Goal: Information Seeking & Learning: Learn about a topic

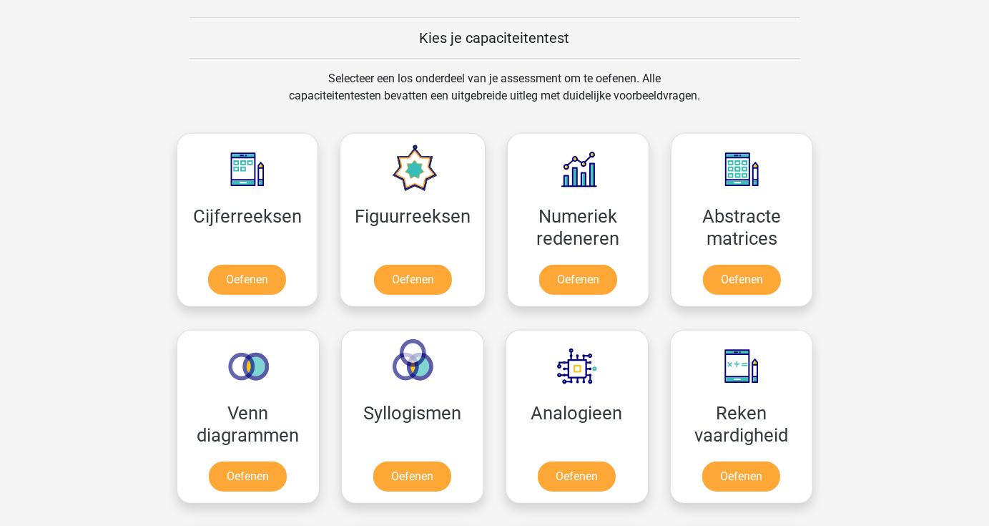
scroll to position [541, 0]
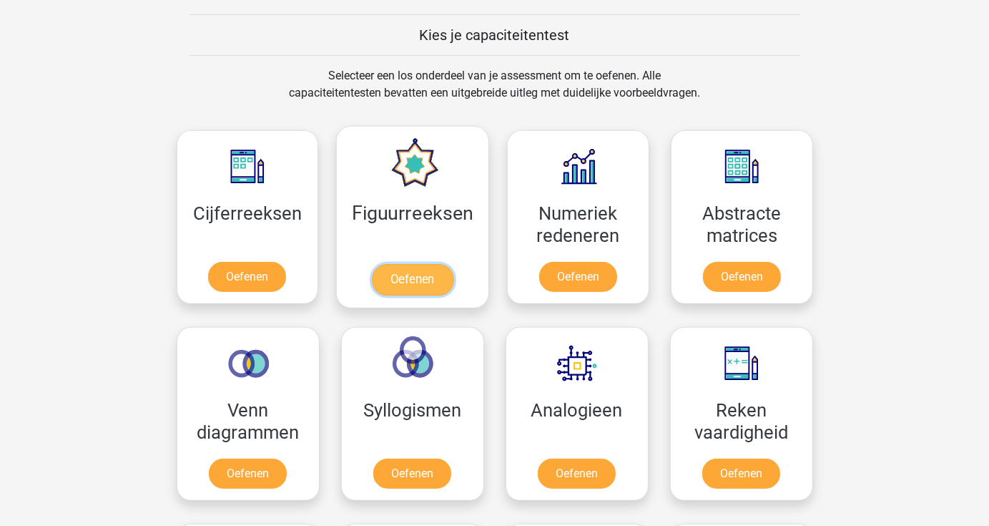
click at [419, 275] on link "Oefenen" at bounding box center [413, 279] width 82 height 31
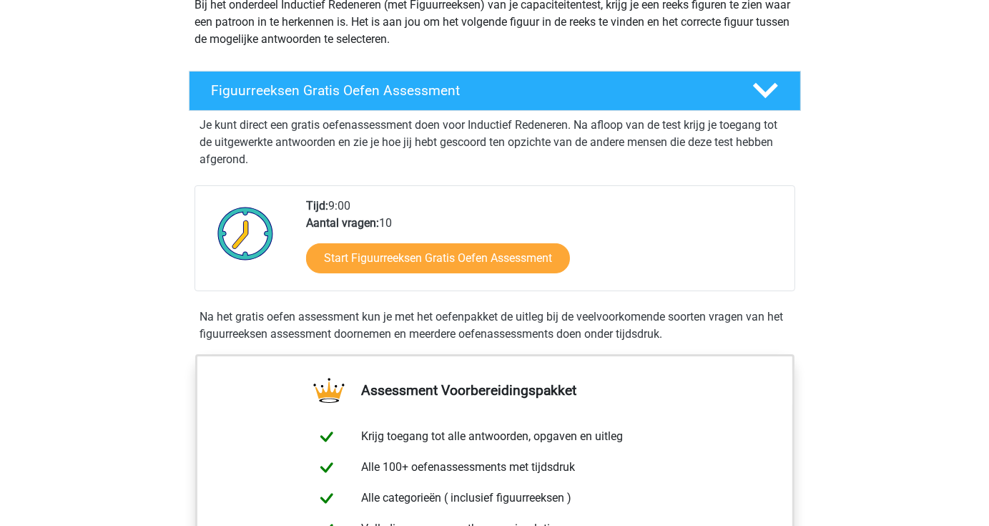
scroll to position [183, 0]
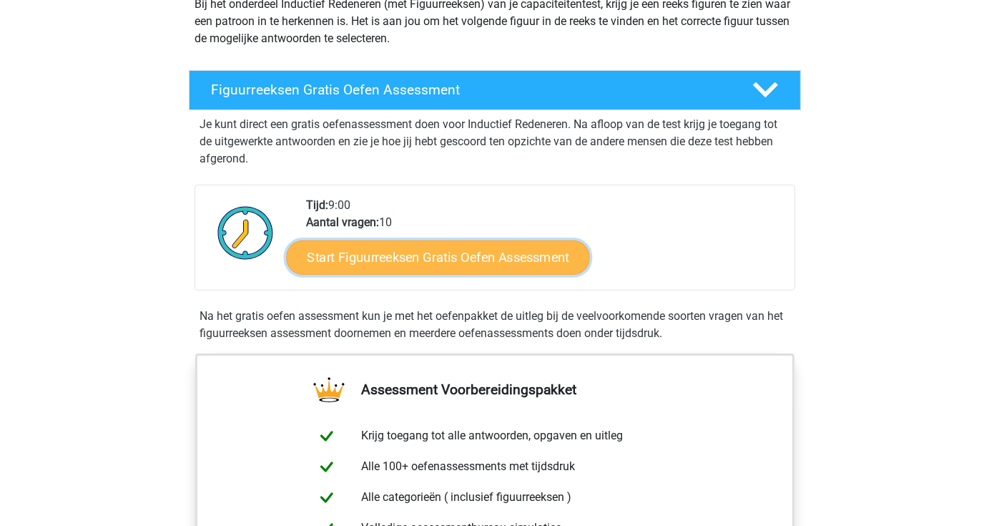
click at [413, 262] on link "Start Figuurreeksen Gratis Oefen Assessment" at bounding box center [437, 257] width 303 height 34
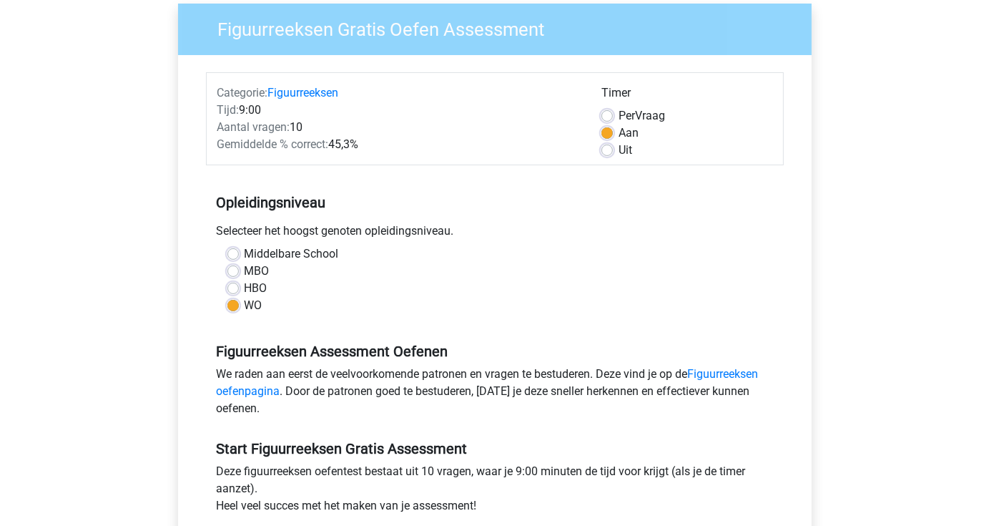
click at [569, 399] on div "We raden aan eerst de veelvoorkomende patronen en vragen te bestuderen. Deze vi…" at bounding box center [495, 393] width 578 height 57
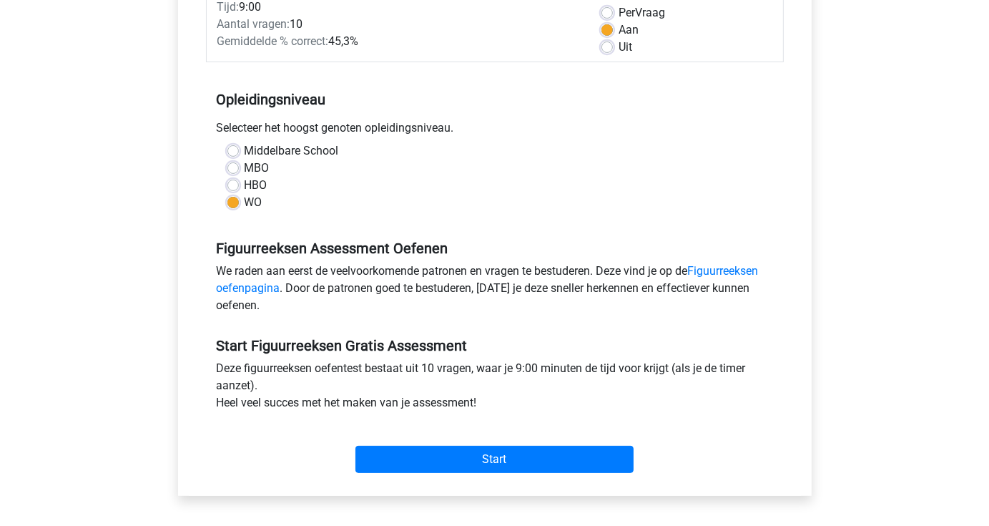
scroll to position [220, 0]
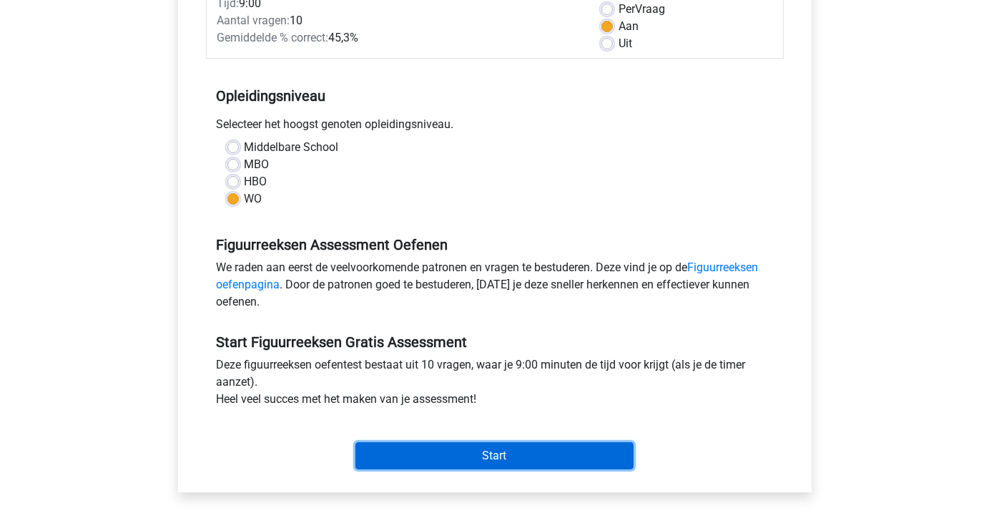
click at [532, 451] on input "Start" at bounding box center [494, 455] width 278 height 27
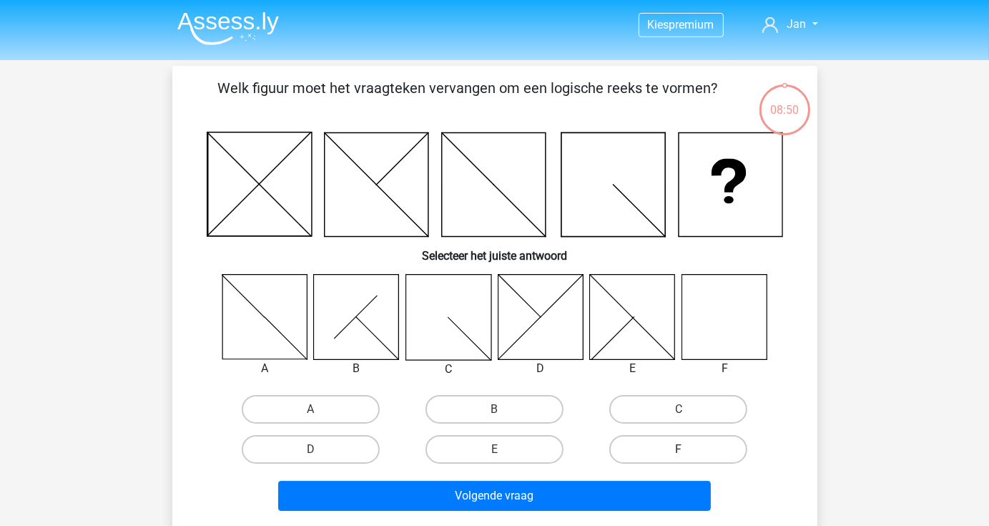
click at [704, 452] on label "F" at bounding box center [678, 449] width 138 height 29
click at [688, 452] on input "F" at bounding box center [683, 453] width 9 height 9
radio input "true"
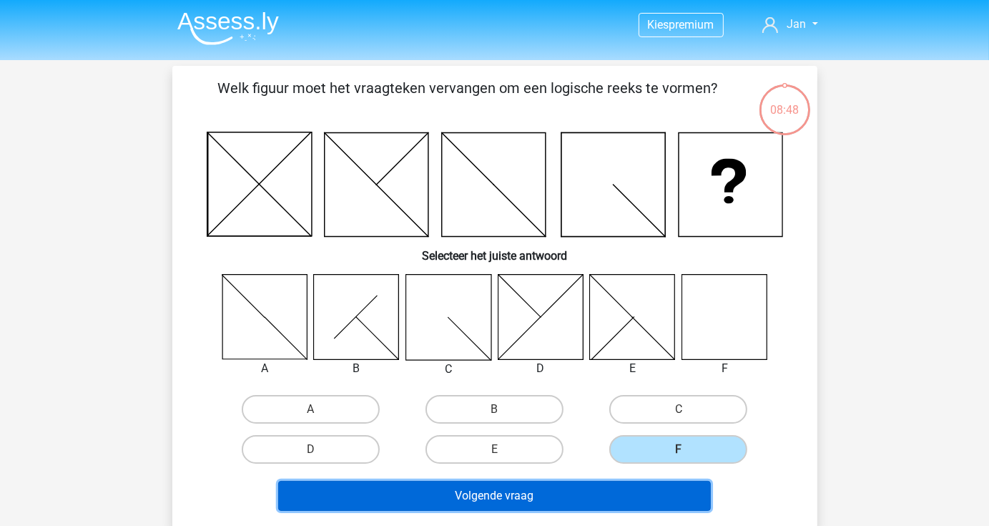
click at [634, 491] on button "Volgende vraag" at bounding box center [494, 496] width 433 height 30
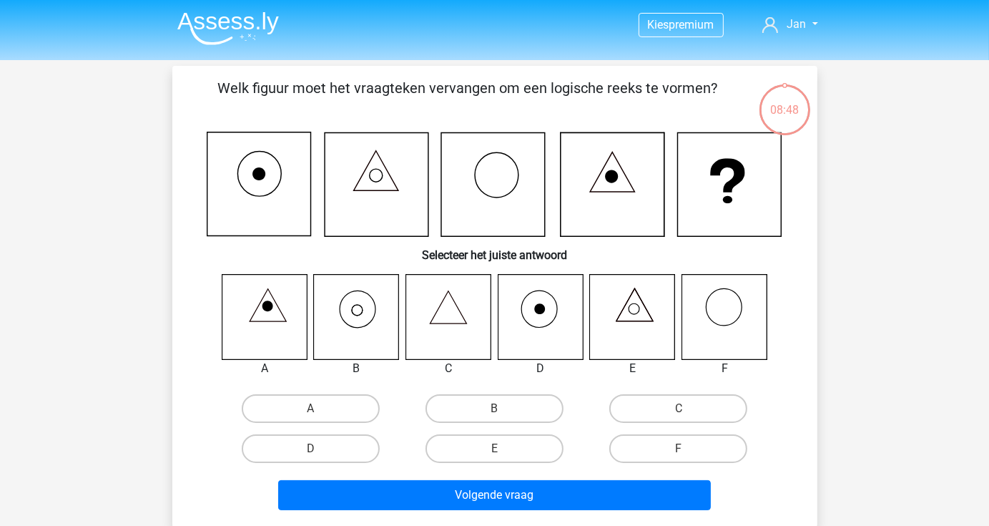
scroll to position [66, 0]
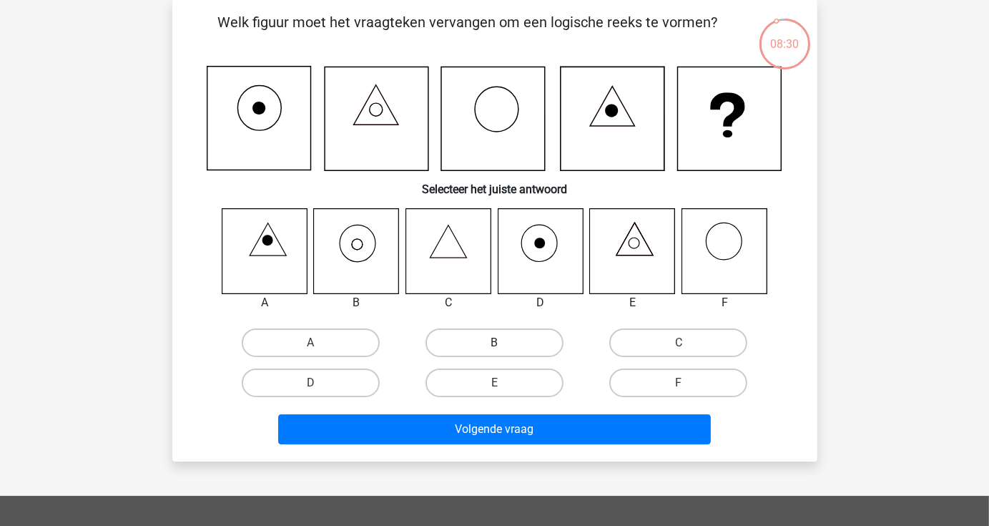
click at [485, 336] on label "B" at bounding box center [494, 342] width 138 height 29
click at [494, 343] on input "B" at bounding box center [498, 347] width 9 height 9
radio input "true"
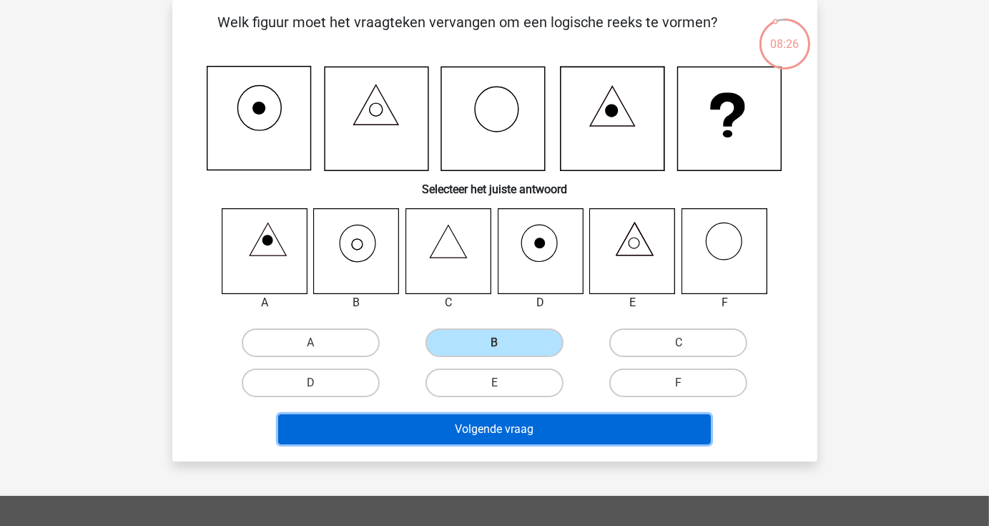
click at [622, 431] on button "Volgende vraag" at bounding box center [494, 429] width 433 height 30
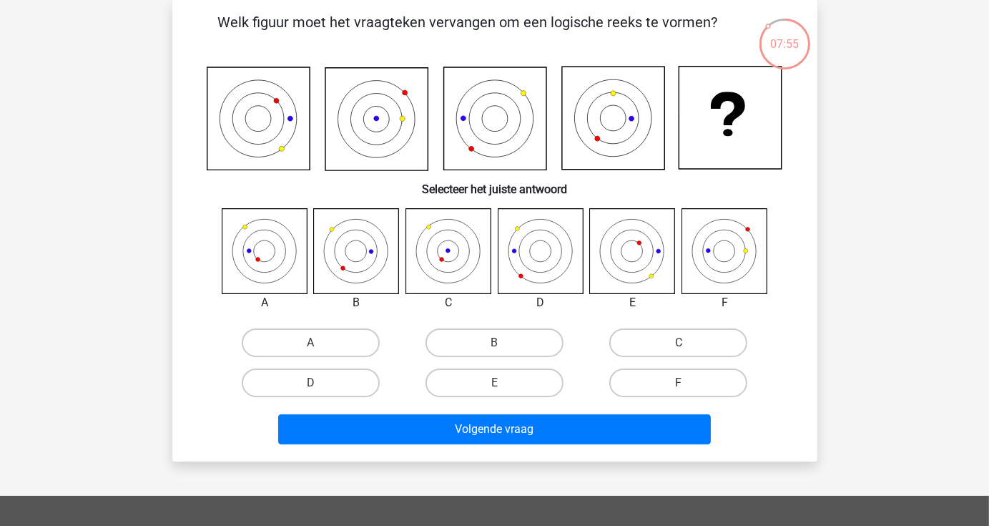
click at [319, 348] on input "A" at bounding box center [314, 347] width 9 height 9
radio input "true"
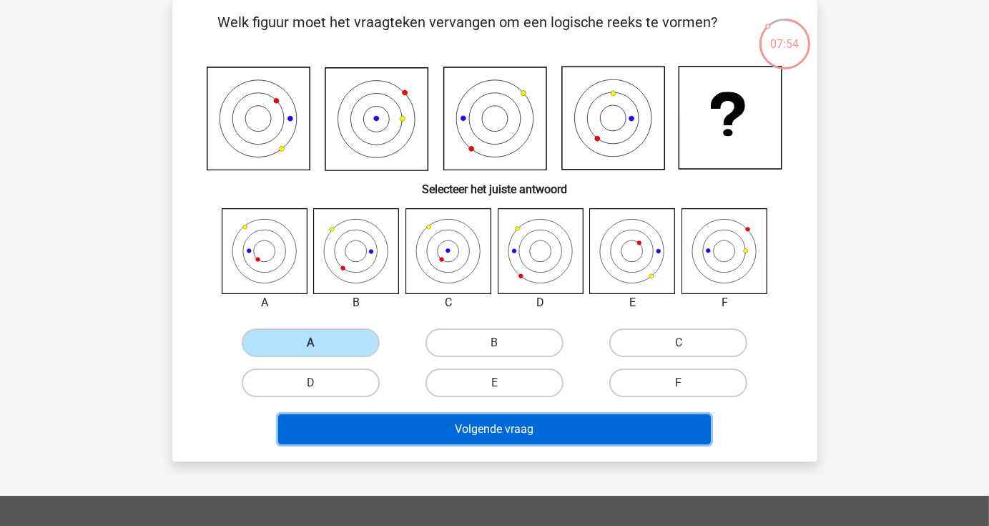
click at [512, 435] on button "Volgende vraag" at bounding box center [494, 429] width 433 height 30
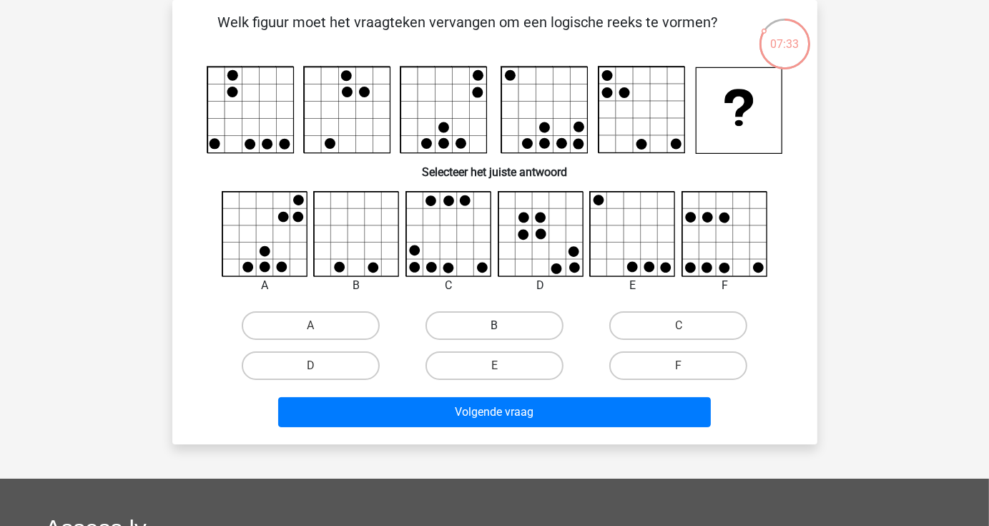
click at [515, 331] on label "B" at bounding box center [494, 325] width 138 height 29
click at [503, 331] on input "B" at bounding box center [498, 329] width 9 height 9
radio input "true"
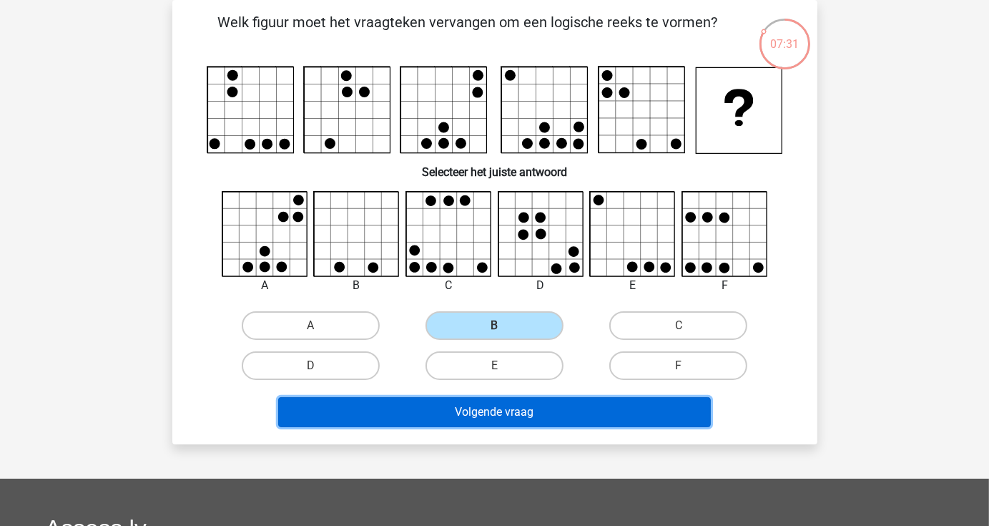
click at [522, 414] on button "Volgende vraag" at bounding box center [494, 412] width 433 height 30
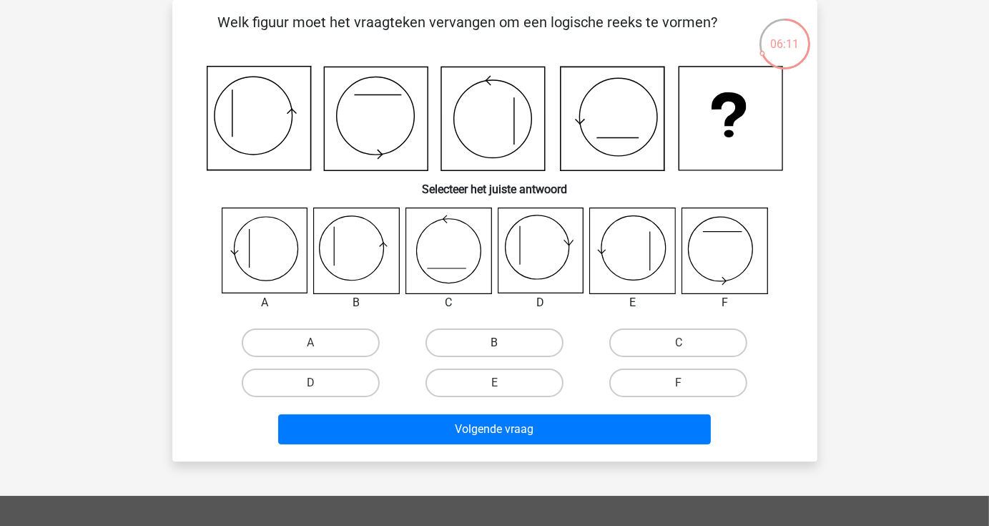
click at [506, 349] on label "B" at bounding box center [494, 342] width 138 height 29
click at [503, 349] on input "B" at bounding box center [498, 347] width 9 height 9
radio input "true"
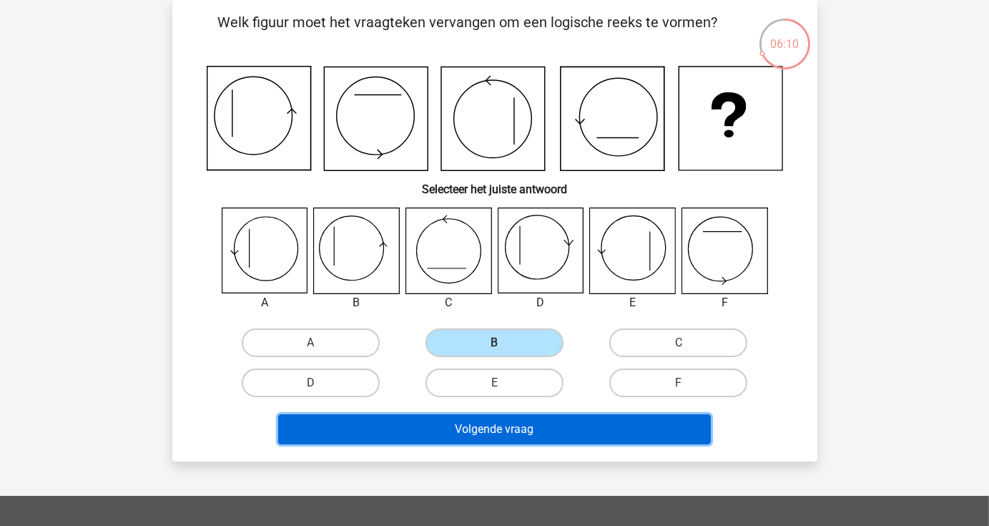
click at [503, 430] on button "Volgende vraag" at bounding box center [494, 429] width 433 height 30
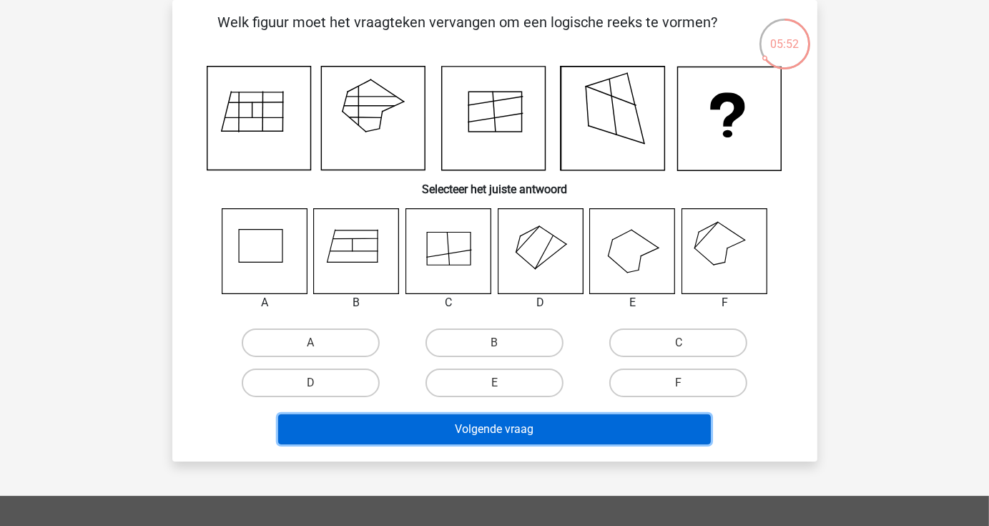
click at [503, 430] on button "Volgende vraag" at bounding box center [494, 429] width 433 height 30
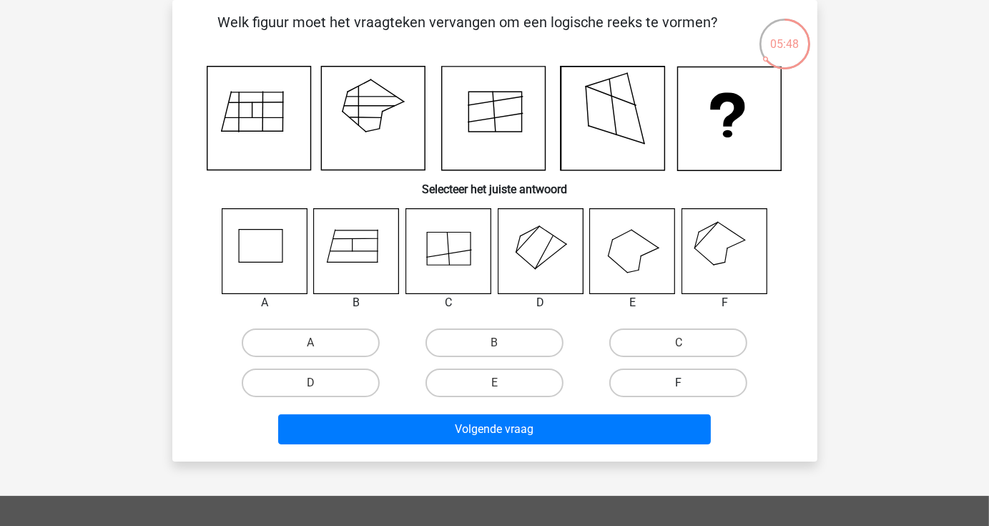
click at [689, 380] on label "F" at bounding box center [678, 382] width 138 height 29
click at [688, 383] on input "F" at bounding box center [683, 387] width 9 height 9
radio input "true"
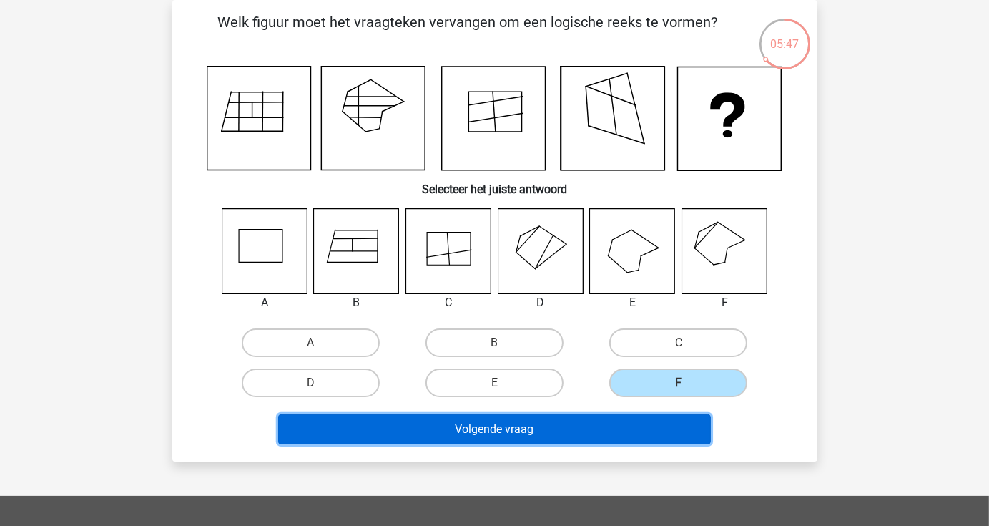
click at [624, 423] on button "Volgende vraag" at bounding box center [494, 429] width 433 height 30
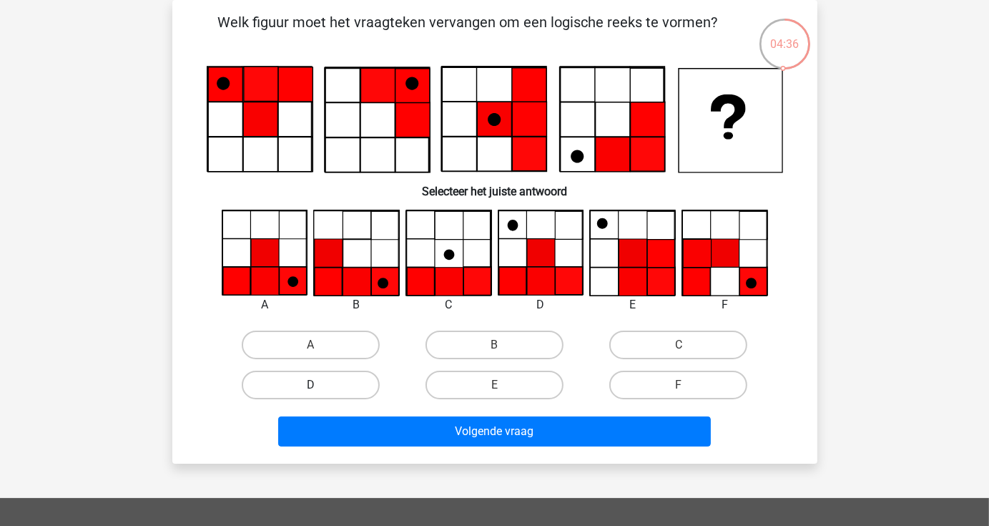
click at [333, 390] on label "D" at bounding box center [311, 384] width 138 height 29
click at [320, 390] on input "D" at bounding box center [314, 389] width 9 height 9
radio input "true"
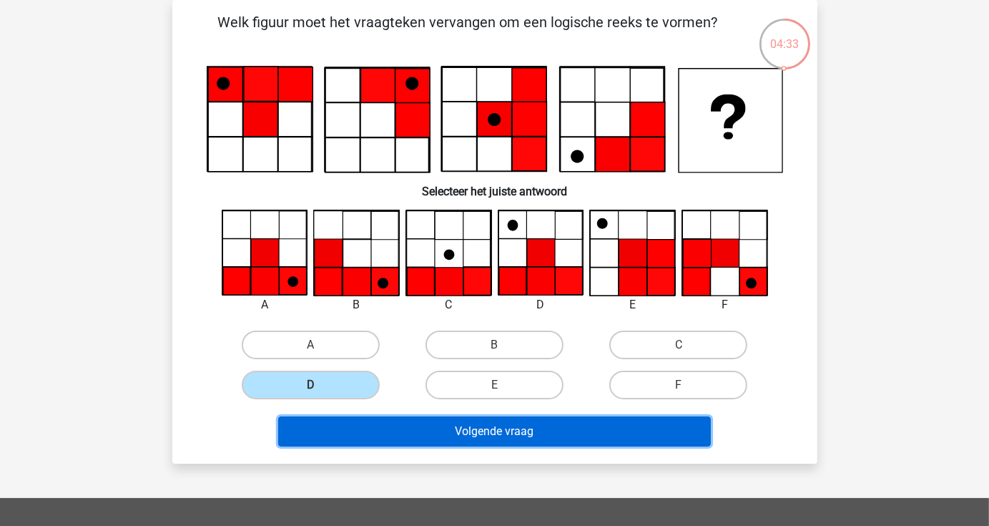
click at [503, 428] on button "Volgende vraag" at bounding box center [494, 431] width 433 height 30
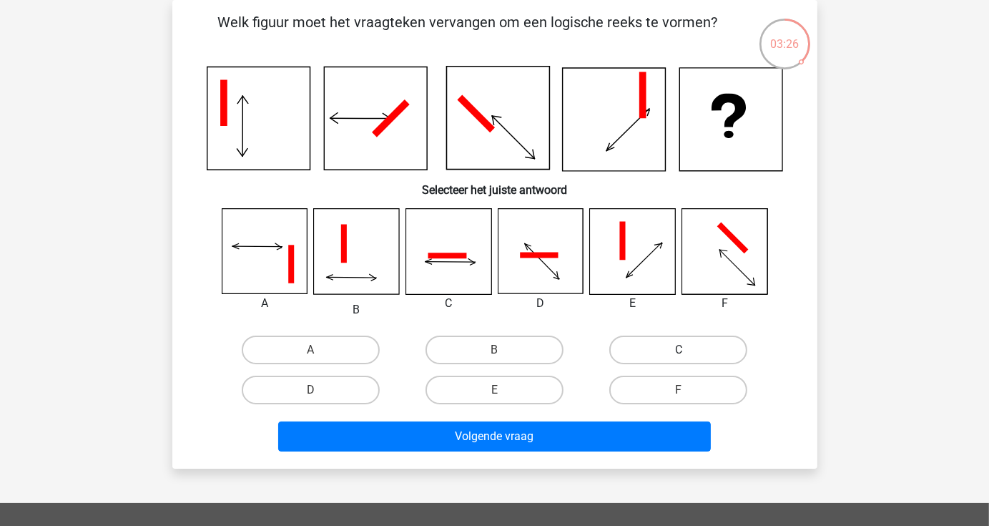
click at [634, 349] on label "C" at bounding box center [678, 349] width 138 height 29
click at [679, 350] on input "C" at bounding box center [683, 354] width 9 height 9
radio input "true"
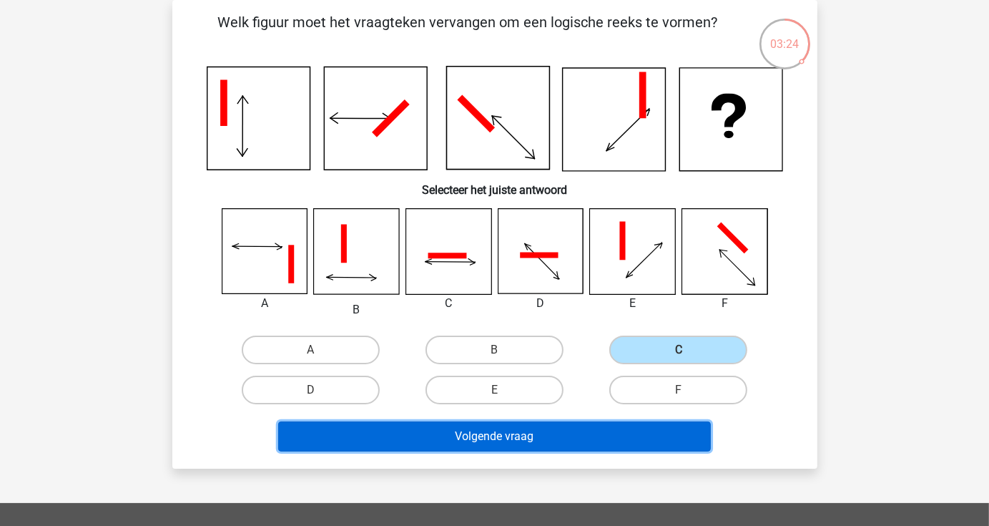
click at [562, 431] on button "Volgende vraag" at bounding box center [494, 436] width 433 height 30
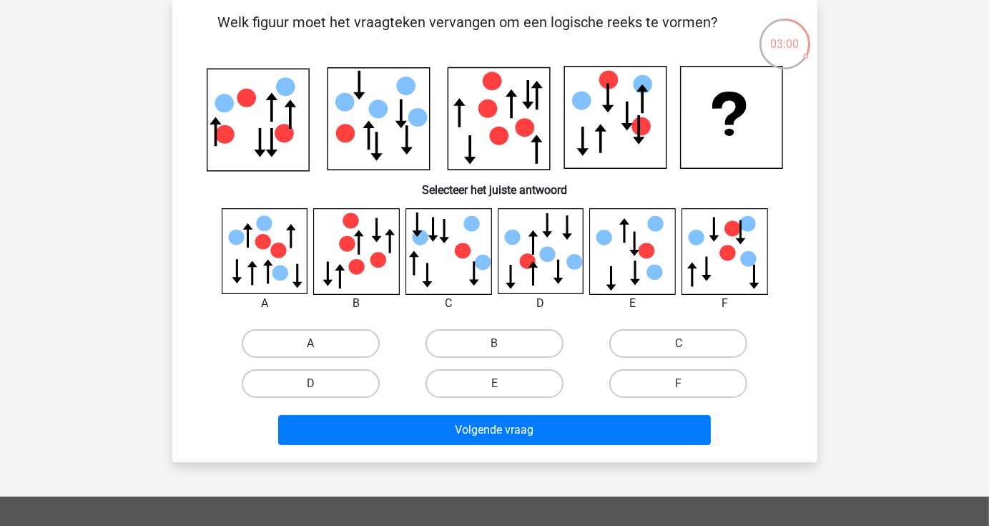
click at [339, 348] on label "A" at bounding box center [311, 343] width 138 height 29
click at [320, 348] on input "A" at bounding box center [314, 347] width 9 height 9
radio input "true"
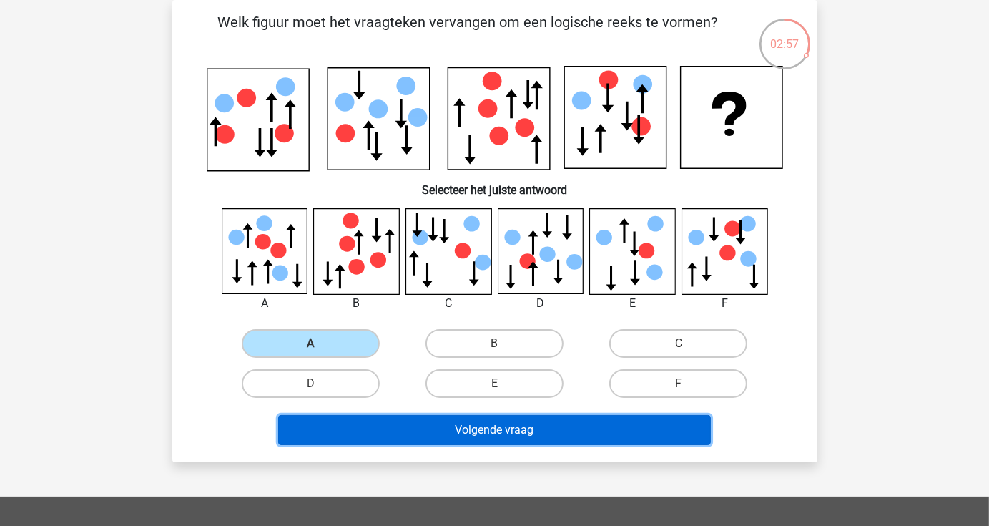
click at [486, 432] on button "Volgende vraag" at bounding box center [494, 430] width 433 height 30
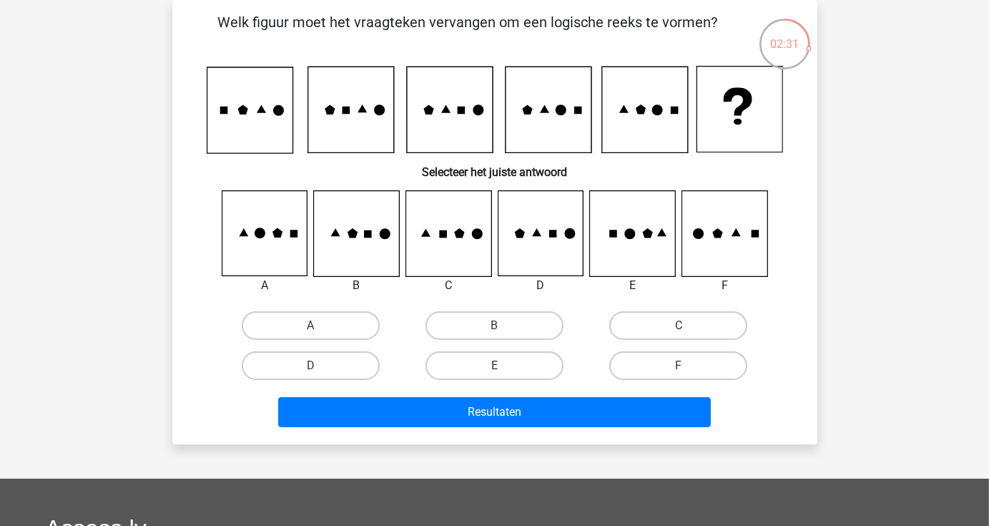
click at [486, 432] on div "Welk figuur moet het vraagteken vervangen om een logische reeks te vormen? Sele…" at bounding box center [494, 221] width 645 height 443
click at [337, 333] on label "A" at bounding box center [311, 325] width 138 height 29
click at [320, 333] on input "A" at bounding box center [314, 329] width 9 height 9
radio input "true"
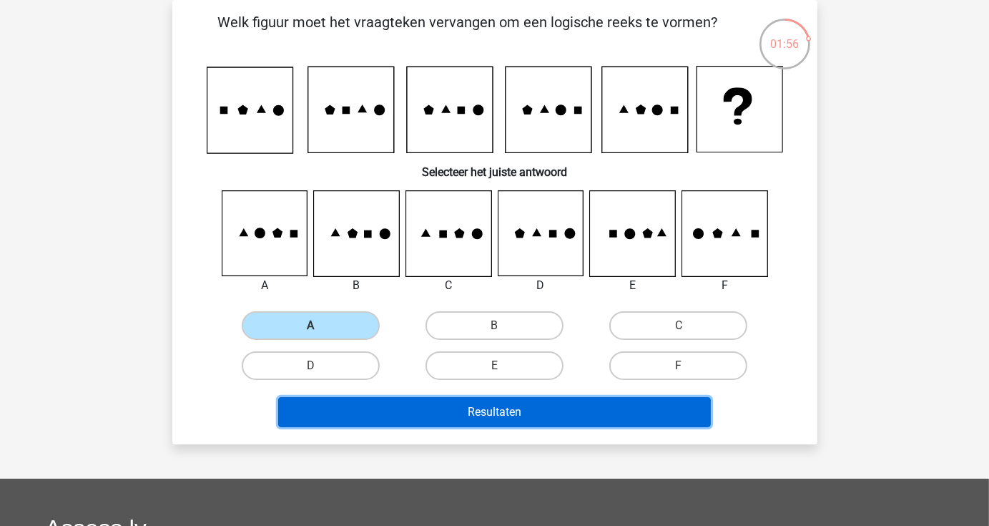
click at [526, 403] on button "Resultaten" at bounding box center [494, 412] width 433 height 30
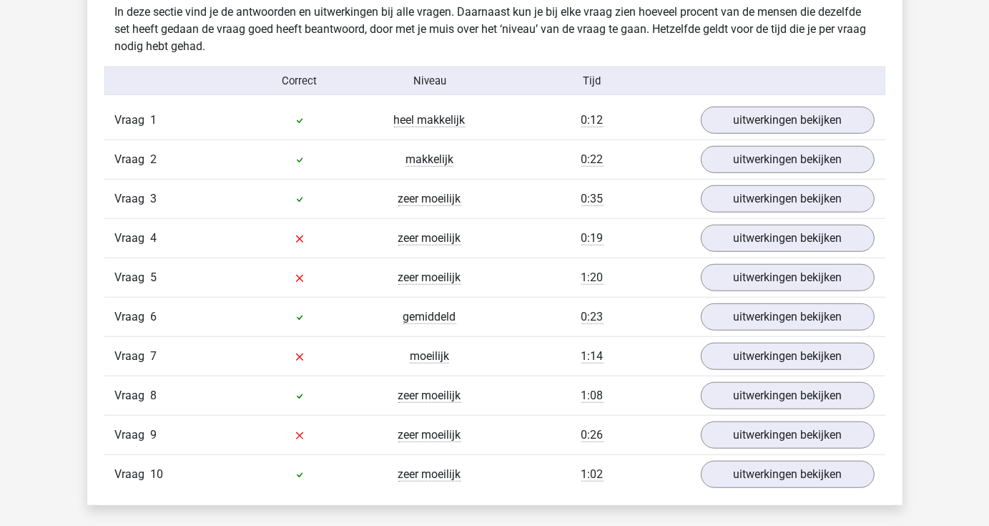
scroll to position [1133, 0]
click at [779, 242] on link "uitwerkingen bekijken" at bounding box center [787, 238] width 200 height 31
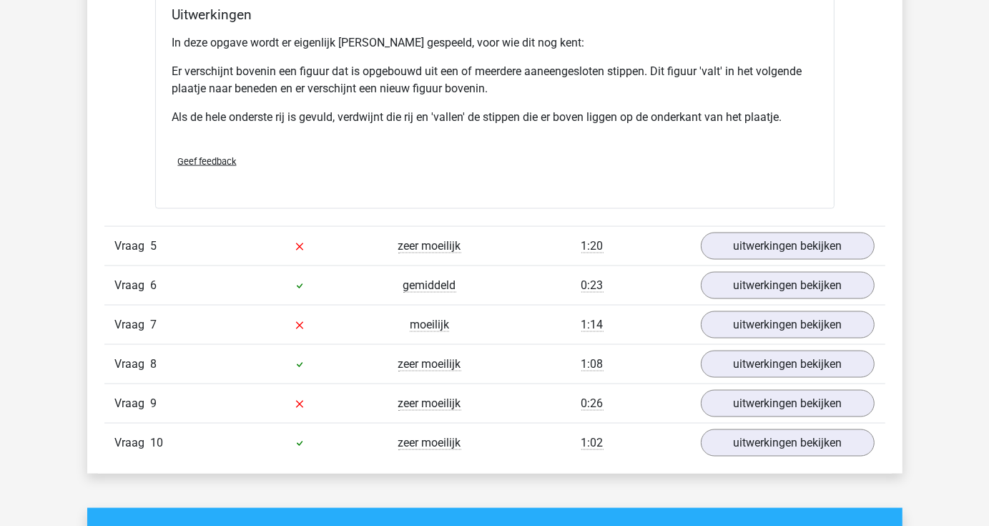
scroll to position [2019, 0]
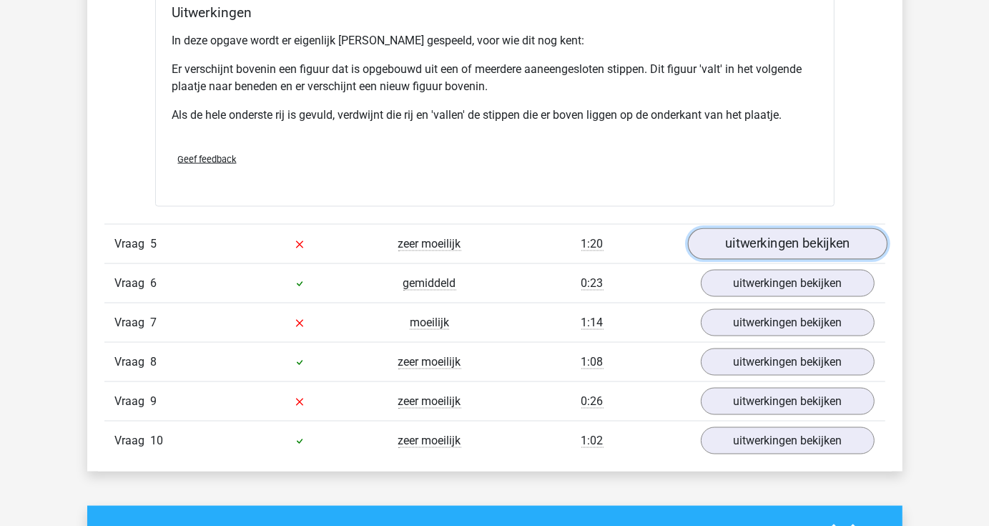
click at [804, 234] on link "uitwerkingen bekijken" at bounding box center [787, 243] width 200 height 31
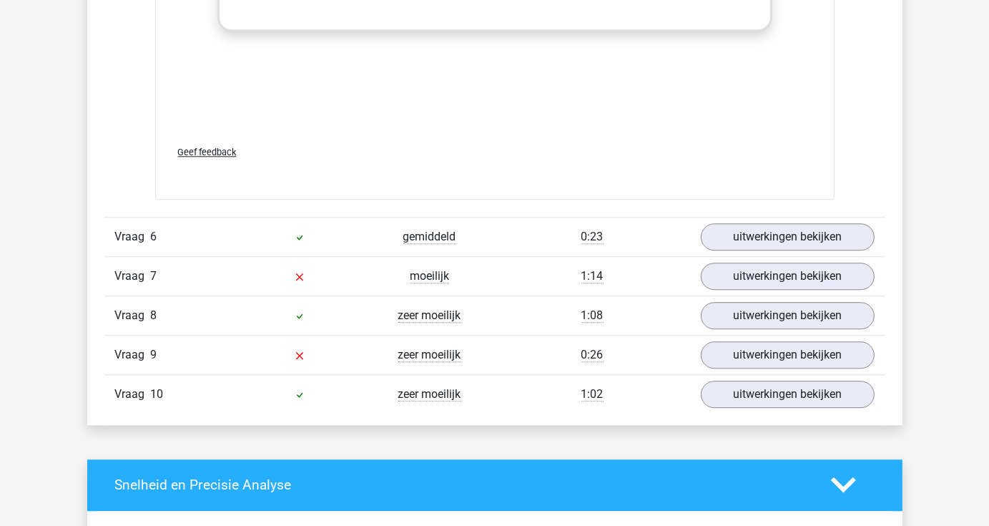
scroll to position [3264, 0]
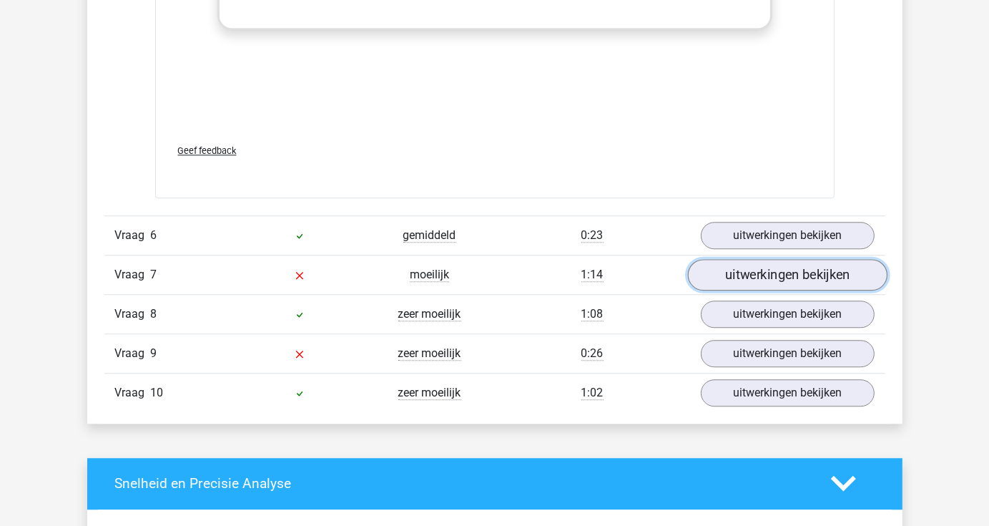
click at [827, 265] on link "uitwerkingen bekijken" at bounding box center [787, 274] width 200 height 31
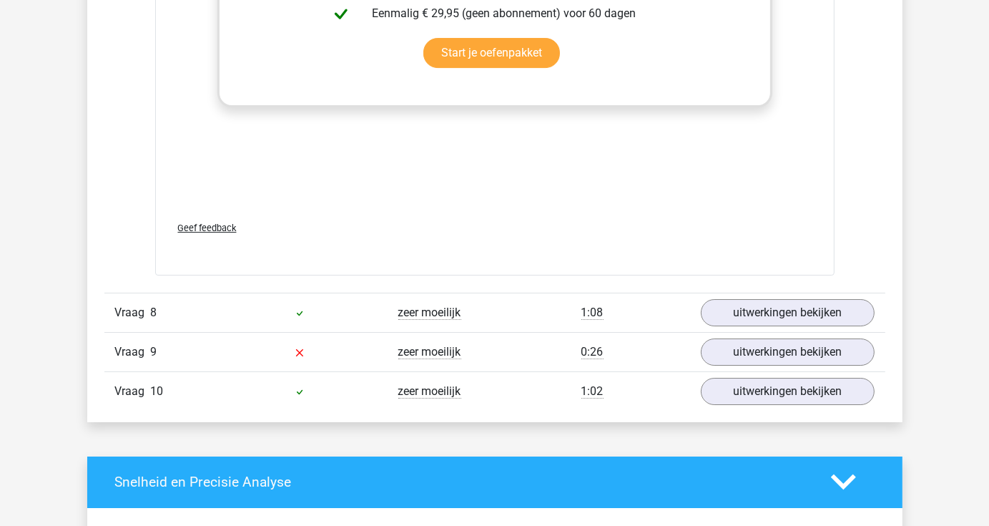
scroll to position [4467, 0]
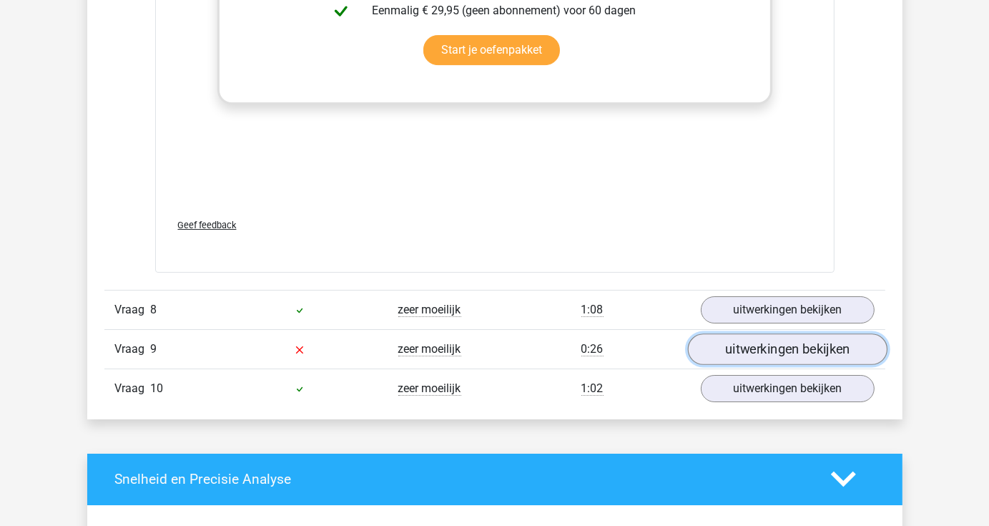
click at [804, 345] on link "uitwerkingen bekijken" at bounding box center [787, 348] width 200 height 31
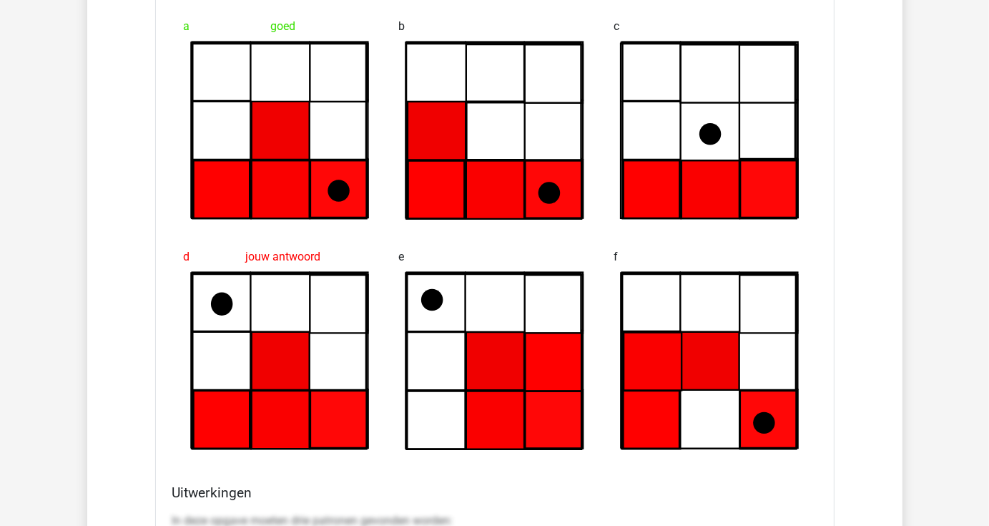
scroll to position [3731, 0]
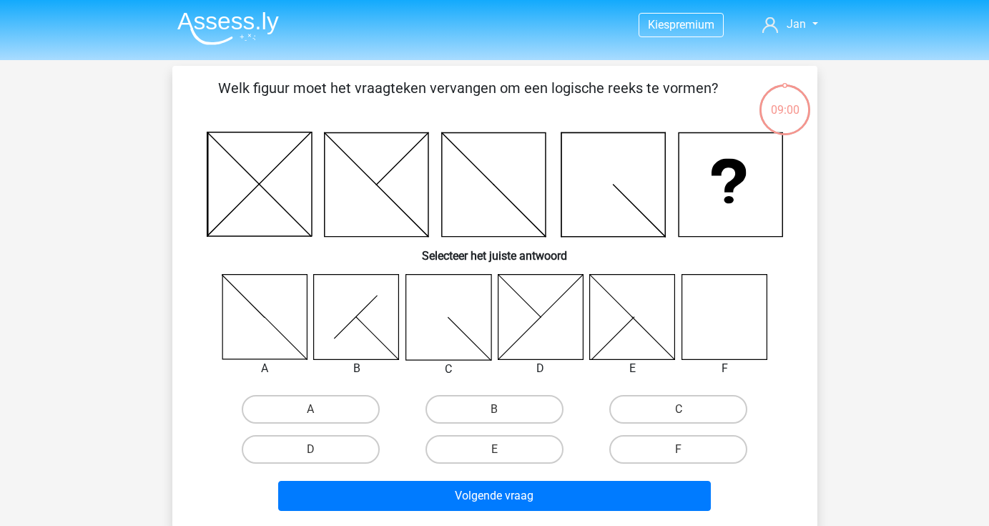
scroll to position [66, 0]
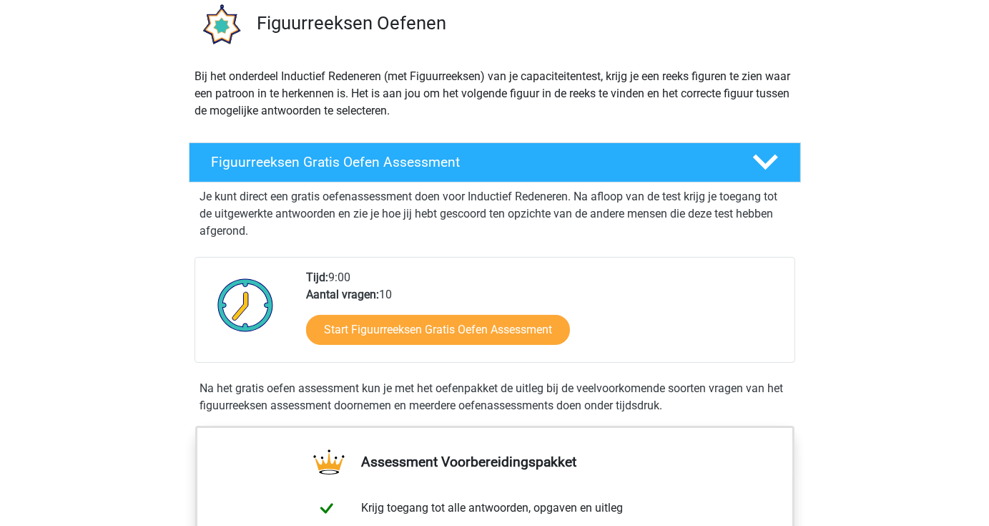
scroll to position [109, 0]
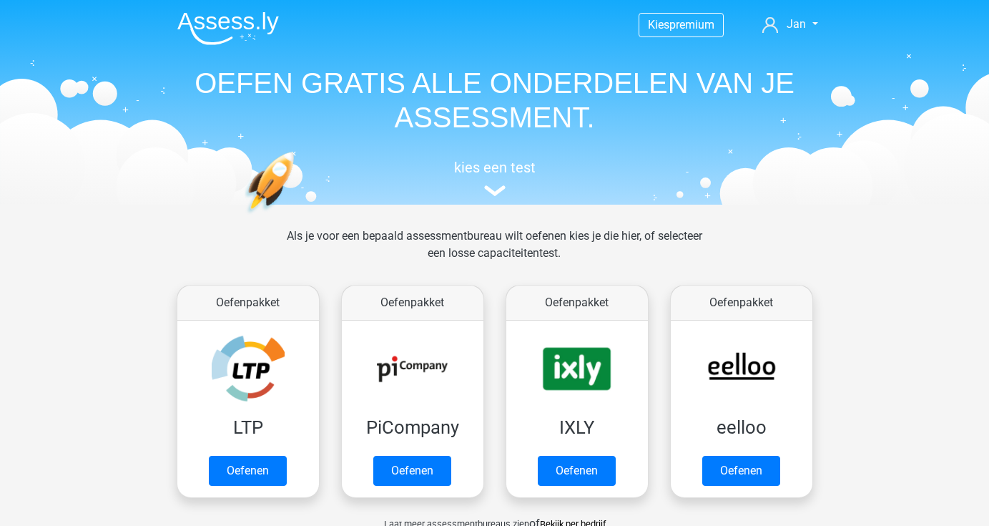
scroll to position [541, 0]
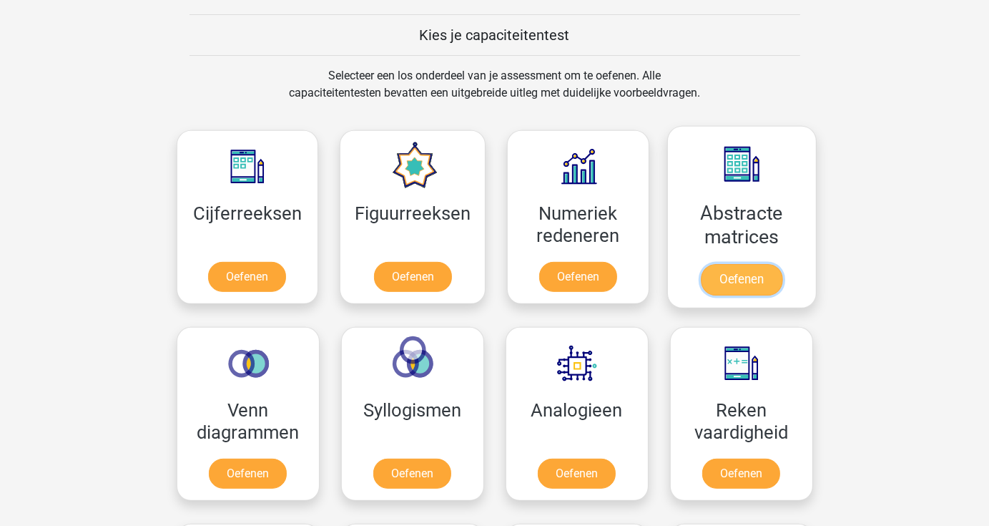
click at [742, 276] on link "Oefenen" at bounding box center [742, 279] width 82 height 31
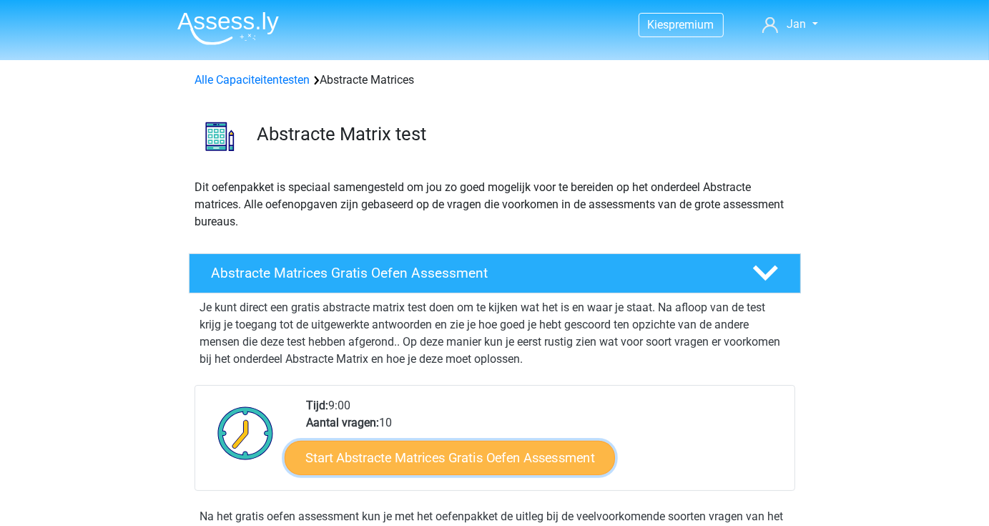
click at [458, 461] on link "Start Abstracte Matrices Gratis Oefen Assessment" at bounding box center [450, 457] width 330 height 34
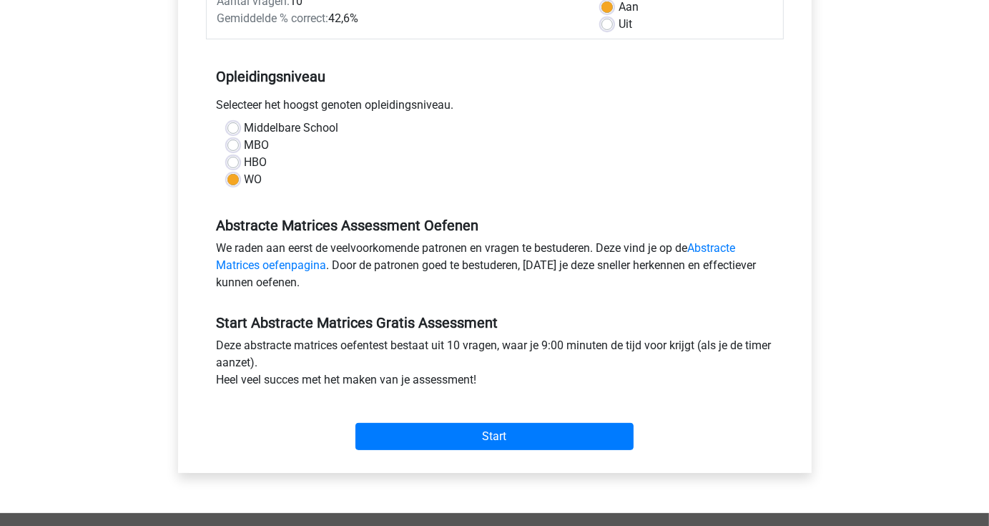
scroll to position [248, 0]
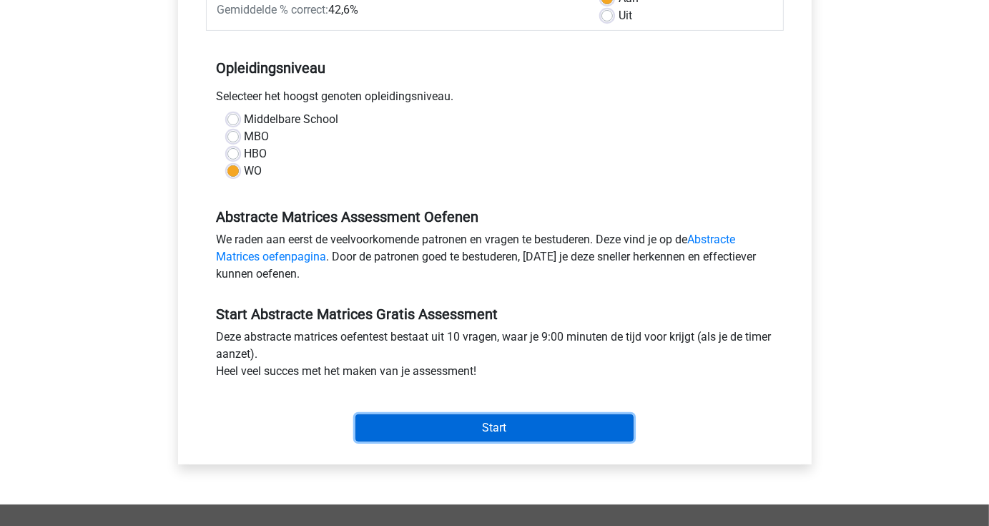
click at [480, 433] on input "Start" at bounding box center [494, 427] width 278 height 27
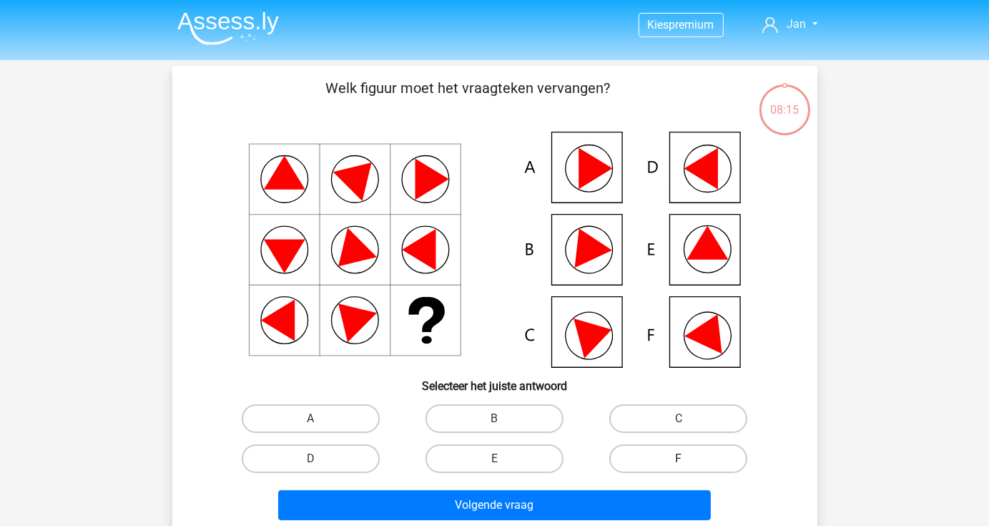
click at [655, 450] on label "F" at bounding box center [678, 458] width 138 height 29
click at [679, 458] on input "F" at bounding box center [683, 462] width 9 height 9
radio input "true"
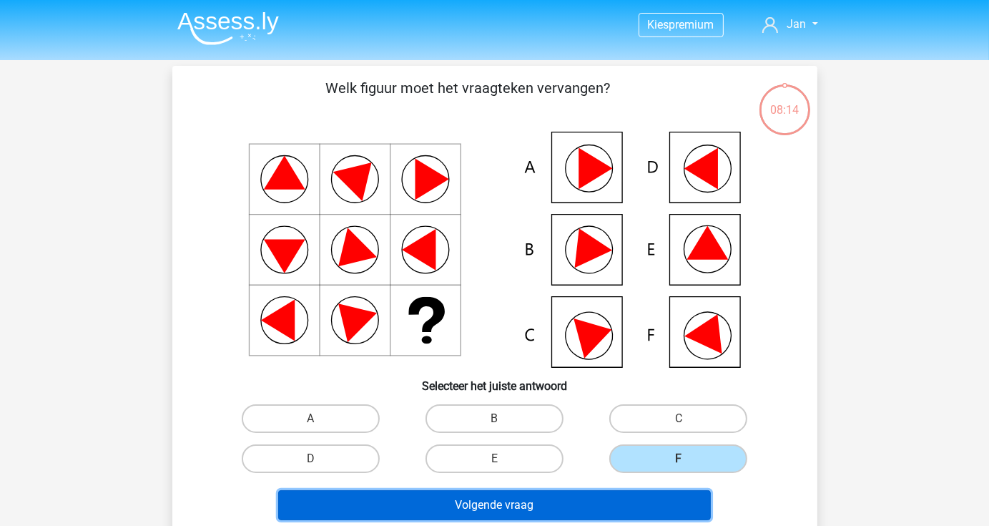
click at [598, 504] on button "Volgende vraag" at bounding box center [494, 505] width 433 height 30
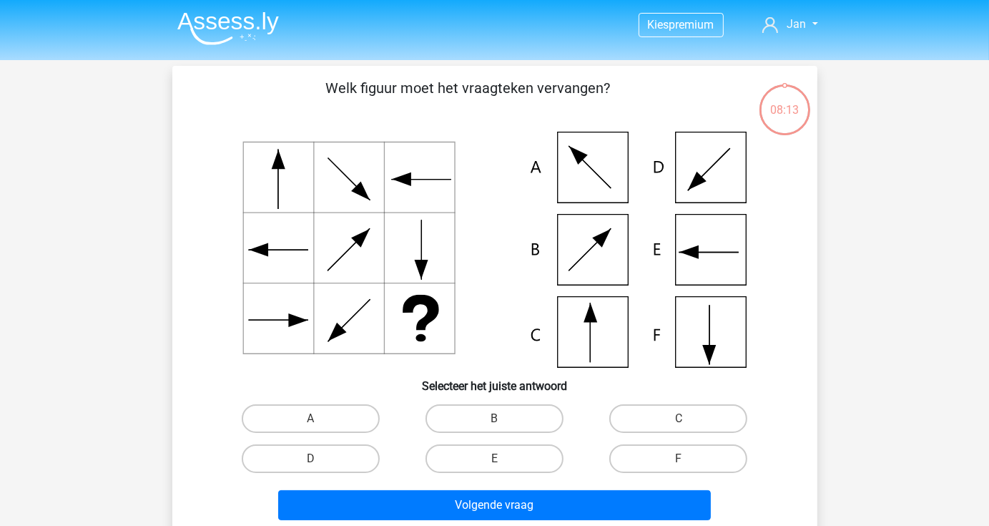
scroll to position [66, 0]
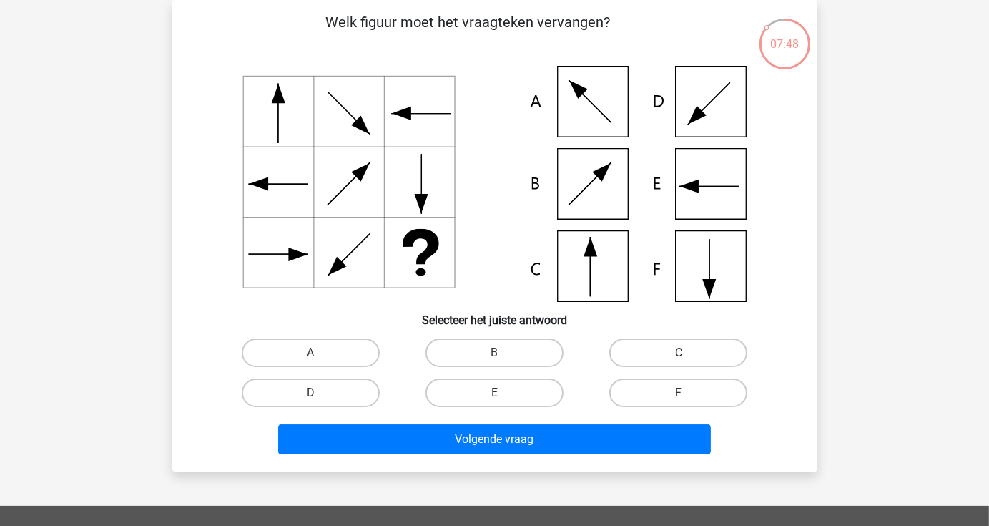
click at [656, 351] on label "C" at bounding box center [678, 352] width 138 height 29
click at [679, 353] on input "C" at bounding box center [683, 357] width 9 height 9
radio input "true"
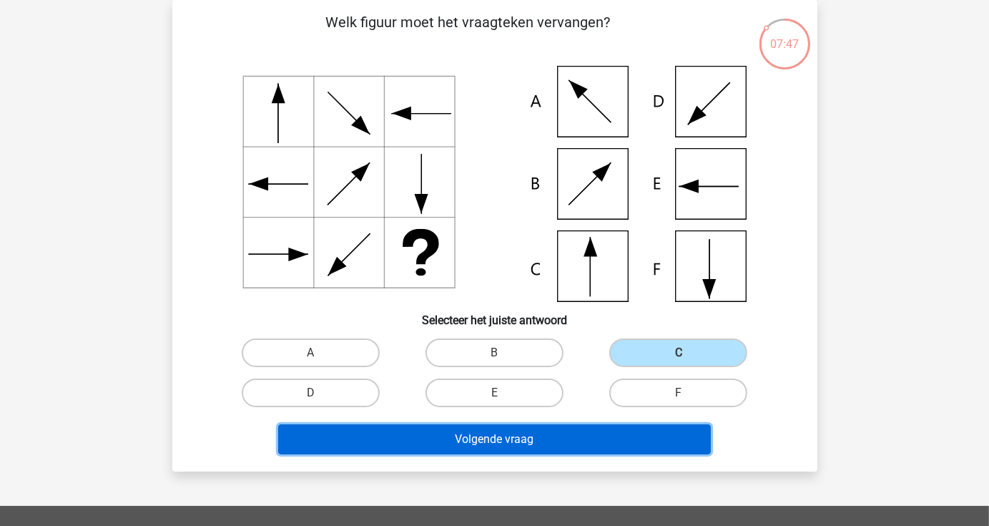
click at [607, 439] on button "Volgende vraag" at bounding box center [494, 439] width 433 height 30
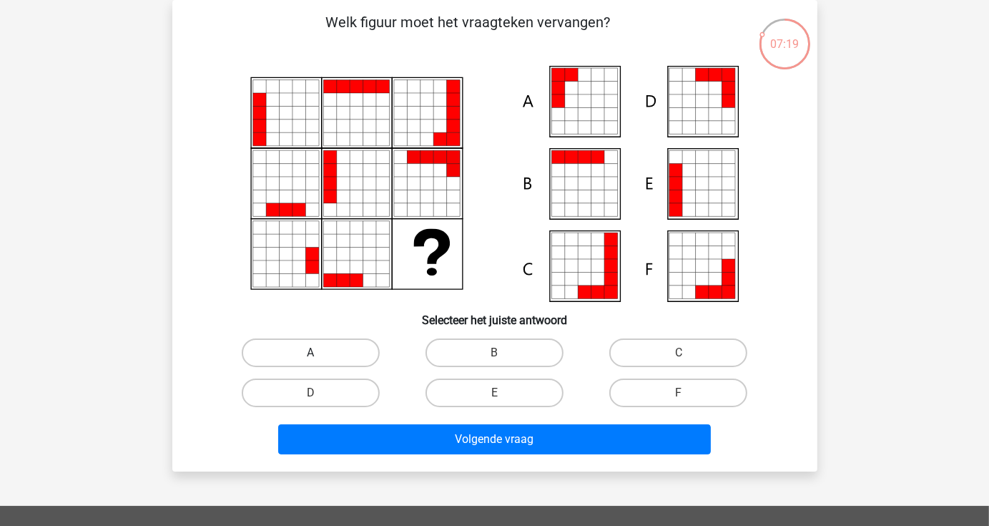
click at [338, 348] on label "A" at bounding box center [311, 352] width 138 height 29
click at [320, 353] on input "A" at bounding box center [314, 357] width 9 height 9
radio input "true"
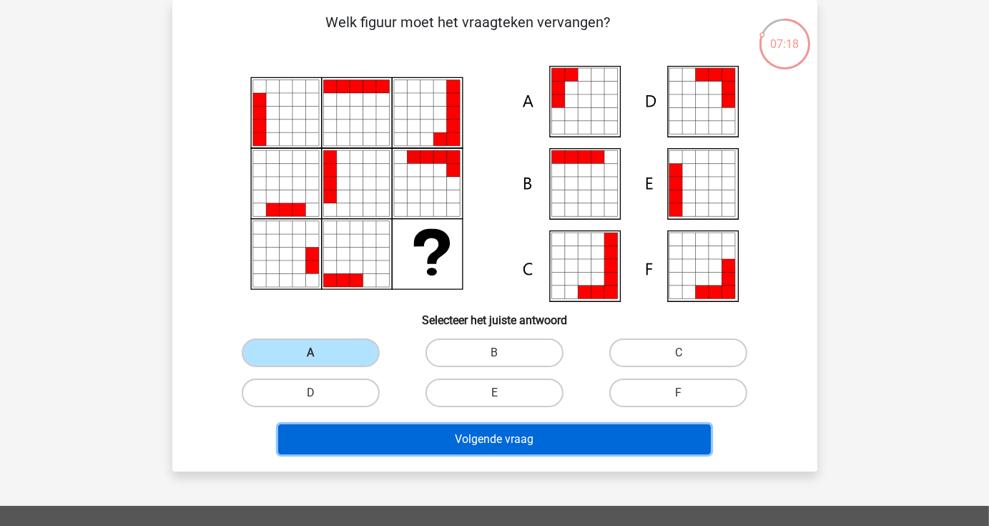
click at [474, 438] on button "Volgende vraag" at bounding box center [494, 439] width 433 height 30
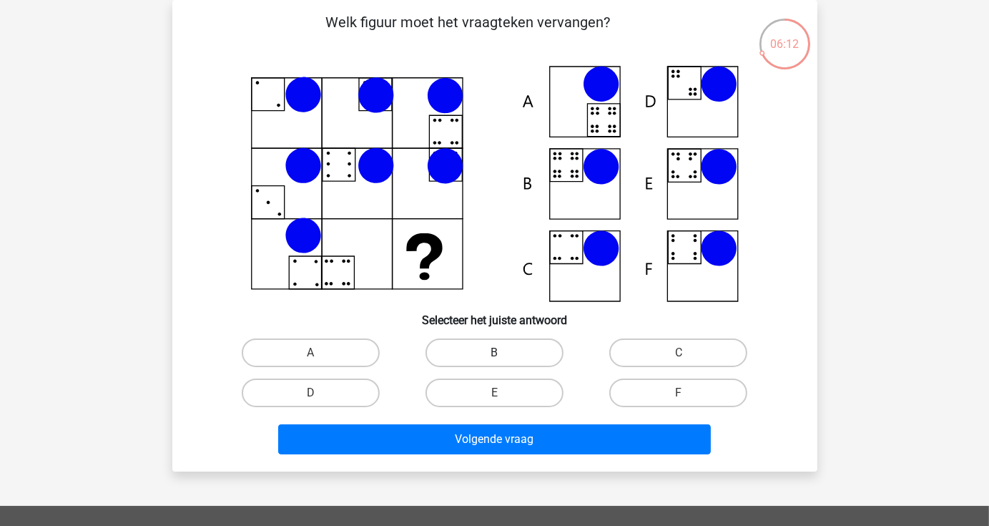
click at [483, 353] on label "B" at bounding box center [494, 352] width 138 height 29
click at [494, 353] on input "B" at bounding box center [498, 357] width 9 height 9
radio input "true"
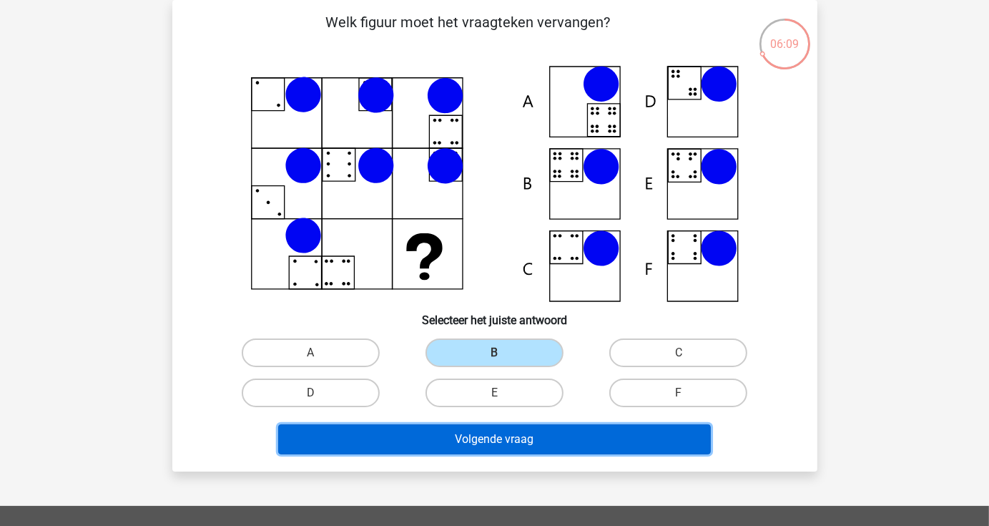
click at [534, 437] on button "Volgende vraag" at bounding box center [494, 439] width 433 height 30
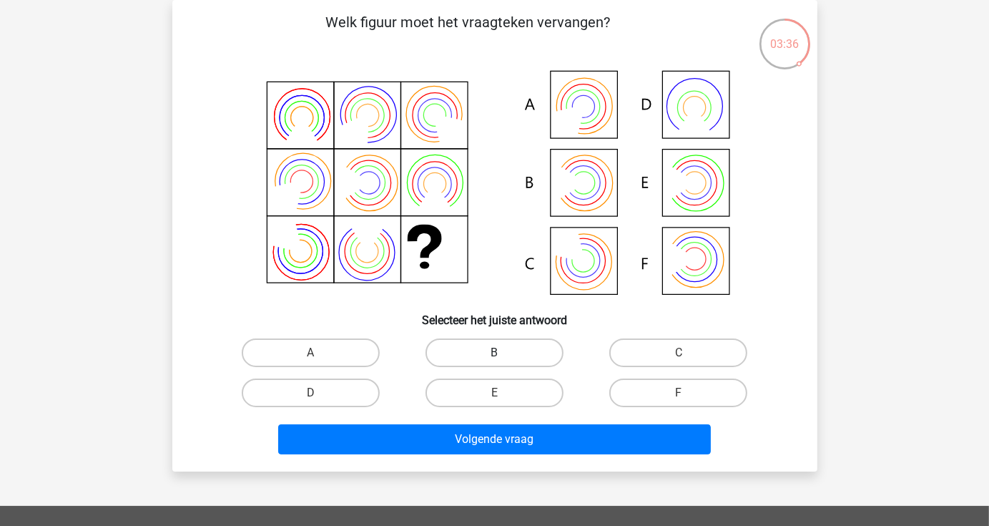
click at [513, 358] on label "B" at bounding box center [494, 352] width 138 height 29
click at [503, 358] on input "B" at bounding box center [498, 357] width 9 height 9
radio input "true"
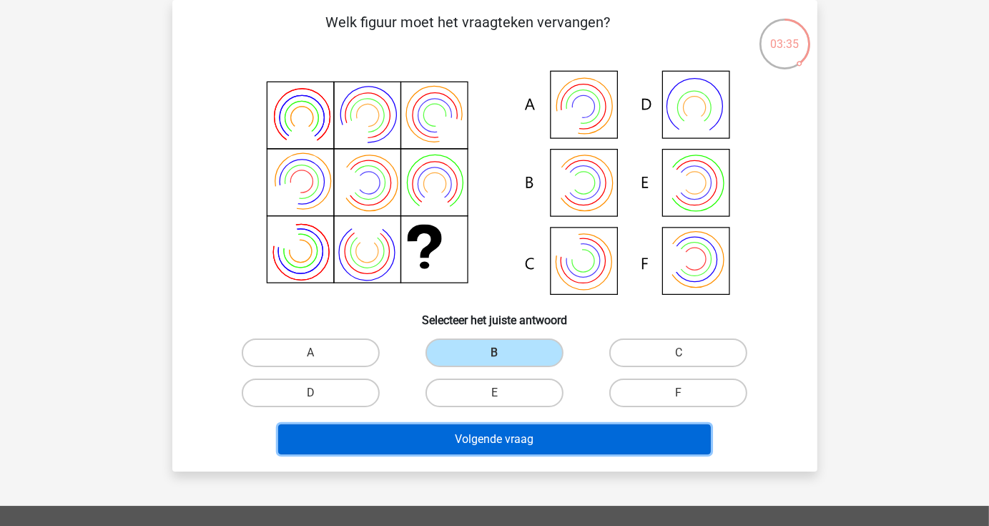
click at [530, 436] on button "Volgende vraag" at bounding box center [494, 439] width 433 height 30
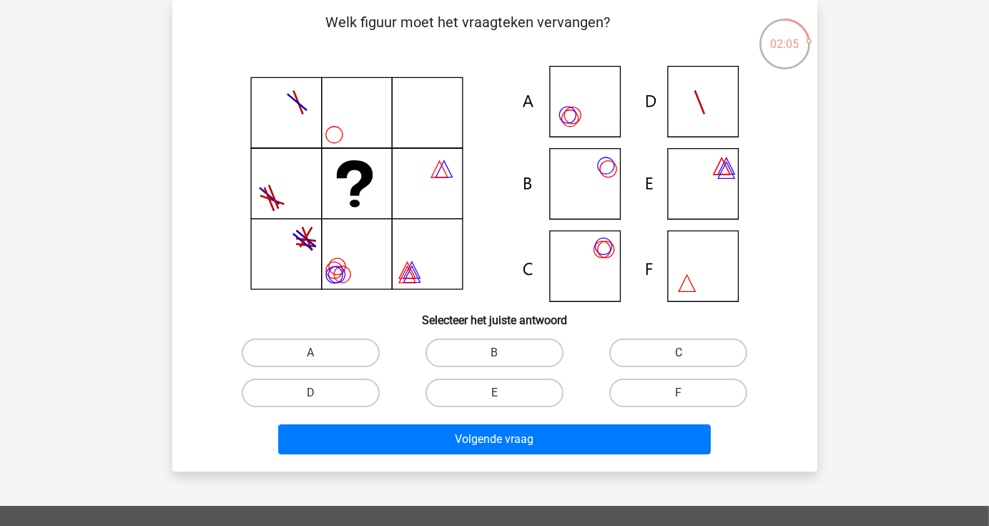
click at [649, 345] on label "C" at bounding box center [678, 352] width 138 height 29
click at [679, 353] on input "C" at bounding box center [683, 357] width 9 height 9
radio input "true"
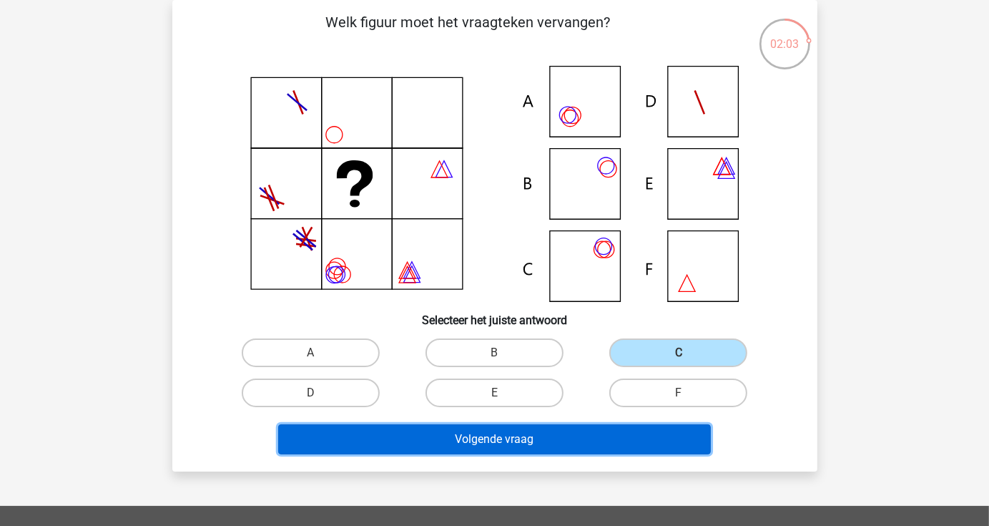
click at [603, 433] on button "Volgende vraag" at bounding box center [494, 439] width 433 height 30
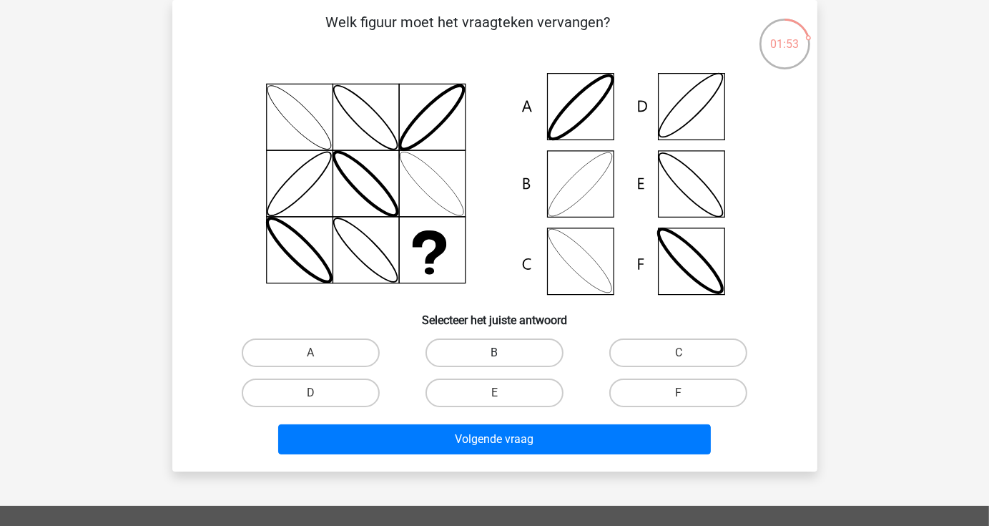
click at [531, 343] on label "B" at bounding box center [494, 352] width 138 height 29
click at [503, 353] on input "B" at bounding box center [498, 357] width 9 height 9
radio input "true"
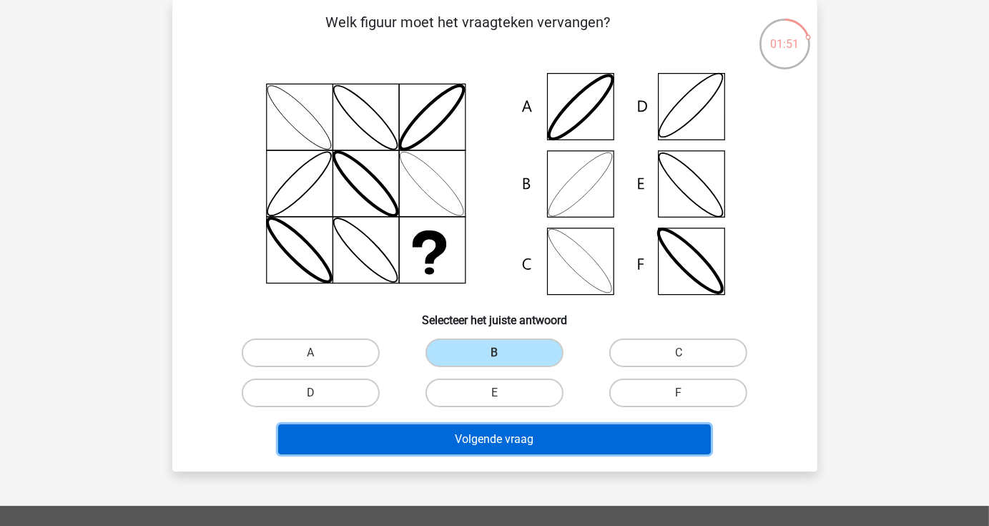
click at [566, 438] on button "Volgende vraag" at bounding box center [494, 439] width 433 height 30
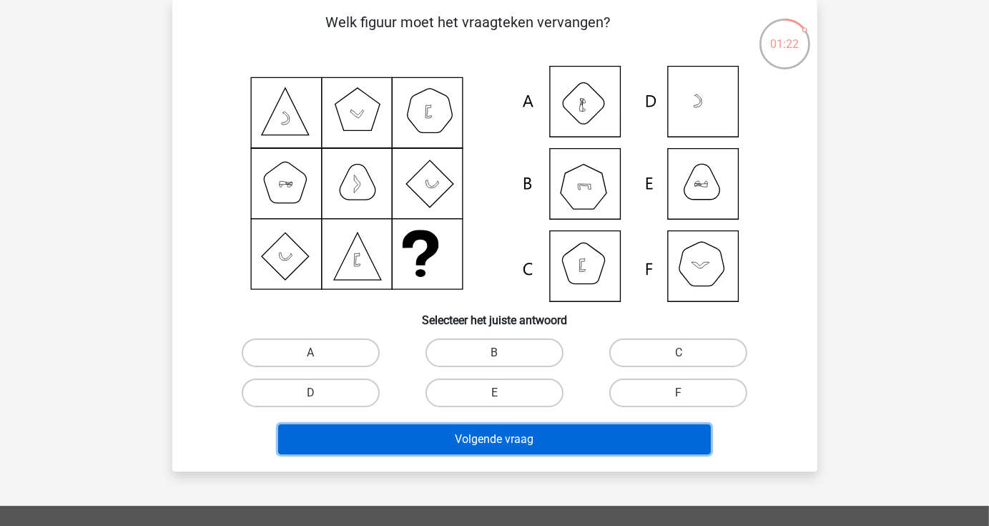
click at [513, 446] on button "Volgende vraag" at bounding box center [494, 439] width 433 height 30
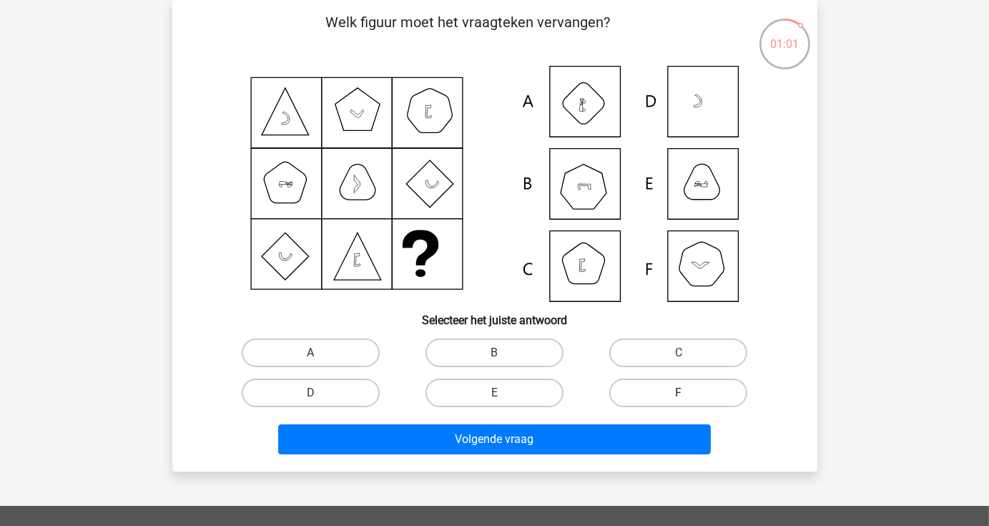
click at [707, 395] on label "F" at bounding box center [678, 392] width 138 height 29
click at [688, 395] on input "F" at bounding box center [683, 397] width 9 height 9
radio input "true"
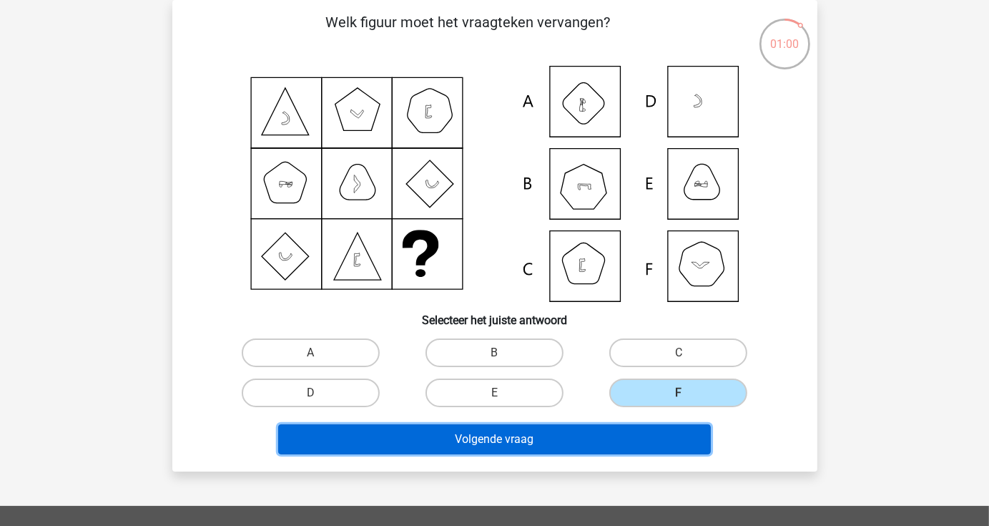
click at [619, 446] on button "Volgende vraag" at bounding box center [494, 439] width 433 height 30
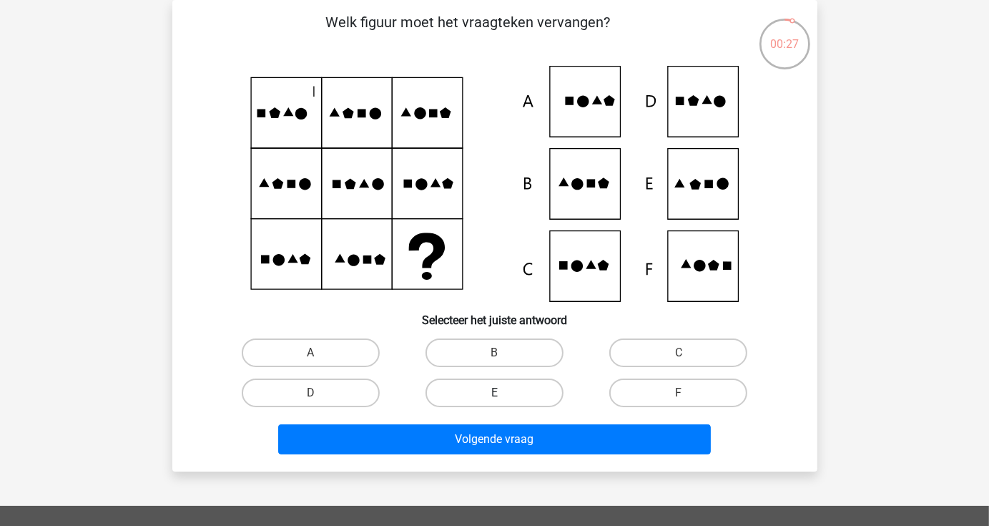
click at [513, 394] on label "E" at bounding box center [494, 392] width 138 height 29
click at [503, 394] on input "E" at bounding box center [498, 397] width 9 height 9
radio input "true"
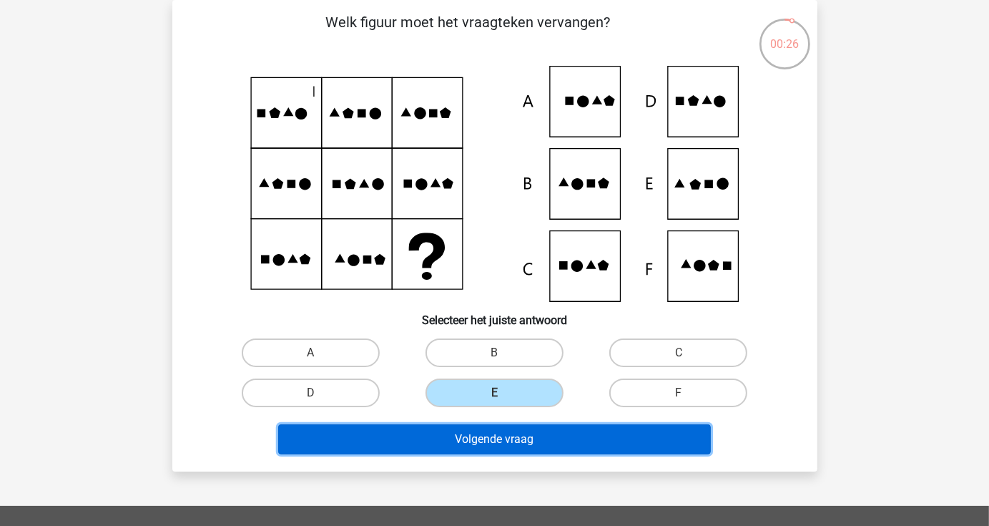
click at [516, 437] on button "Volgende vraag" at bounding box center [494, 439] width 433 height 30
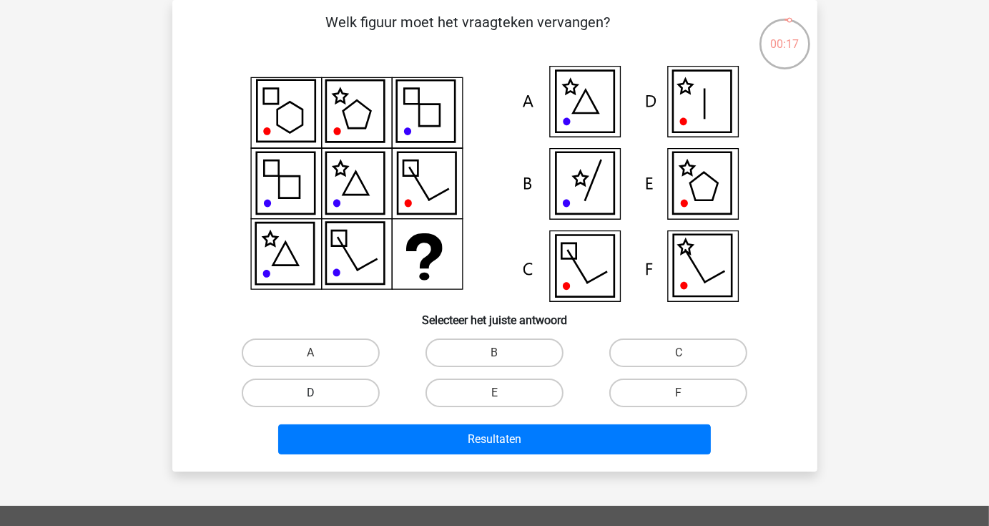
click at [335, 401] on label "D" at bounding box center [311, 392] width 138 height 29
click at [320, 401] on input "D" at bounding box center [314, 397] width 9 height 9
radio input "true"
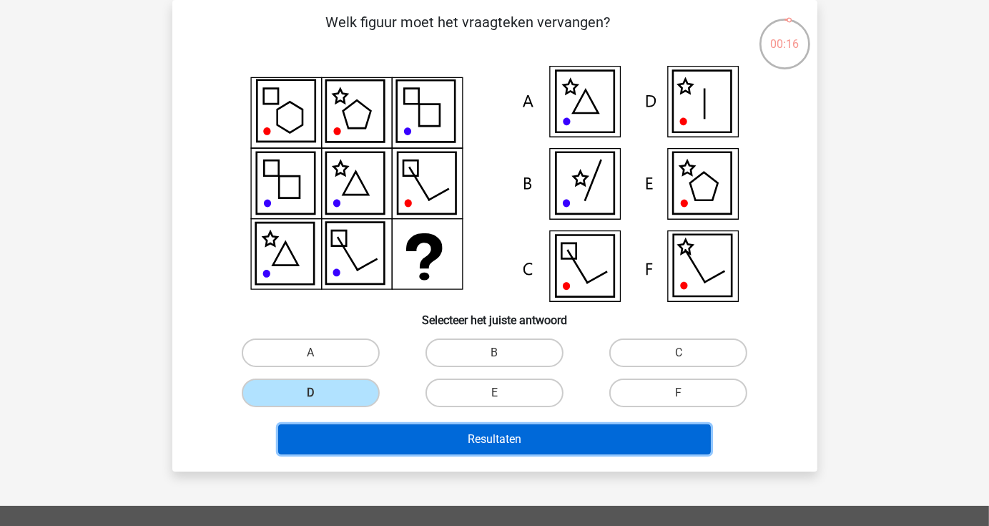
click at [363, 436] on button "Resultaten" at bounding box center [494, 439] width 433 height 30
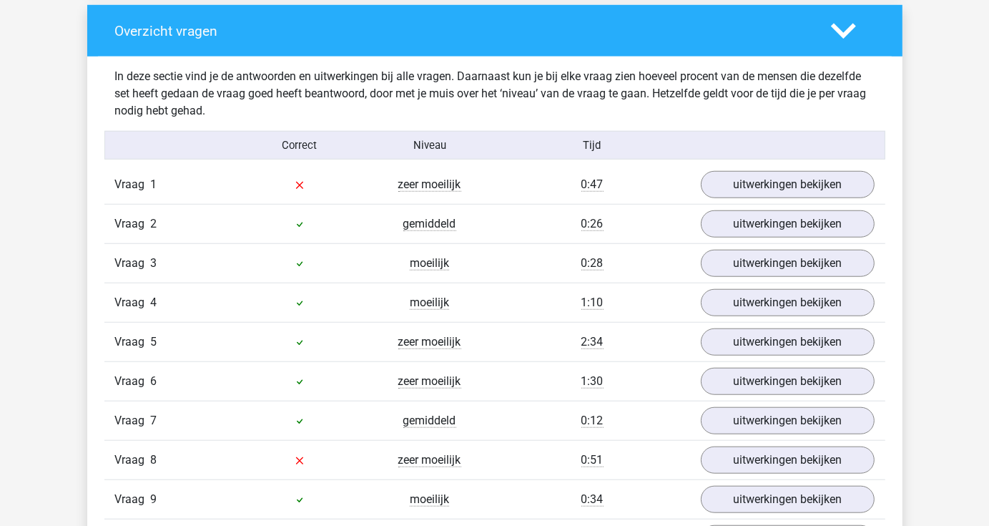
scroll to position [1067, 0]
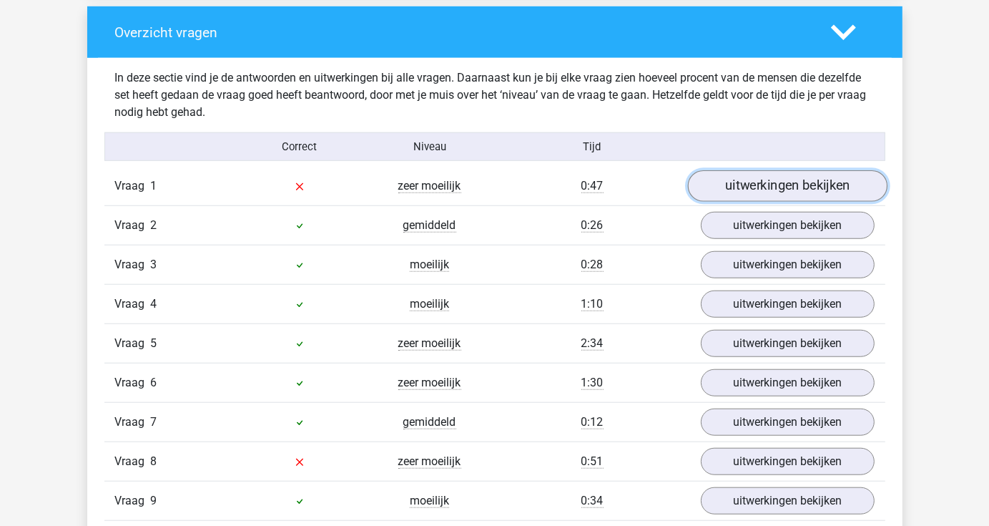
click at [781, 182] on link "uitwerkingen bekijken" at bounding box center [787, 186] width 200 height 31
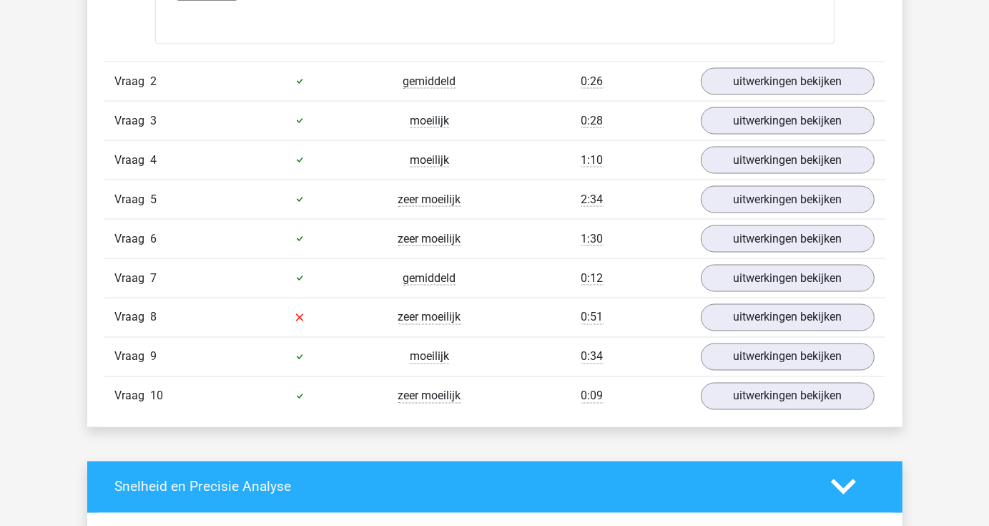
scroll to position [2159, 0]
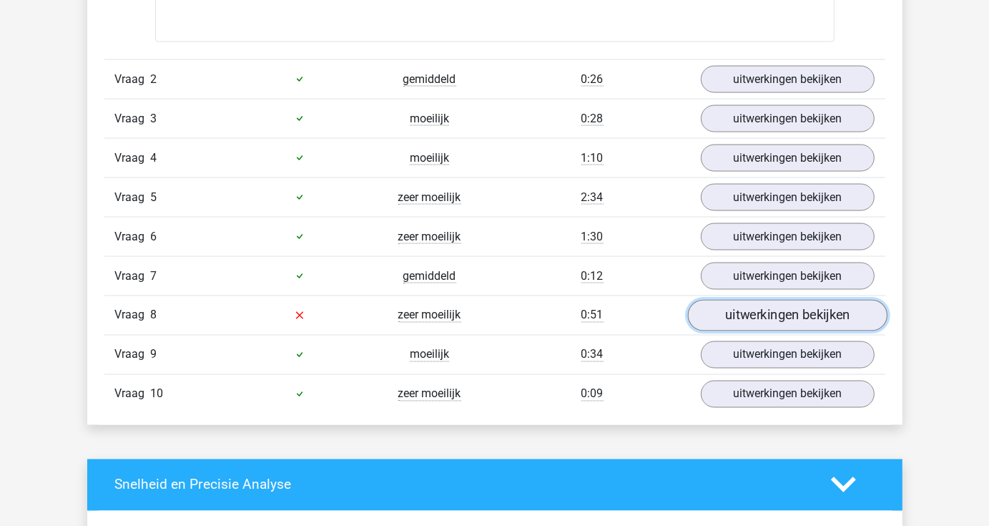
click at [823, 310] on link "uitwerkingen bekijken" at bounding box center [787, 315] width 200 height 31
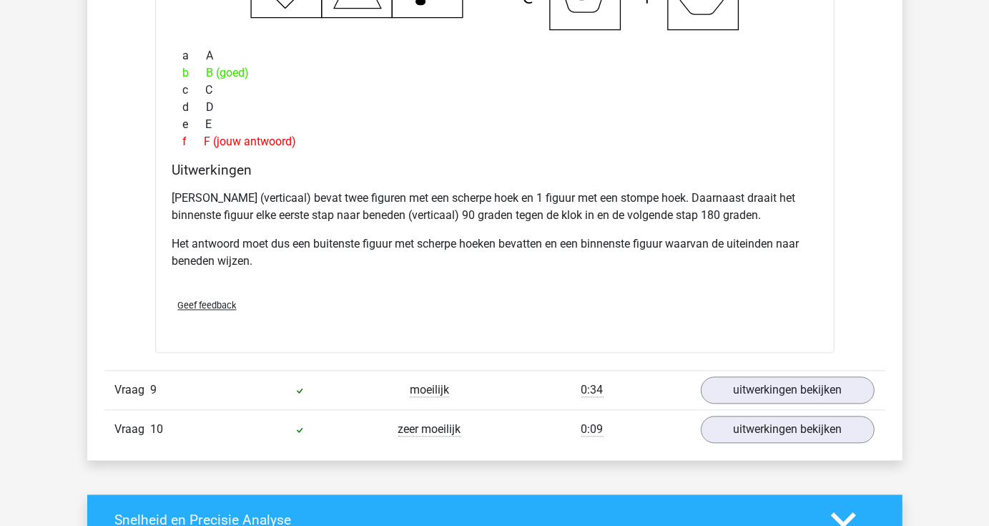
scroll to position [2739, 0]
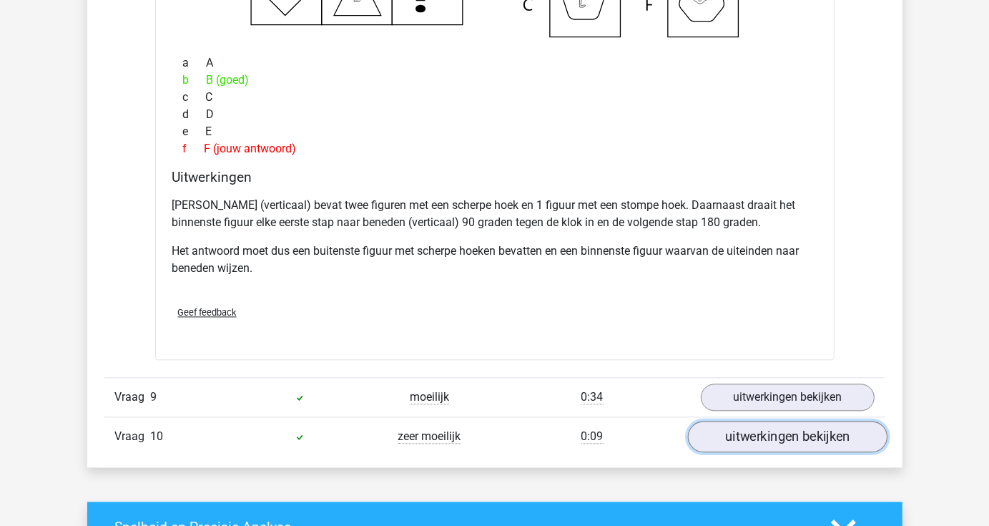
click at [751, 443] on link "uitwerkingen bekijken" at bounding box center [787, 435] width 200 height 31
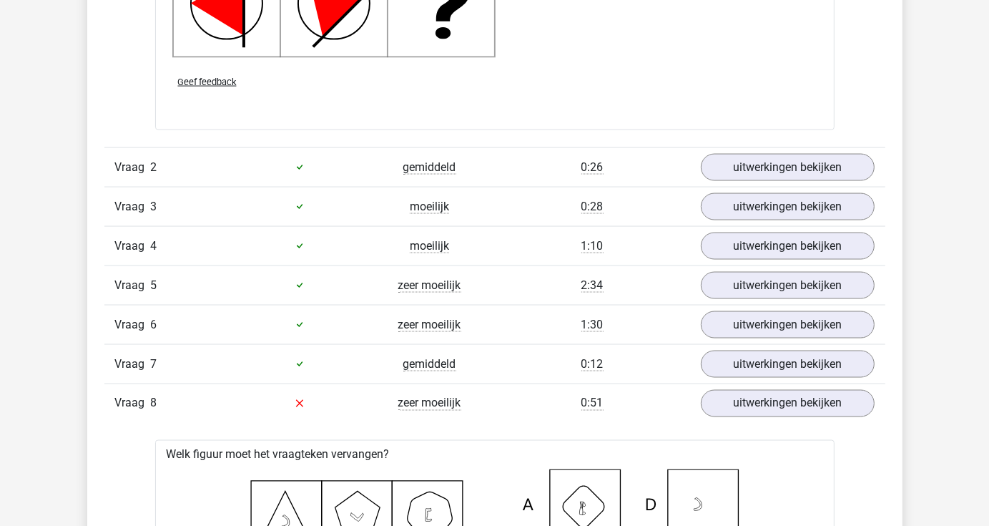
scroll to position [2071, 0]
click at [779, 282] on link "uitwerkingen bekijken" at bounding box center [787, 285] width 200 height 31
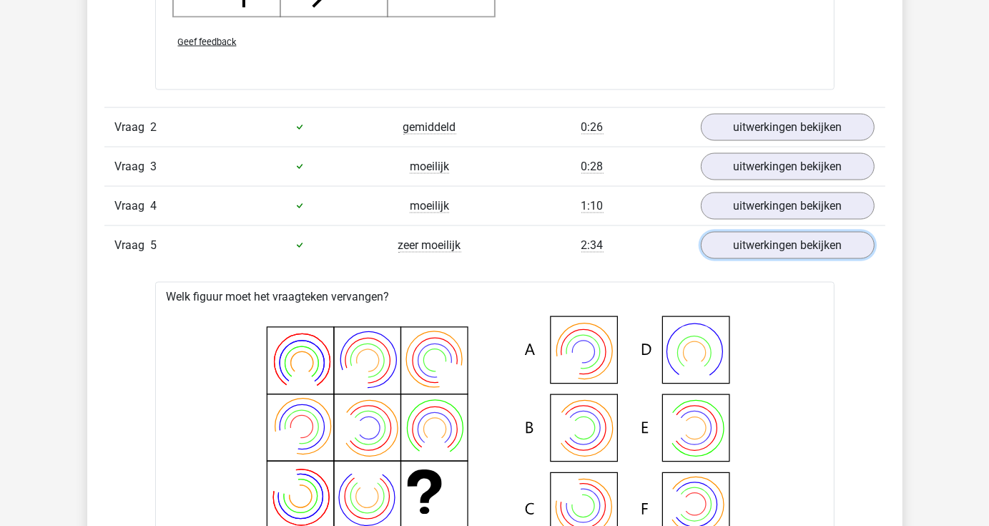
scroll to position [2111, 0]
click at [781, 179] on div "Vraag 3 moeilijk 0:28 uitwerkingen bekijken" at bounding box center [494, 166] width 781 height 39
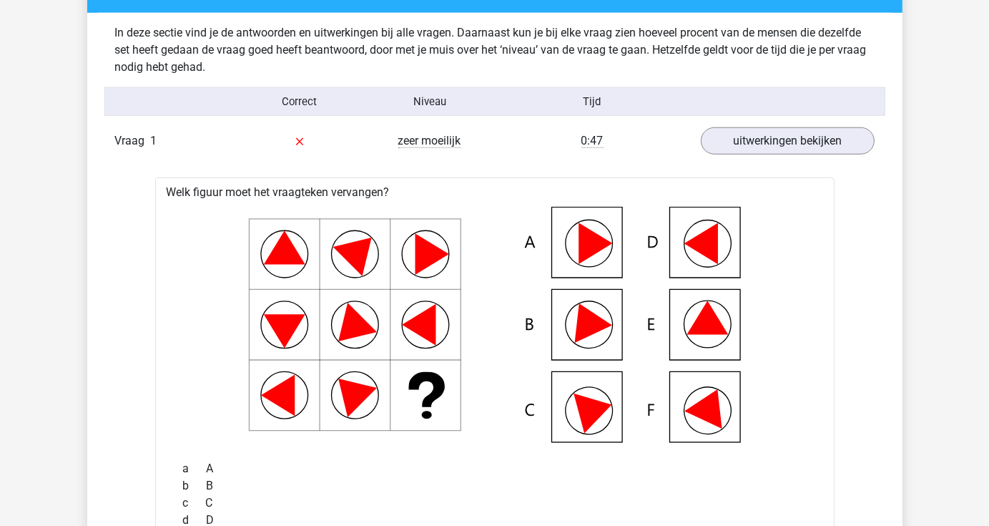
scroll to position [1111, 0]
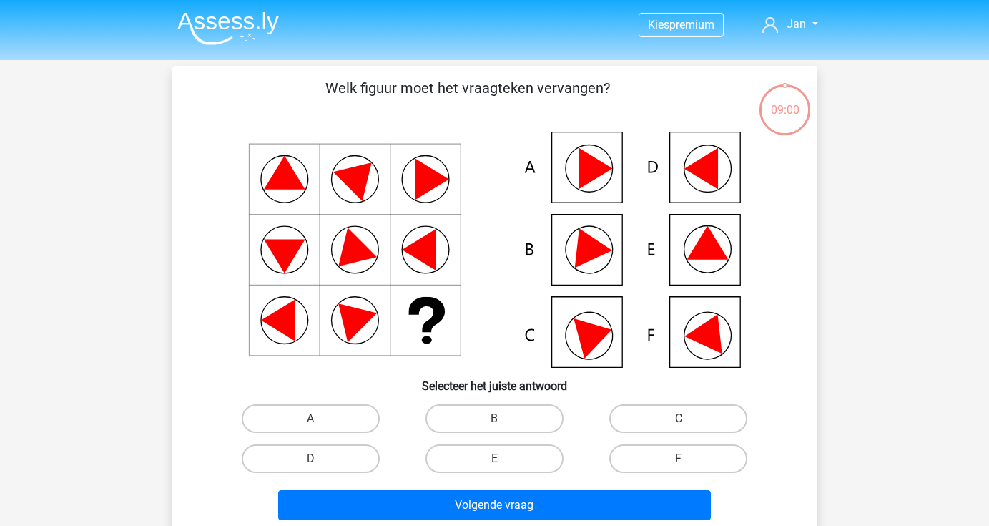
scroll to position [66, 0]
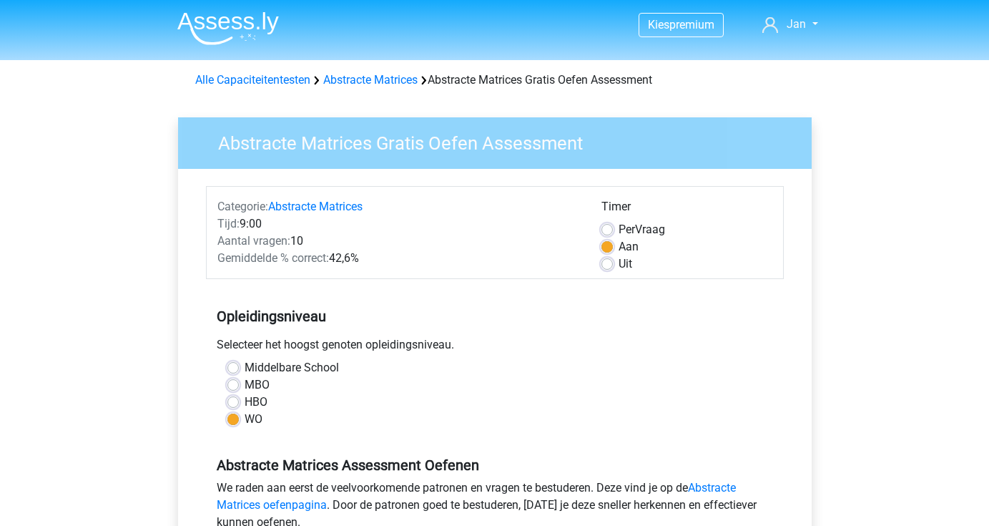
scroll to position [248, 0]
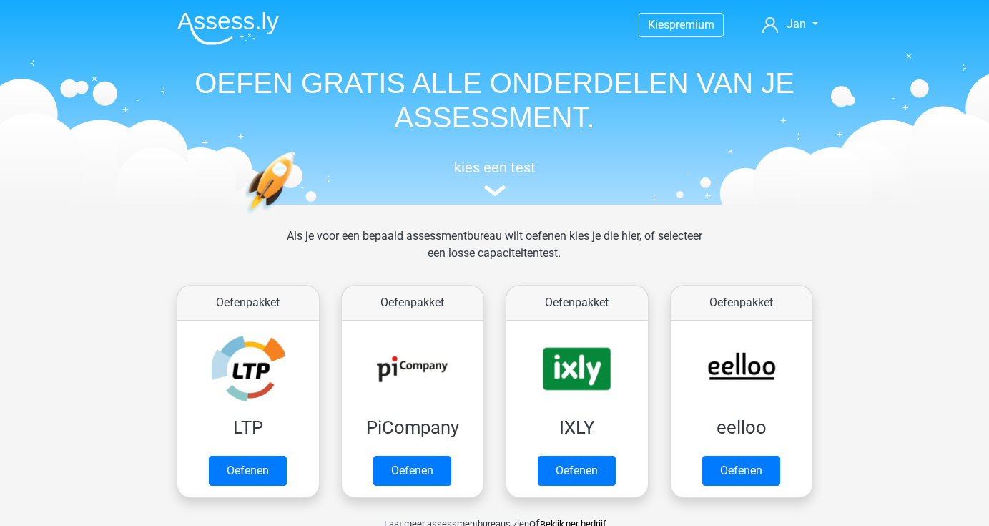
scroll to position [541, 0]
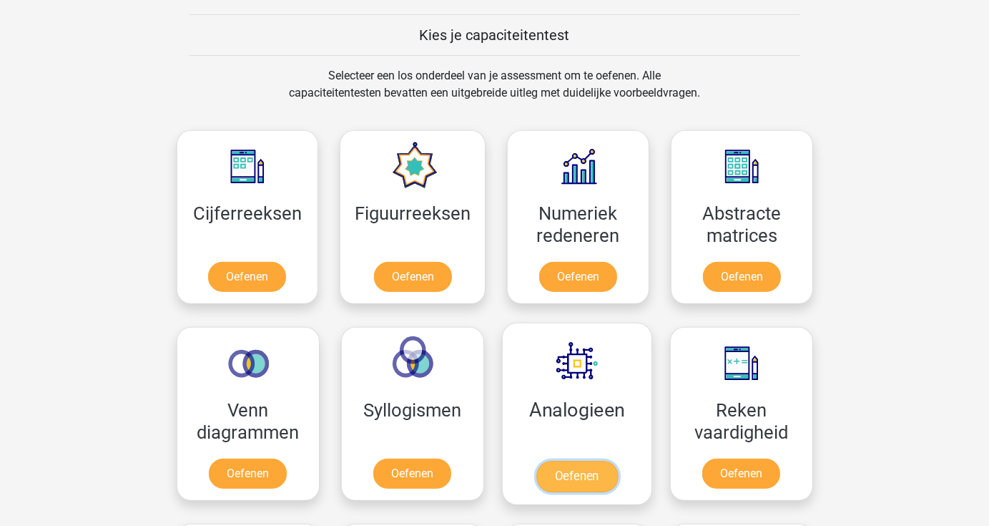
click at [569, 476] on link "Oefenen" at bounding box center [577, 476] width 82 height 31
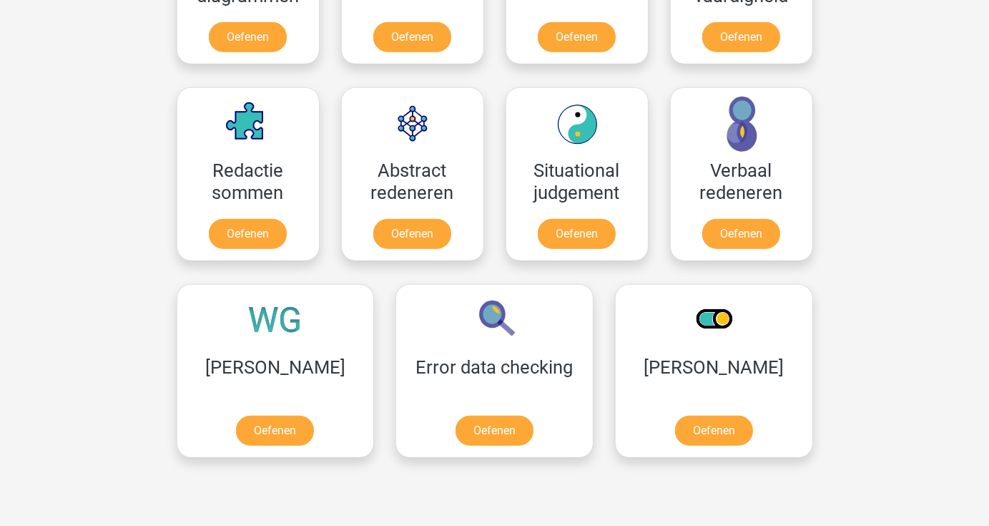
scroll to position [978, 0]
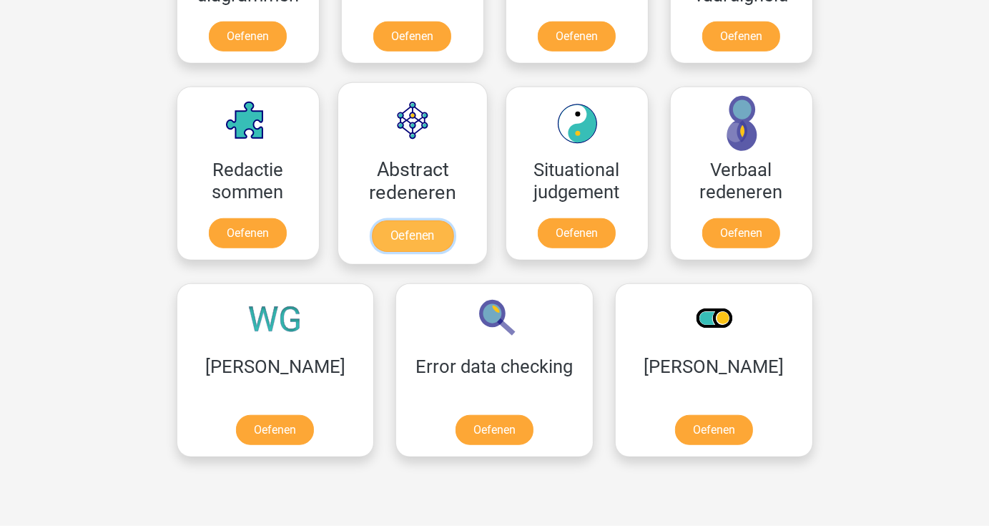
click at [413, 231] on link "Oefenen" at bounding box center [412, 235] width 82 height 31
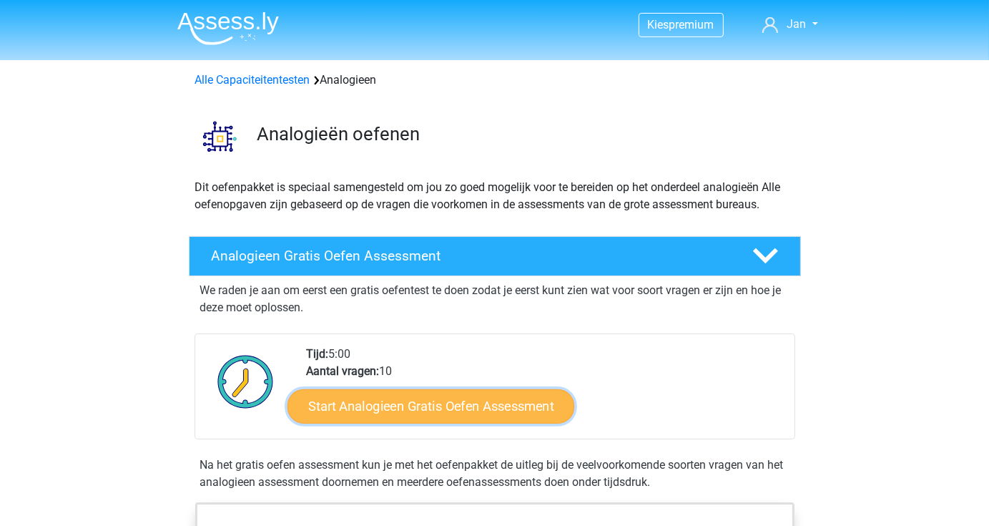
click at [406, 400] on link "Start Analogieen Gratis Oefen Assessment" at bounding box center [430, 405] width 287 height 34
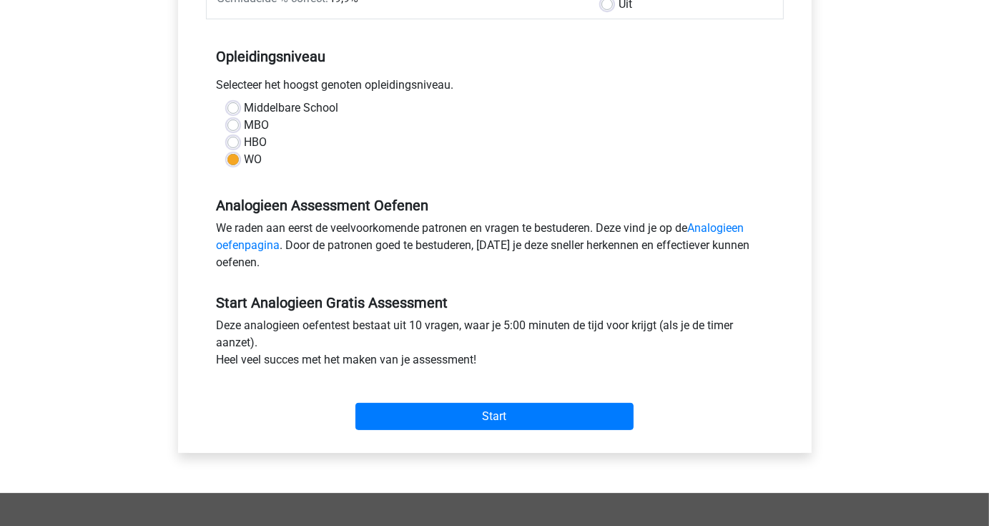
scroll to position [260, 0]
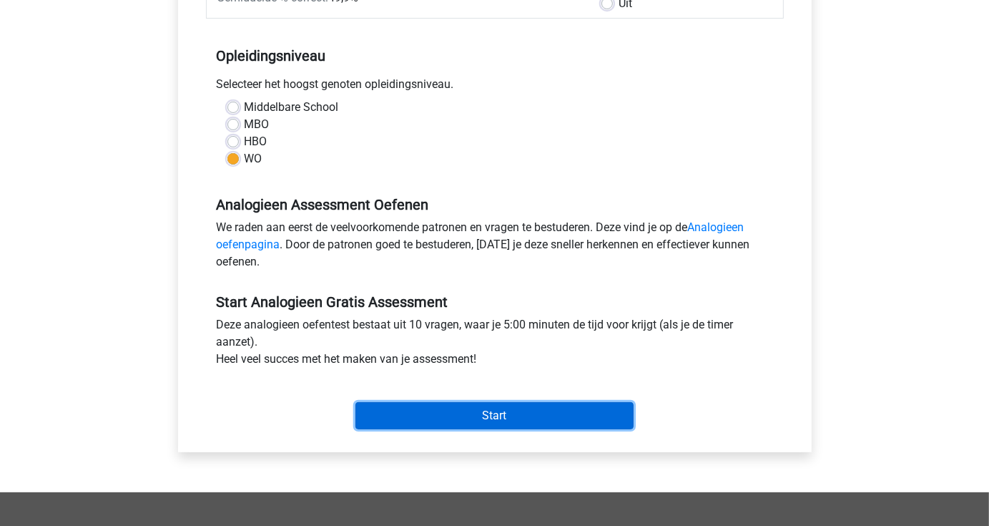
click at [437, 423] on input "Start" at bounding box center [494, 415] width 278 height 27
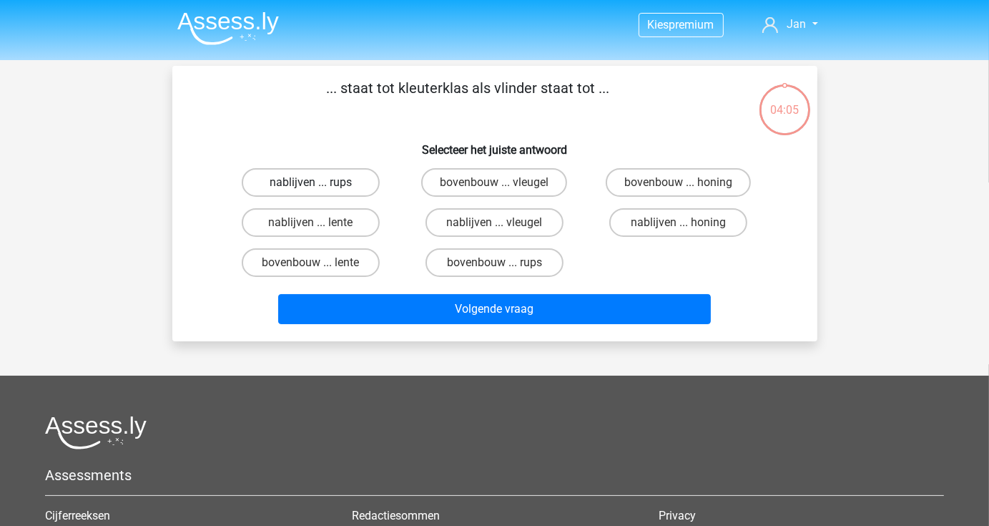
click at [295, 191] on label "nablijven ... rups" at bounding box center [311, 182] width 138 height 29
click at [310, 191] on input "nablijven ... rups" at bounding box center [314, 186] width 9 height 9
radio input "true"
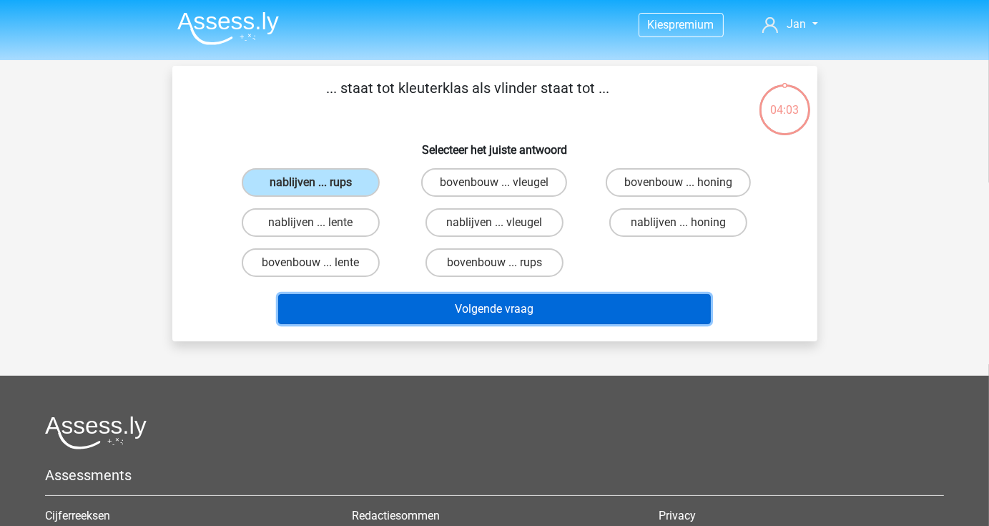
click at [413, 317] on button "Volgende vraag" at bounding box center [494, 309] width 433 height 30
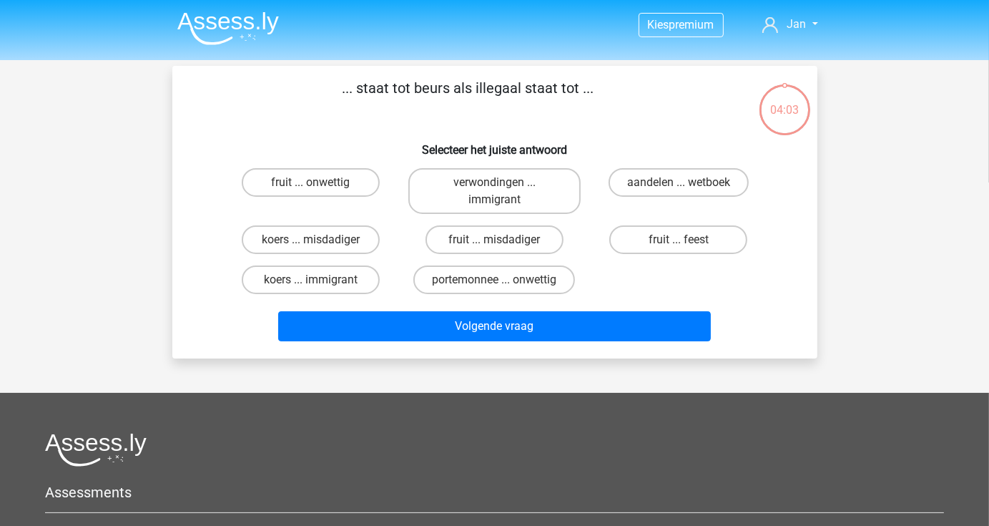
scroll to position [66, 0]
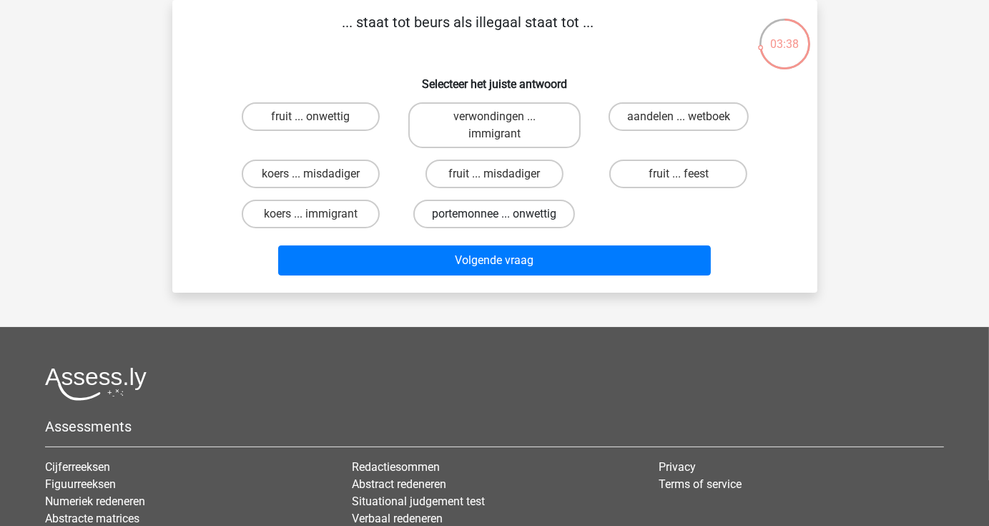
click at [487, 210] on label "portemonnee ... onwettig" at bounding box center [494, 214] width 162 height 29
click at [494, 214] on input "portemonnee ... onwettig" at bounding box center [498, 218] width 9 height 9
radio input "true"
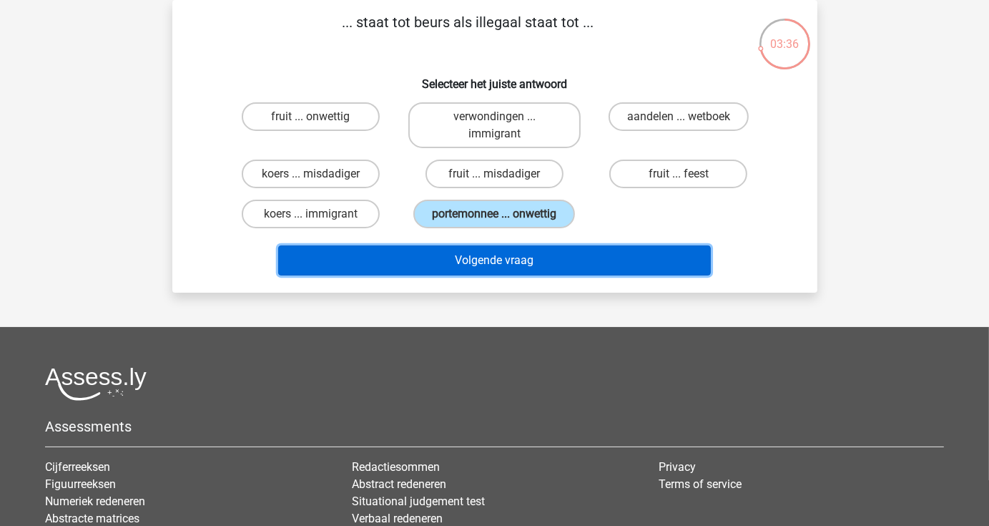
click at [523, 260] on button "Volgende vraag" at bounding box center [494, 260] width 433 height 30
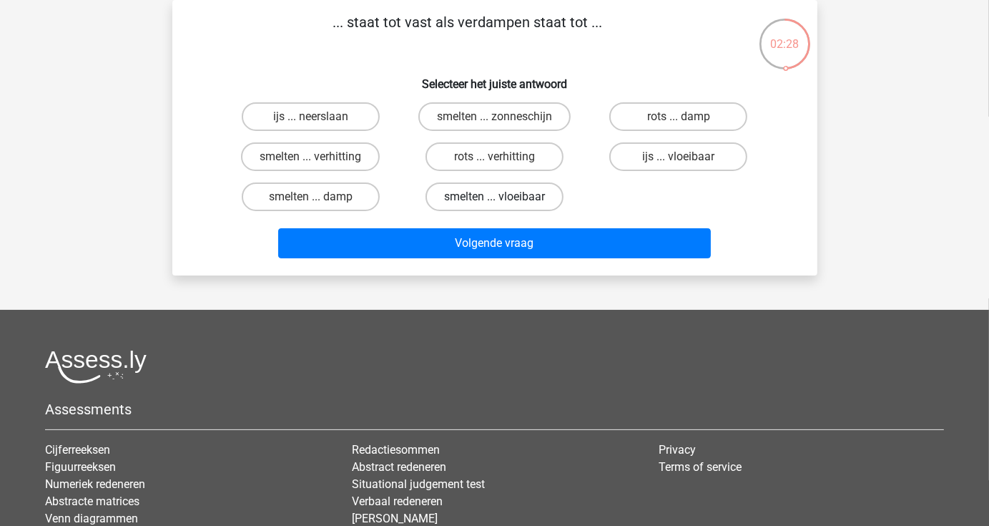
click at [466, 196] on label "smelten ... vloeibaar" at bounding box center [494, 196] width 138 height 29
click at [494, 197] on input "smelten ... vloeibaar" at bounding box center [498, 201] width 9 height 9
radio input "true"
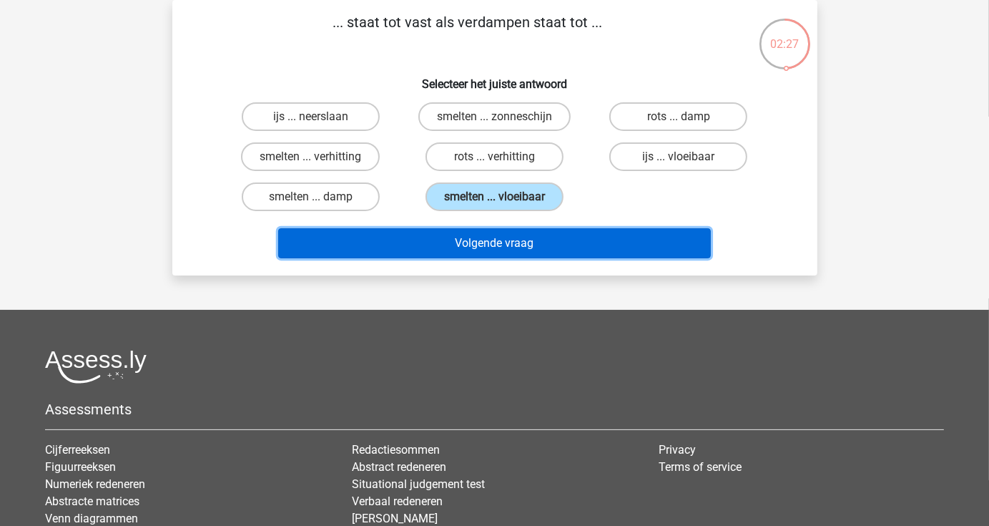
click at [475, 240] on button "Volgende vraag" at bounding box center [494, 243] width 433 height 30
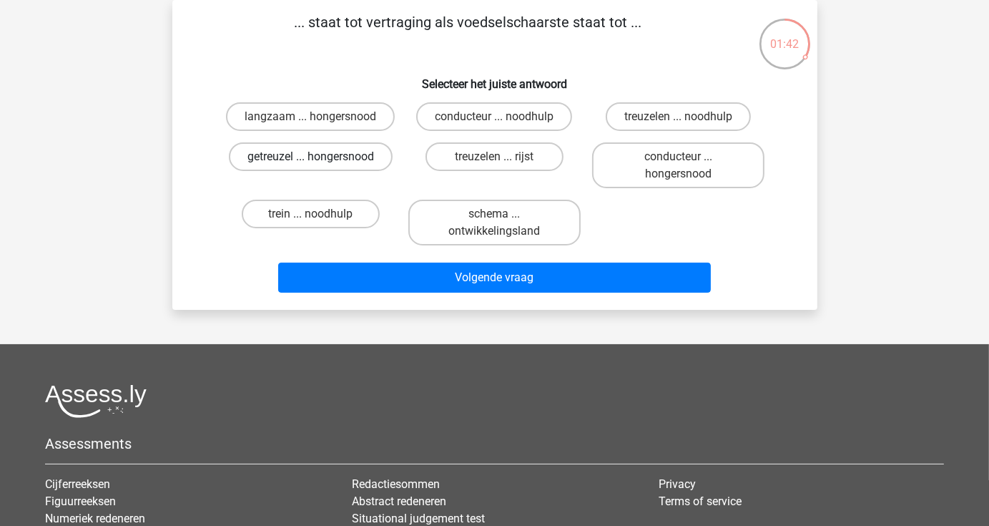
click at [332, 157] on label "getreuzel ... hongersnood" at bounding box center [311, 156] width 164 height 29
click at [320, 157] on input "getreuzel ... hongersnood" at bounding box center [314, 161] width 9 height 9
radio input "true"
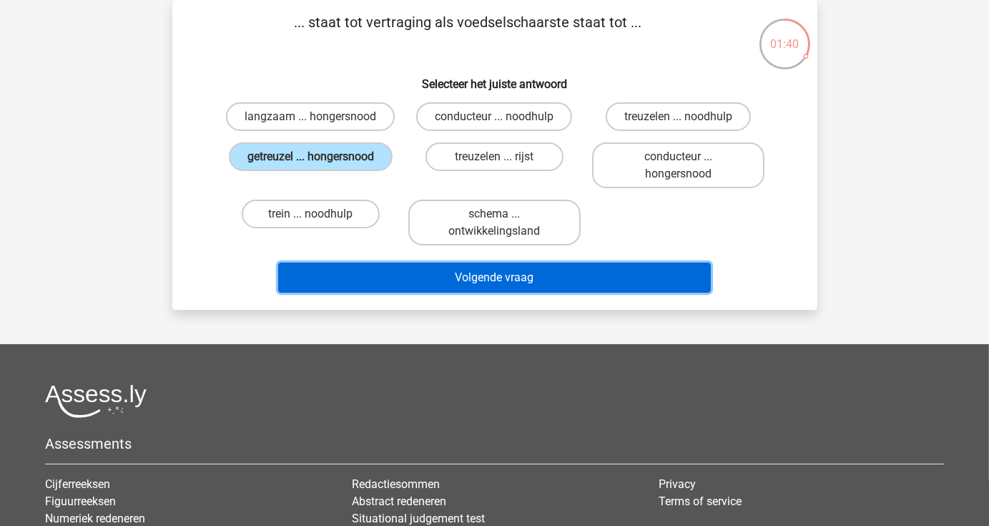
click at [429, 268] on button "Volgende vraag" at bounding box center [494, 277] width 433 height 30
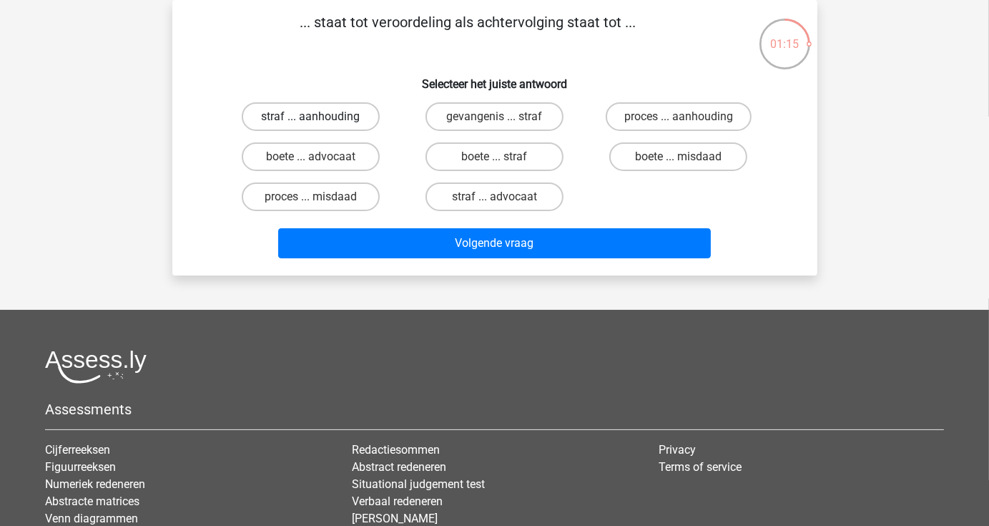
click at [354, 122] on label "straf ... aanhouding" at bounding box center [311, 116] width 138 height 29
click at [320, 122] on input "straf ... aanhouding" at bounding box center [314, 121] width 9 height 9
radio input "true"
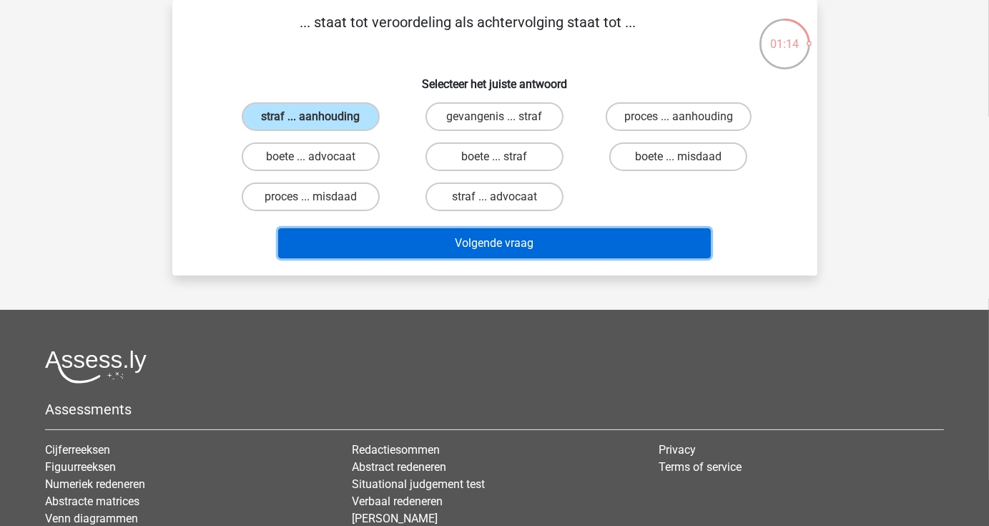
click at [429, 237] on button "Volgende vraag" at bounding box center [494, 243] width 433 height 30
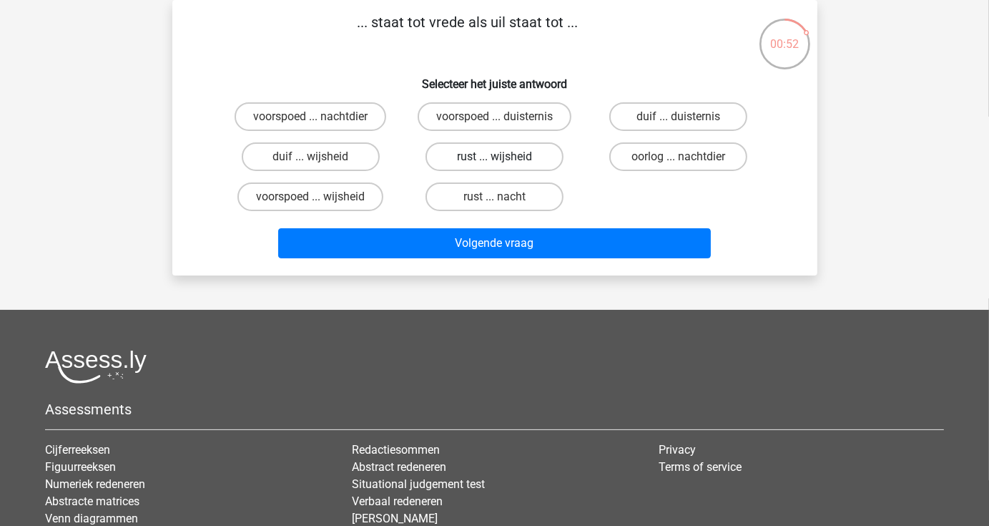
click at [498, 155] on label "rust ... wijsheid" at bounding box center [494, 156] width 138 height 29
click at [498, 157] on input "rust ... wijsheid" at bounding box center [498, 161] width 9 height 9
radio input "true"
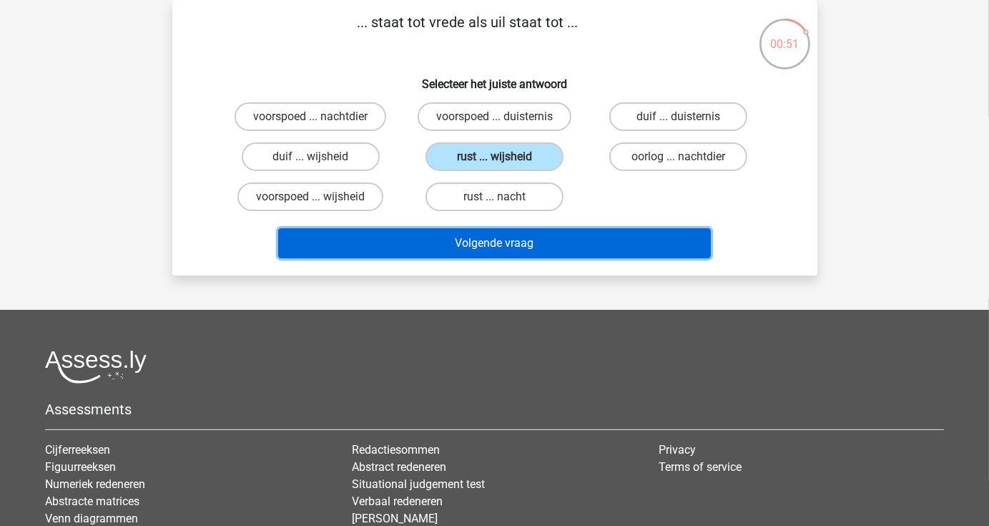
click at [505, 247] on button "Volgende vraag" at bounding box center [494, 243] width 433 height 30
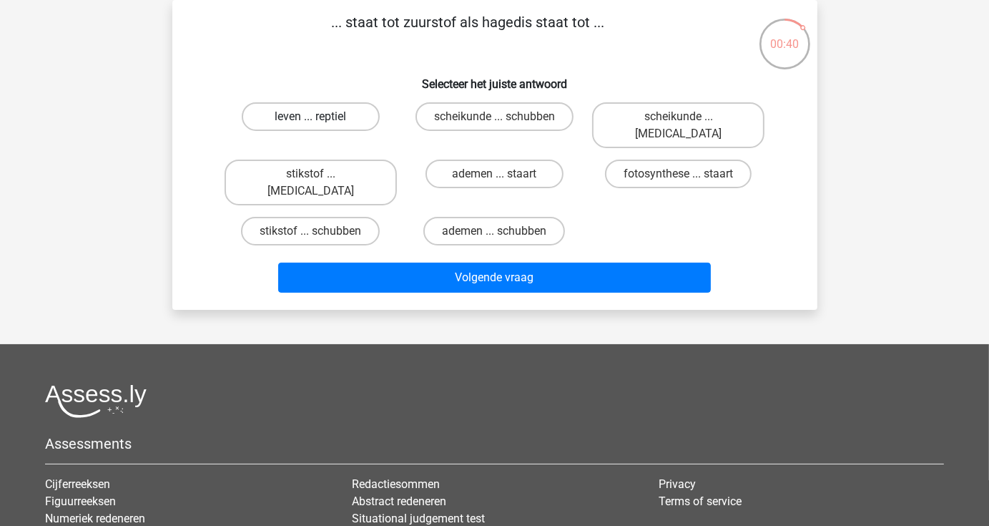
click at [355, 122] on label "leven ... reptiel" at bounding box center [311, 116] width 138 height 29
click at [320, 122] on input "leven ... reptiel" at bounding box center [314, 121] width 9 height 9
radio input "true"
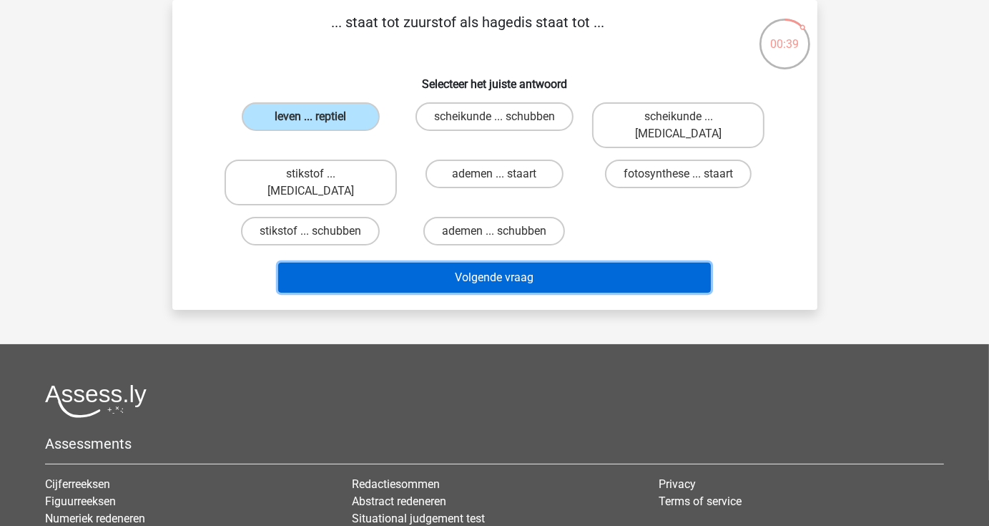
click at [436, 262] on button "Volgende vraag" at bounding box center [494, 277] width 433 height 30
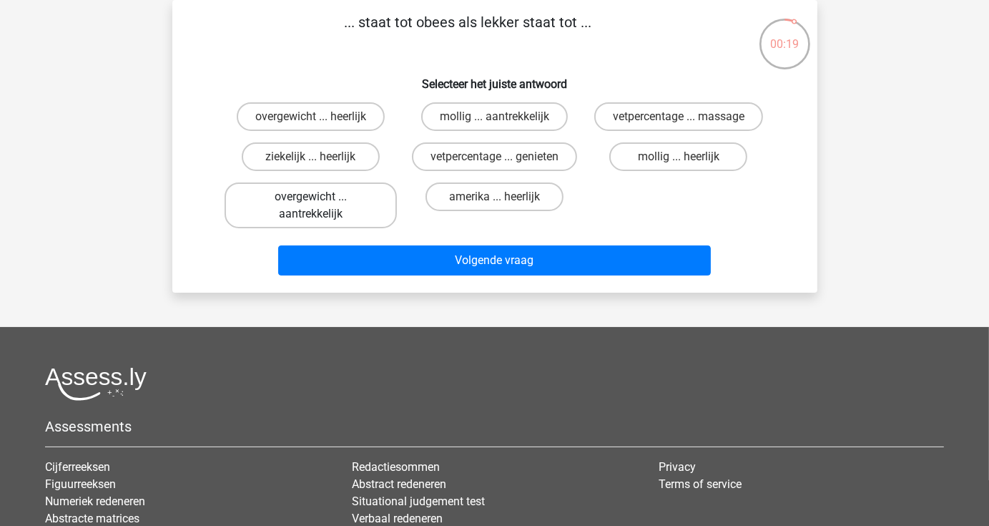
click at [361, 197] on label "overgewicht ... aantrekkelijk" at bounding box center [311, 205] width 172 height 46
click at [320, 197] on input "overgewicht ... aantrekkelijk" at bounding box center [314, 201] width 9 height 9
radio input "true"
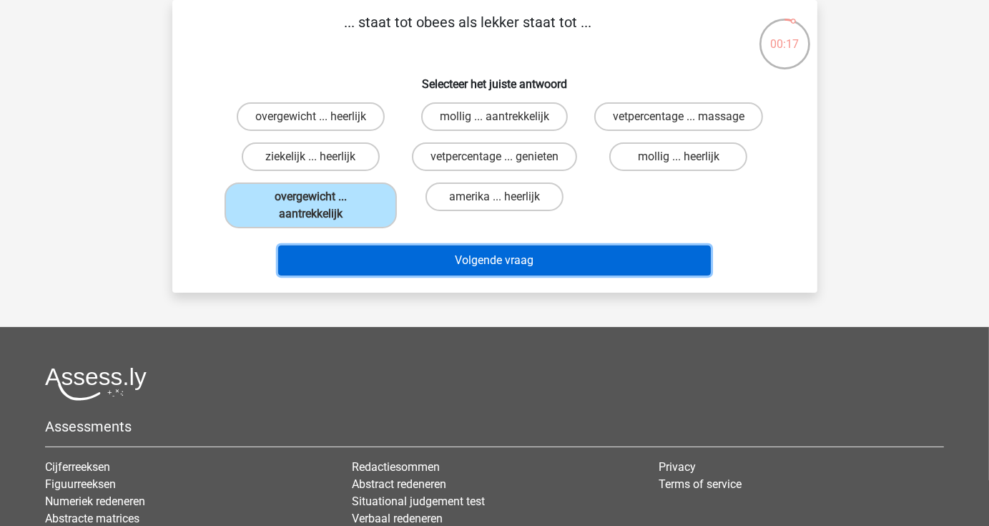
click at [396, 255] on button "Volgende vraag" at bounding box center [494, 260] width 433 height 30
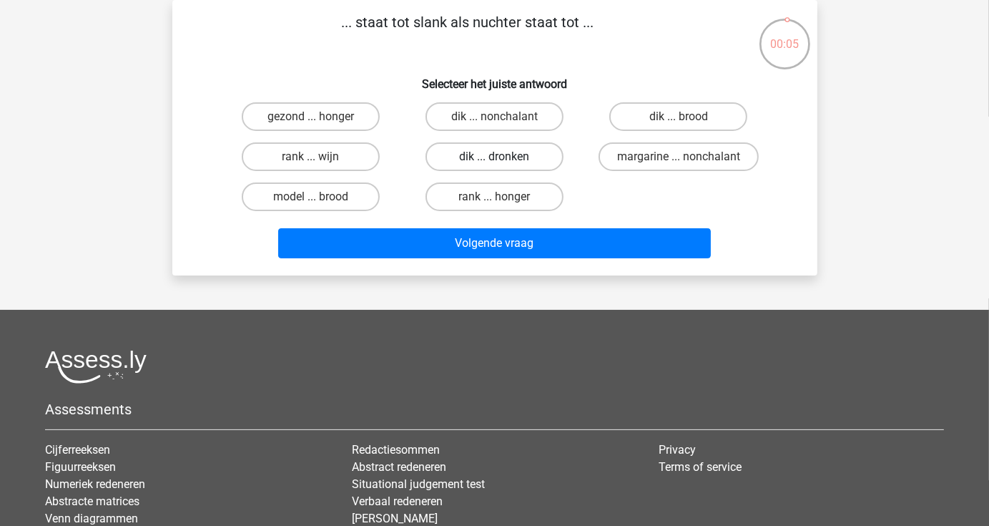
click at [466, 164] on label "dik ... dronken" at bounding box center [494, 156] width 138 height 29
click at [494, 164] on input "dik ... dronken" at bounding box center [498, 161] width 9 height 9
radio input "true"
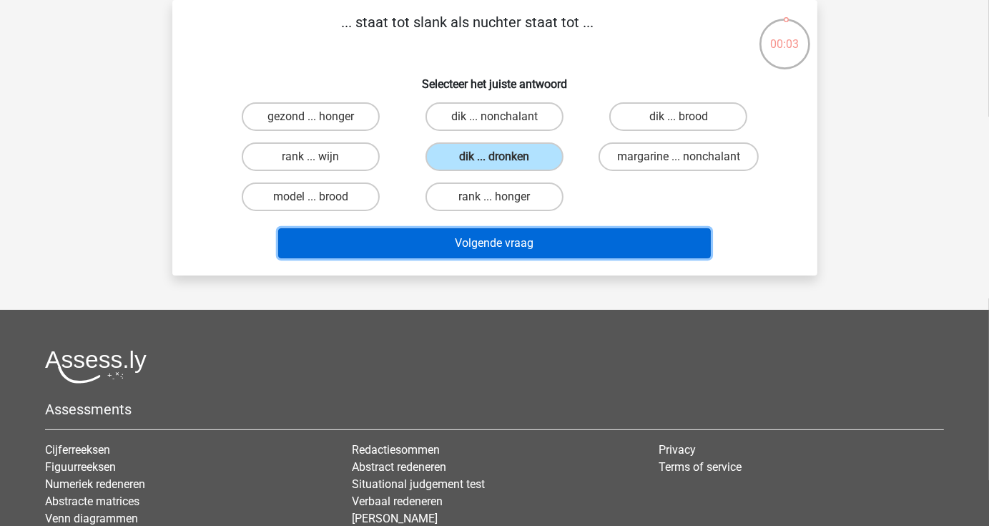
click at [446, 234] on button "Volgende vraag" at bounding box center [494, 243] width 433 height 30
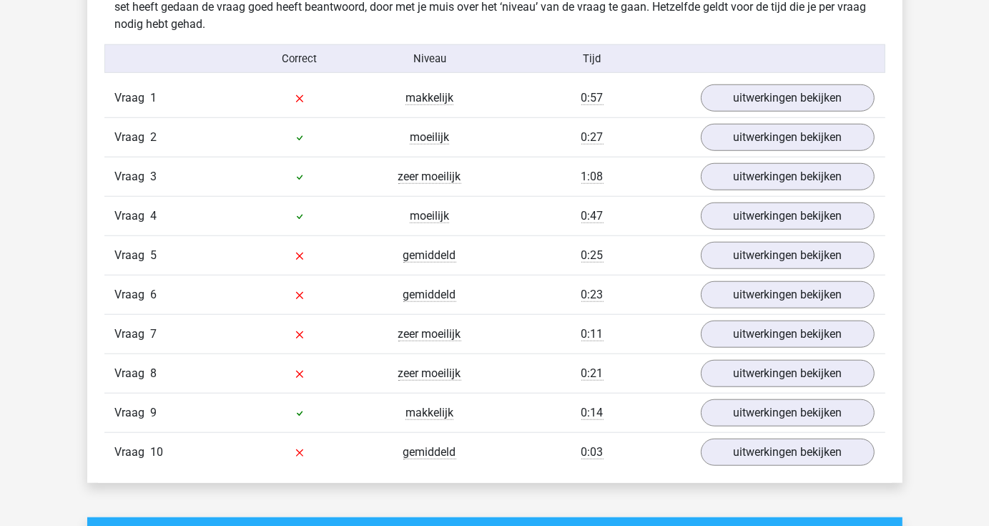
scroll to position [1138, 0]
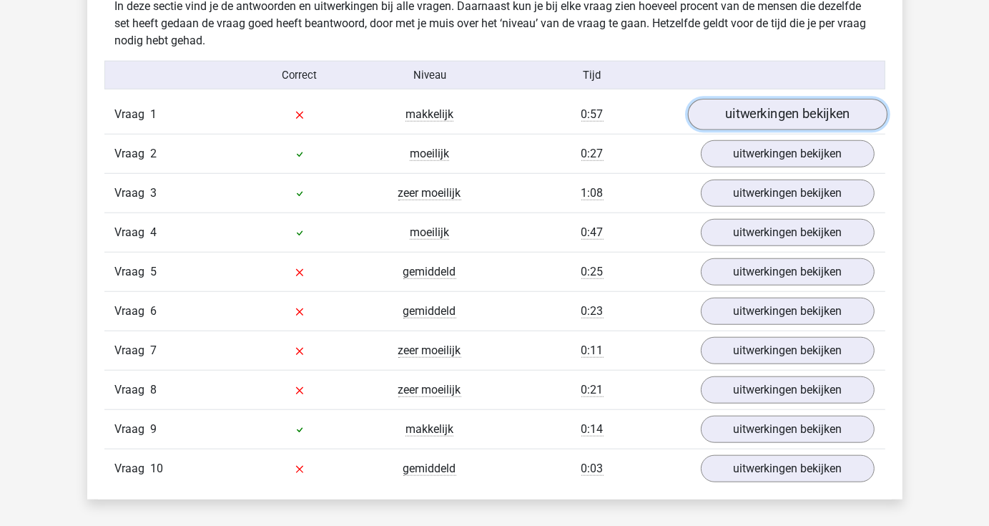
click at [772, 114] on link "uitwerkingen bekijken" at bounding box center [787, 114] width 200 height 31
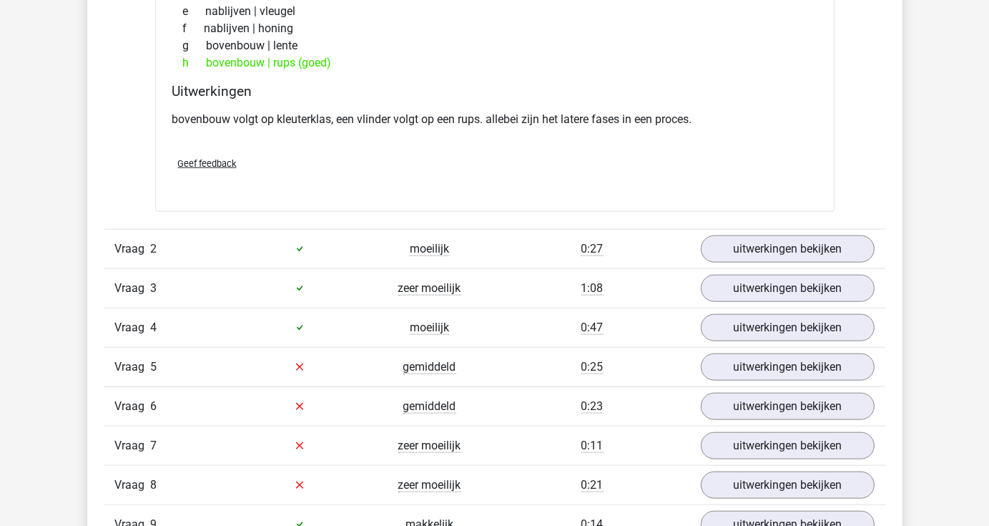
scroll to position [1409, 0]
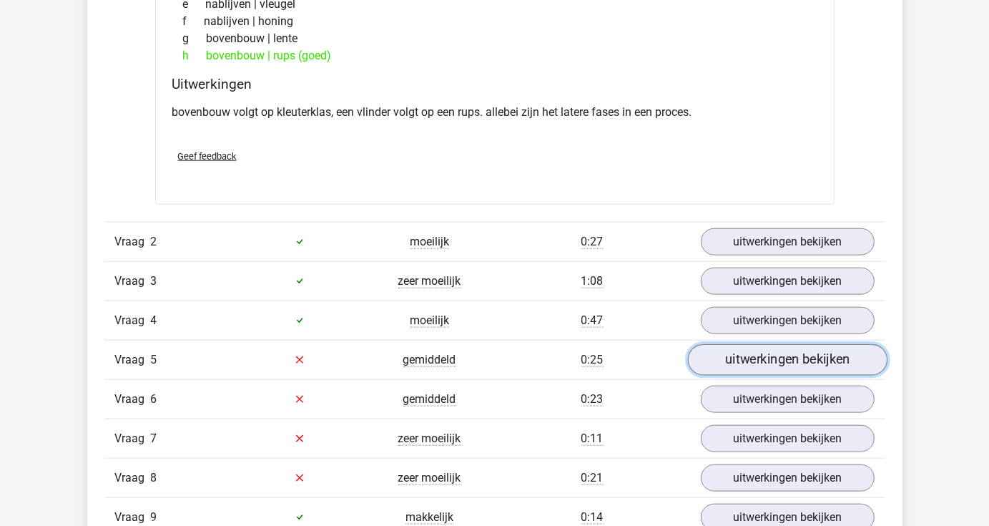
click at [767, 356] on link "uitwerkingen bekijken" at bounding box center [787, 359] width 200 height 31
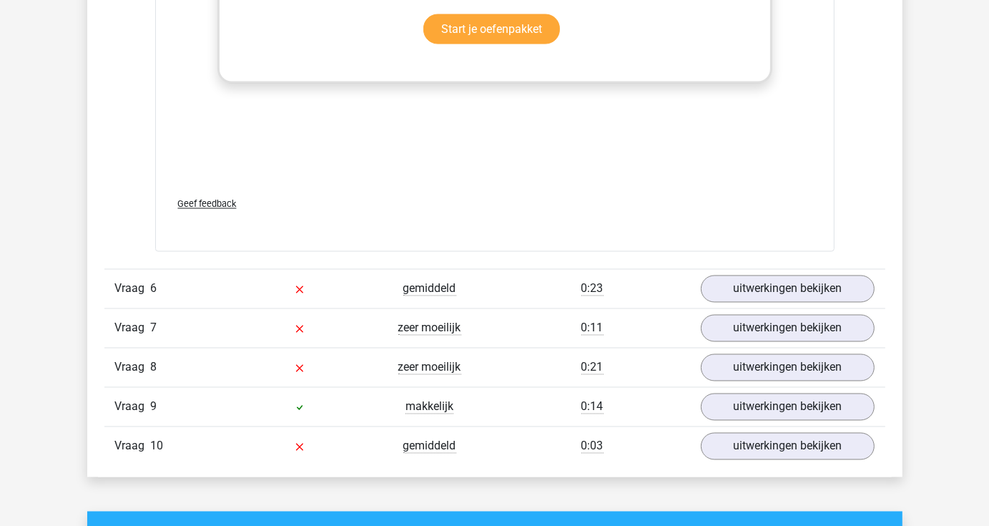
scroll to position [2281, 0]
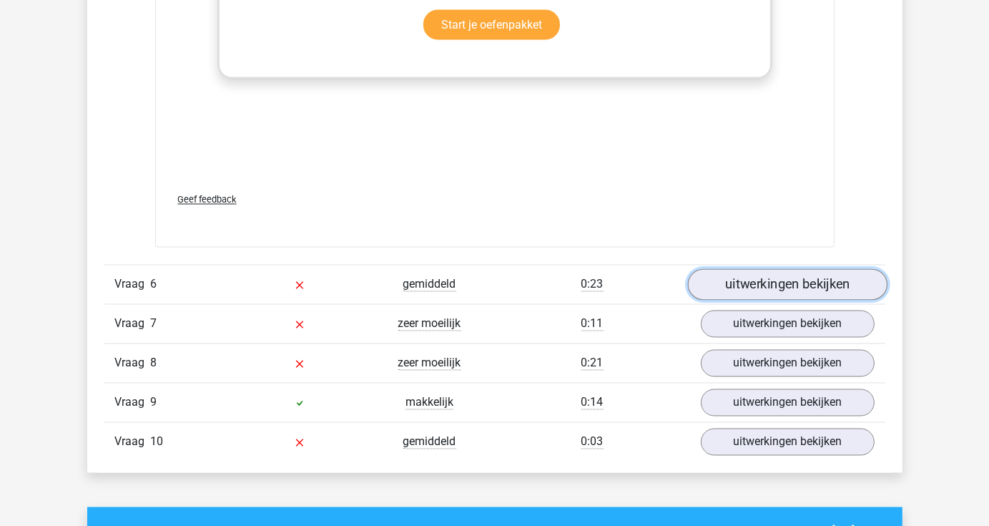
click at [782, 281] on link "uitwerkingen bekijken" at bounding box center [787, 284] width 200 height 31
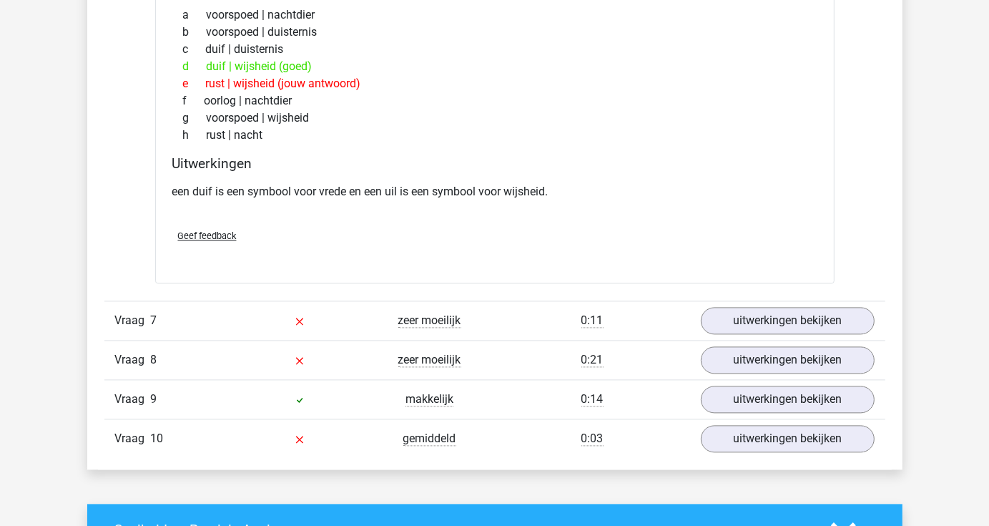
scroll to position [2643, 0]
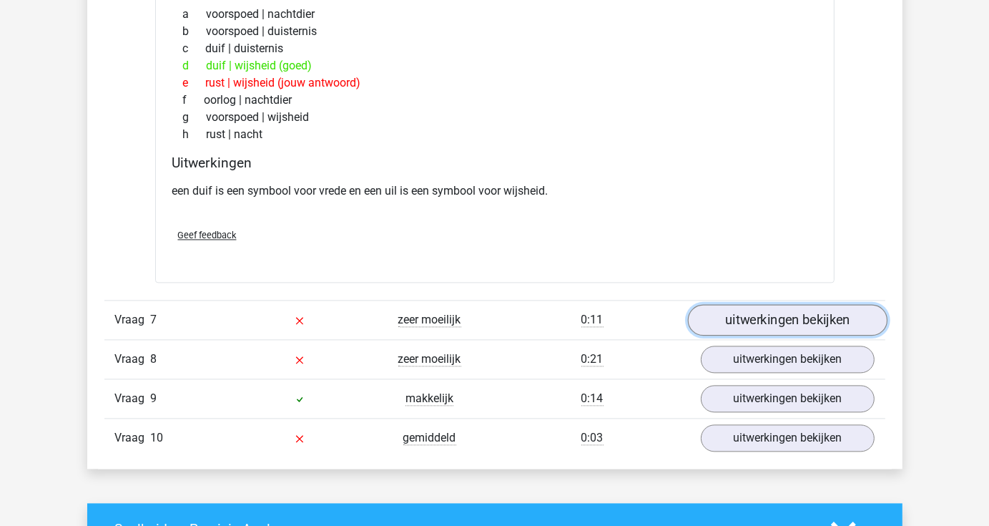
click at [789, 319] on link "uitwerkingen bekijken" at bounding box center [787, 319] width 200 height 31
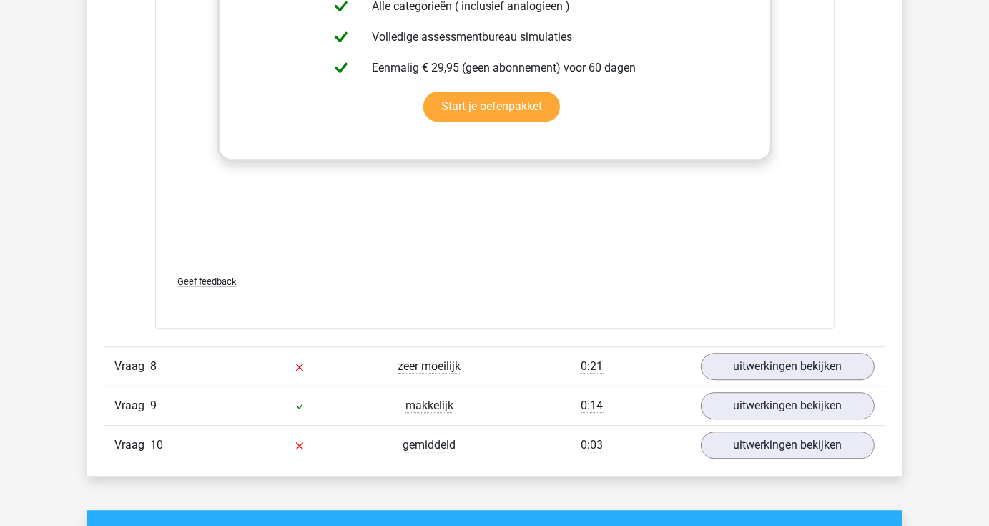
scroll to position [3398, 0]
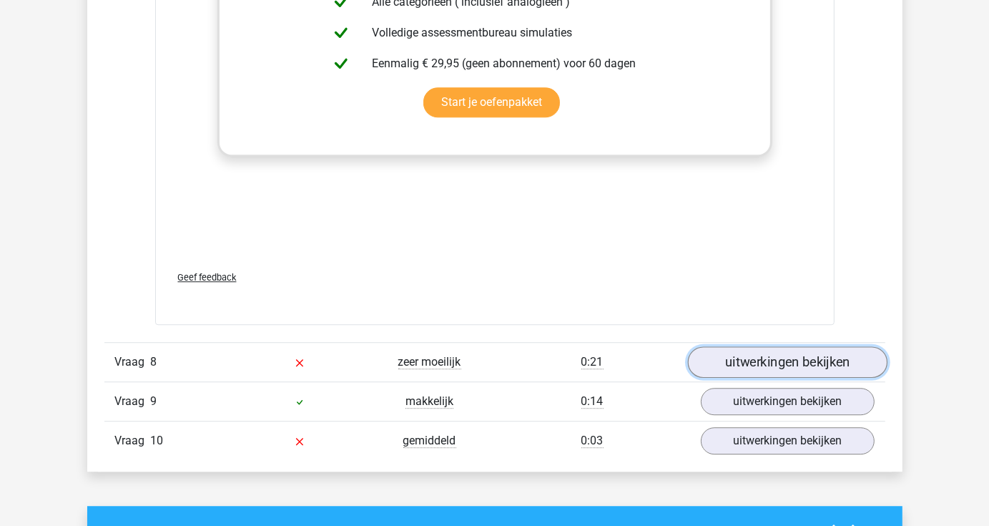
click at [752, 363] on link "uitwerkingen bekijken" at bounding box center [787, 361] width 200 height 31
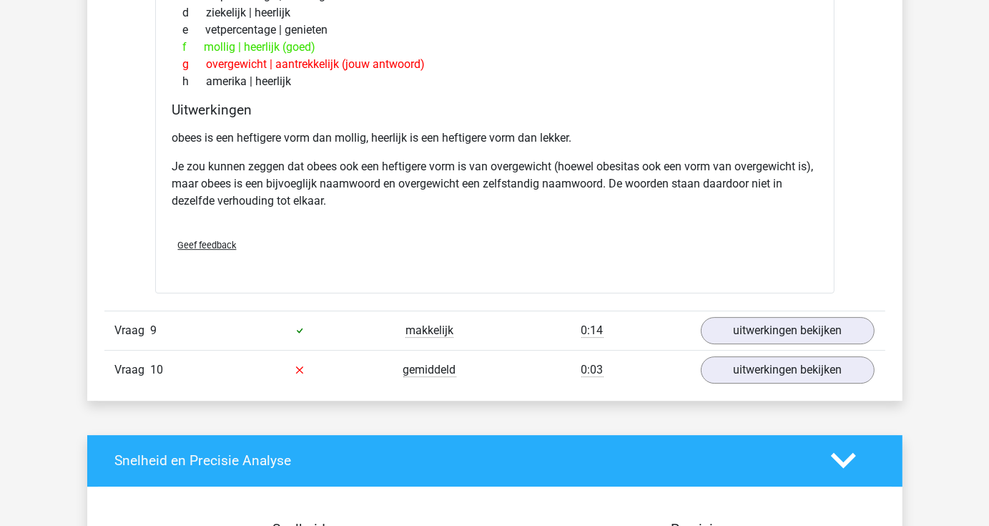
scroll to position [3912, 0]
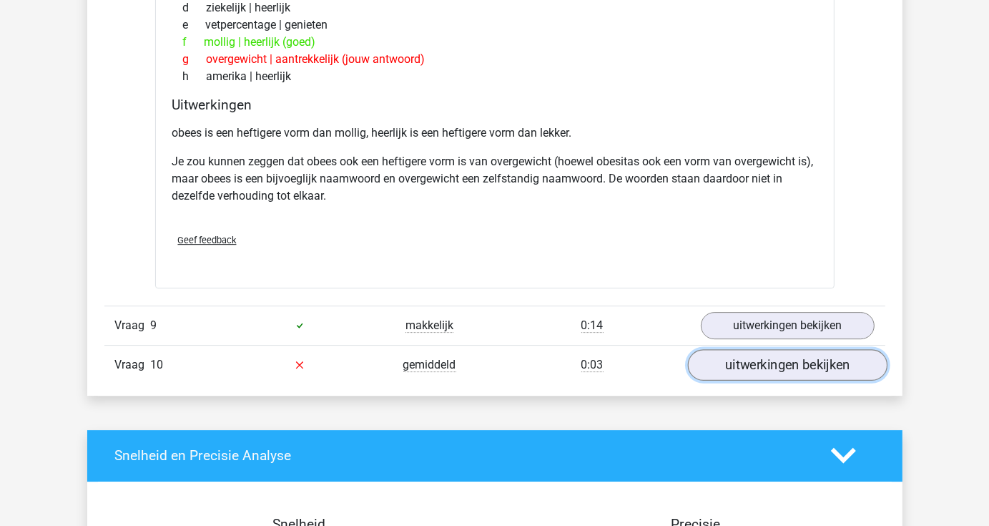
click at [777, 363] on link "uitwerkingen bekijken" at bounding box center [787, 364] width 200 height 31
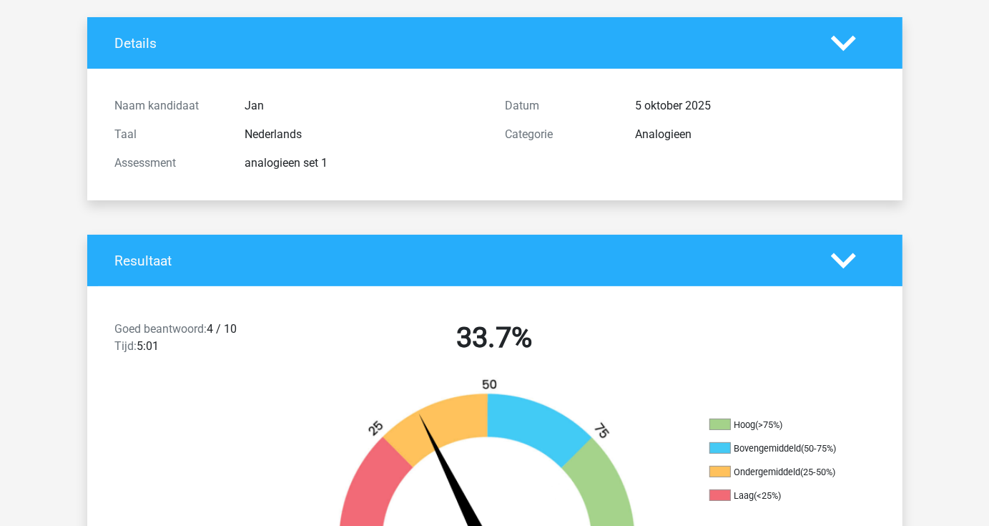
scroll to position [0, 0]
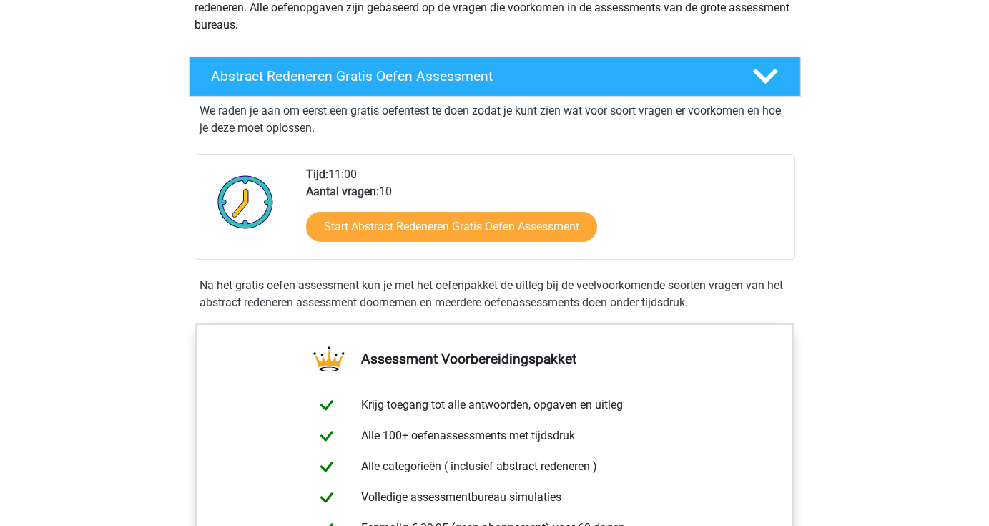
scroll to position [197, 0]
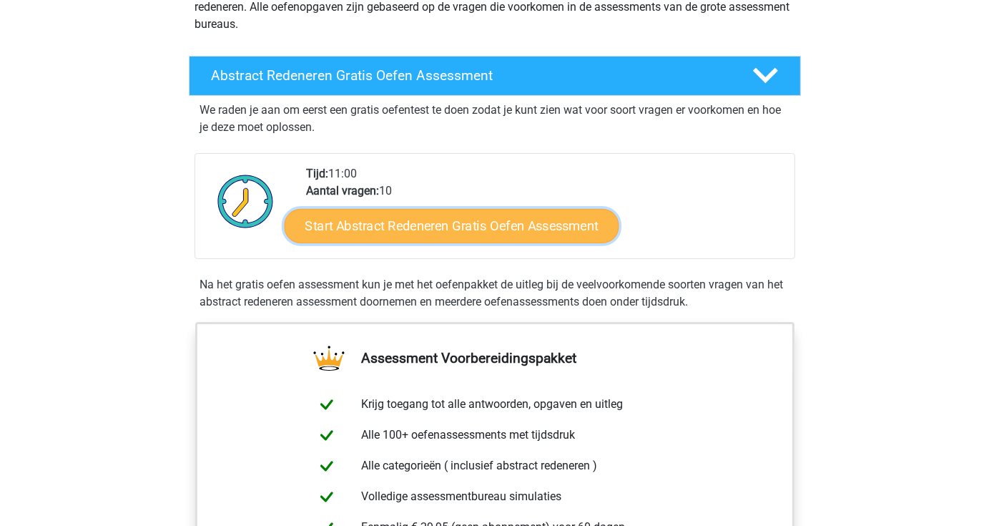
click at [400, 227] on link "Start Abstract Redeneren Gratis Oefen Assessment" at bounding box center [451, 225] width 335 height 34
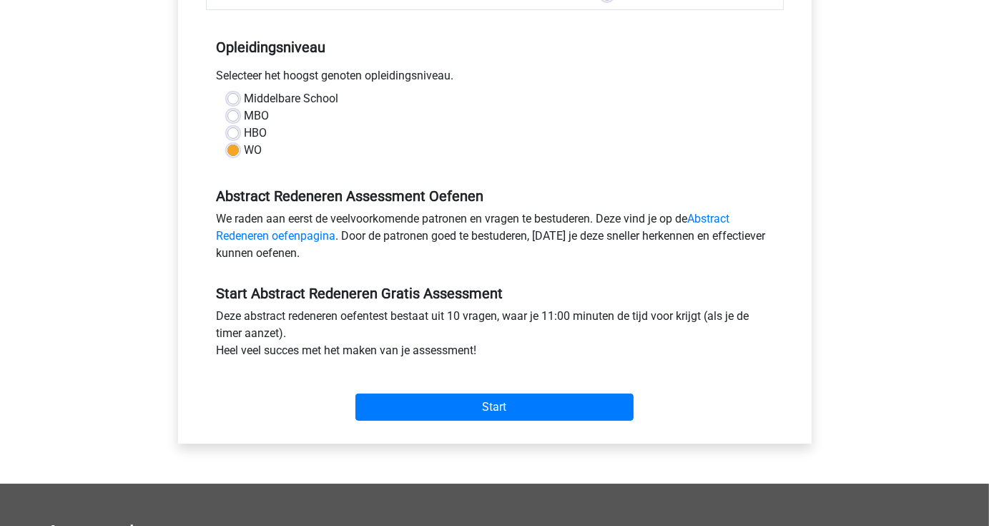
scroll to position [272, 0]
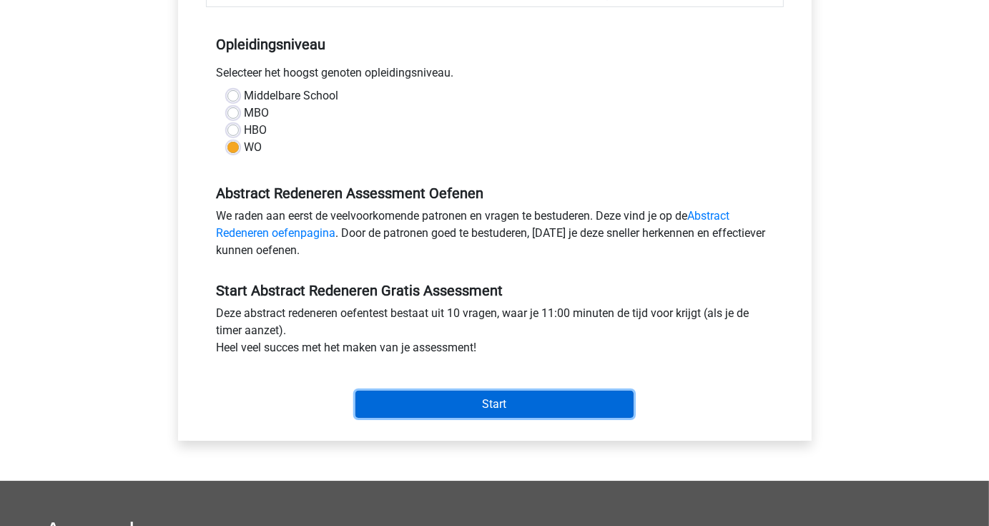
click at [486, 400] on input "Start" at bounding box center [494, 403] width 278 height 27
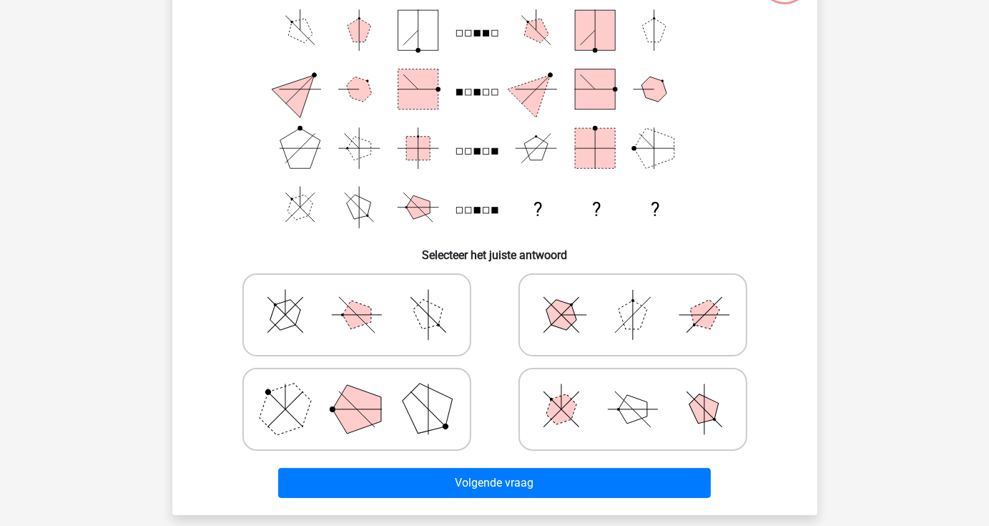
scroll to position [143, 0]
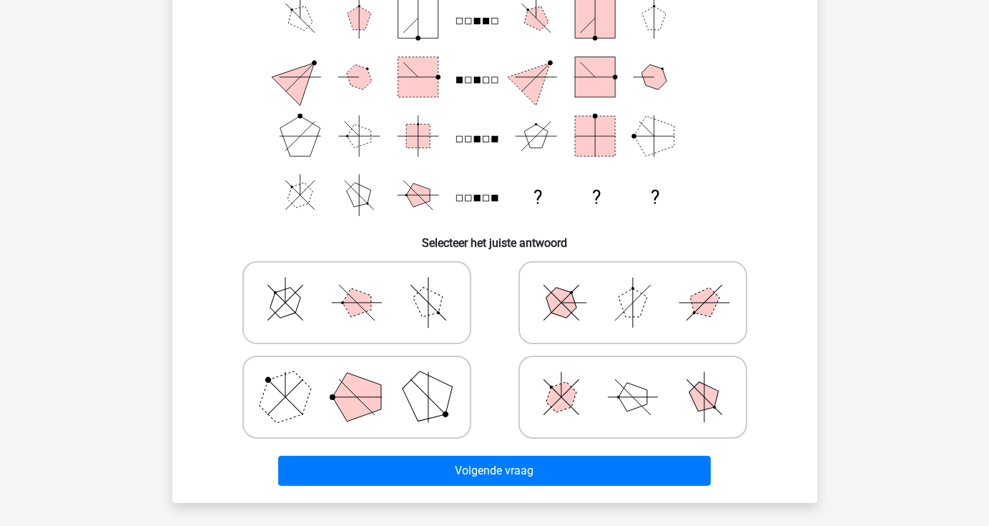
click at [369, 399] on polygon at bounding box center [357, 397] width 49 height 49
click at [366, 379] on input "radio" at bounding box center [361, 374] width 9 height 9
radio input "true"
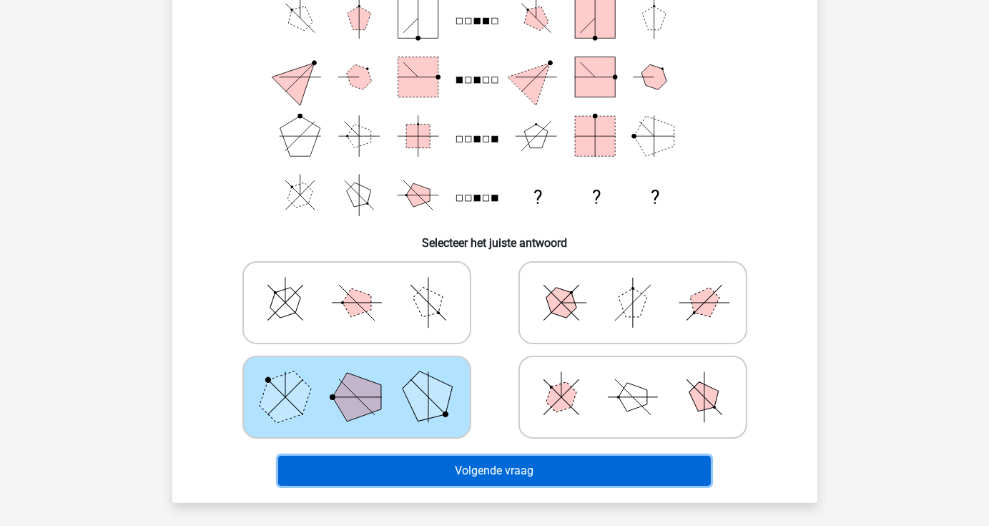
click at [458, 461] on button "Volgende vraag" at bounding box center [494, 471] width 433 height 30
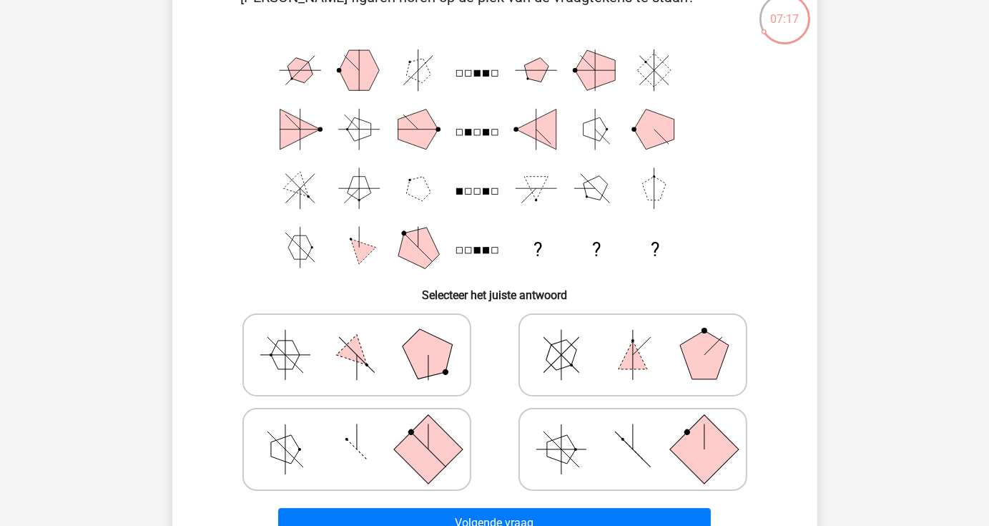
scroll to position [66, 0]
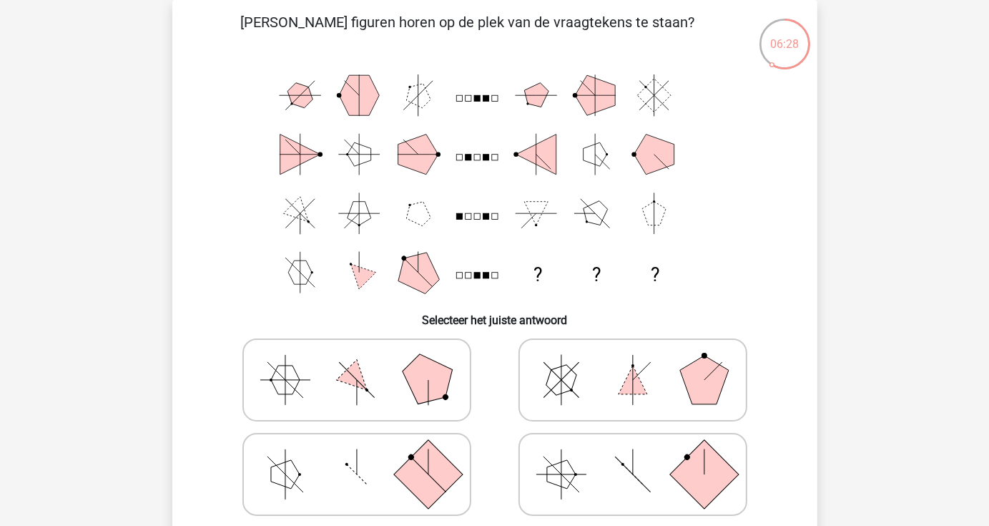
click at [411, 357] on icon at bounding box center [357, 380] width 215 height 72
click at [366, 357] on input "radio" at bounding box center [361, 357] width 9 height 9
radio input "true"
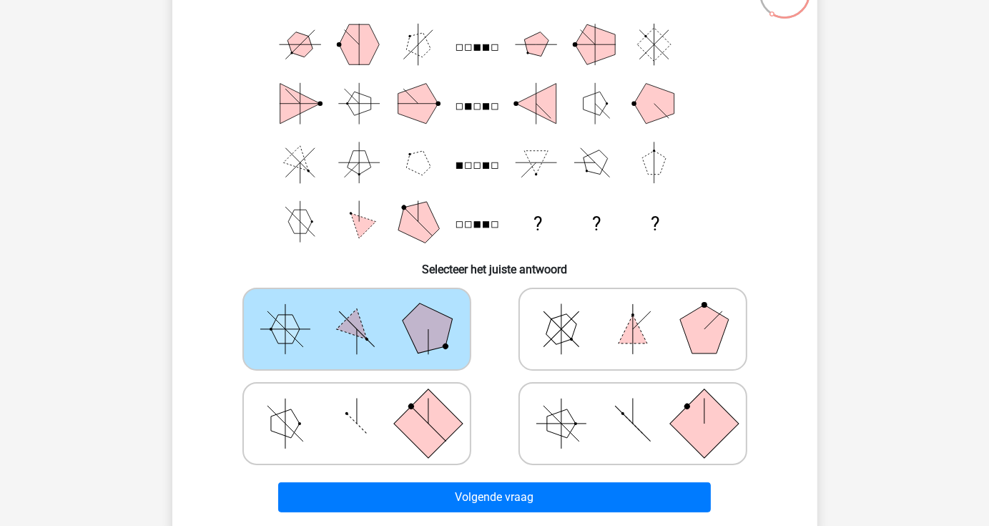
scroll to position [280, 0]
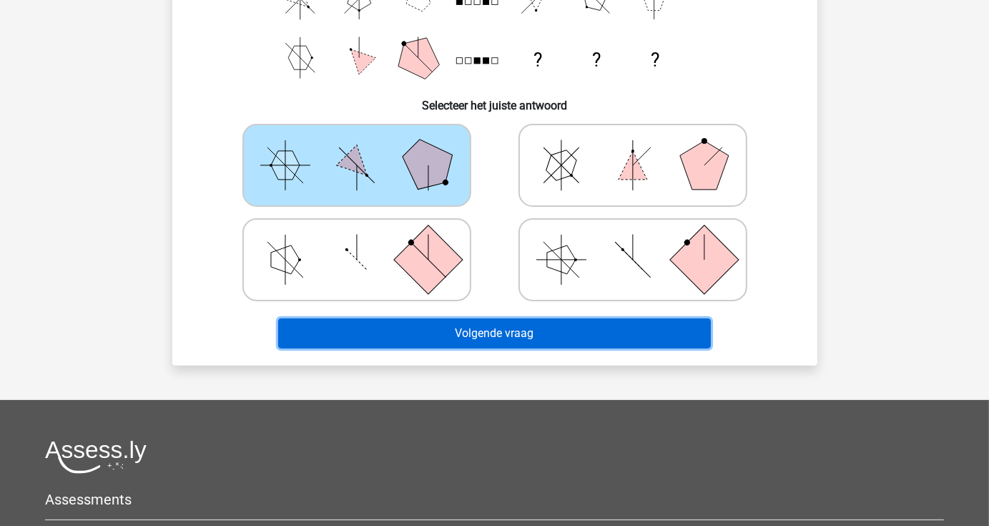
click at [474, 341] on button "Volgende vraag" at bounding box center [494, 333] width 433 height 30
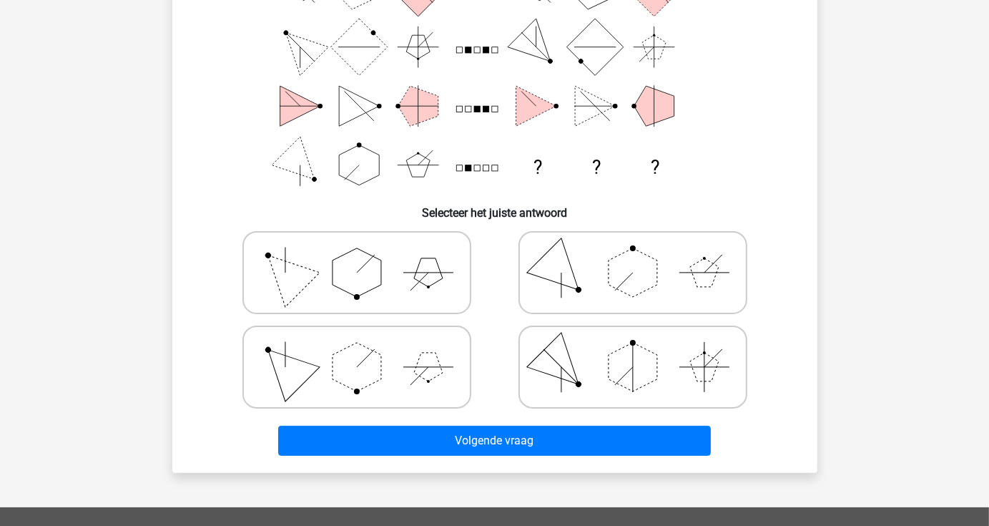
scroll to position [177, 0]
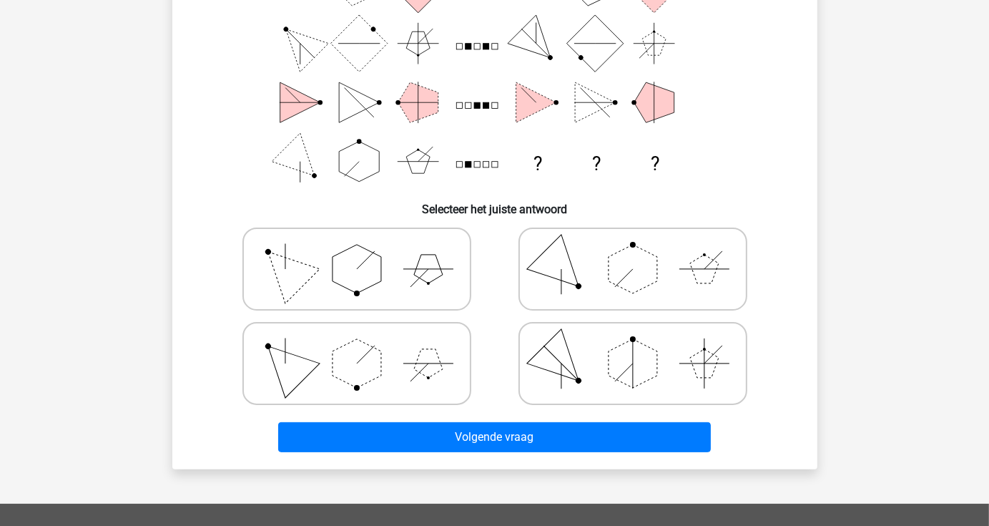
click at [372, 272] on polygon at bounding box center [357, 269] width 49 height 49
click at [366, 251] on input "radio" at bounding box center [361, 246] width 9 height 9
radio input "true"
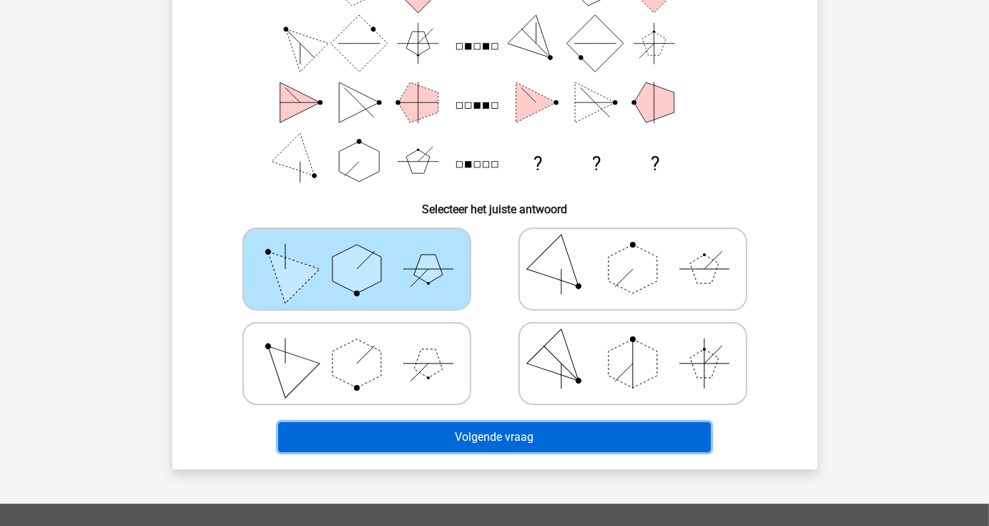
click at [451, 436] on button "Volgende vraag" at bounding box center [494, 437] width 433 height 30
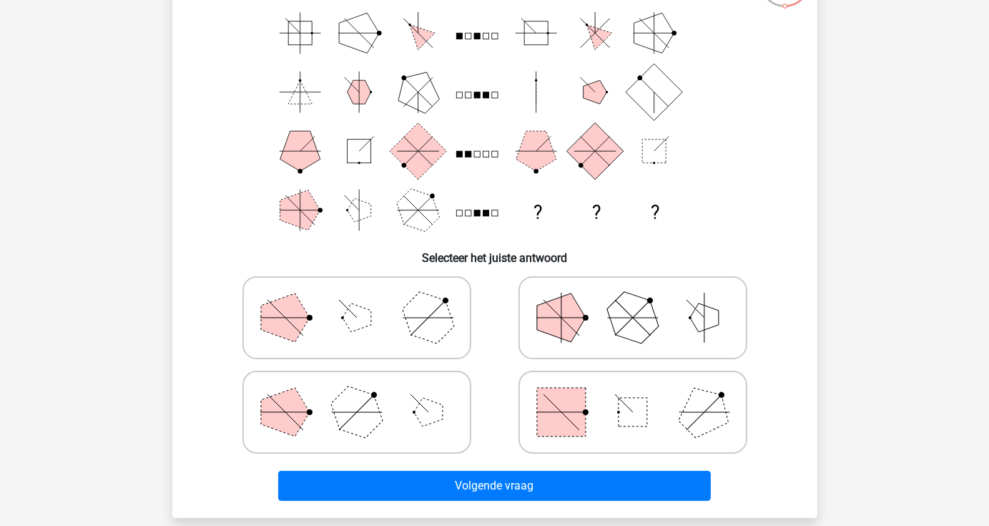
scroll to position [129, 0]
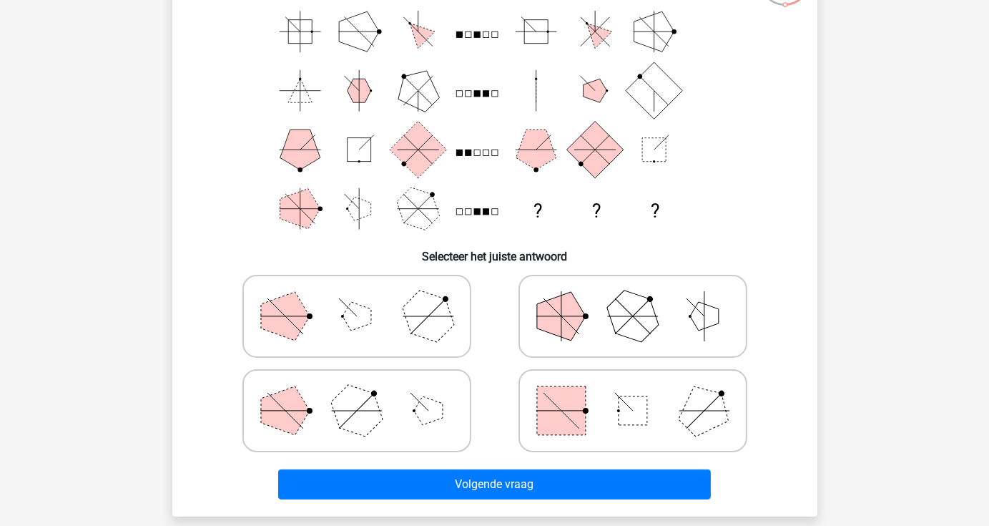
click at [626, 418] on rect at bounding box center [633, 410] width 29 height 29
click at [633, 393] on input "radio" at bounding box center [637, 387] width 9 height 9
radio input "true"
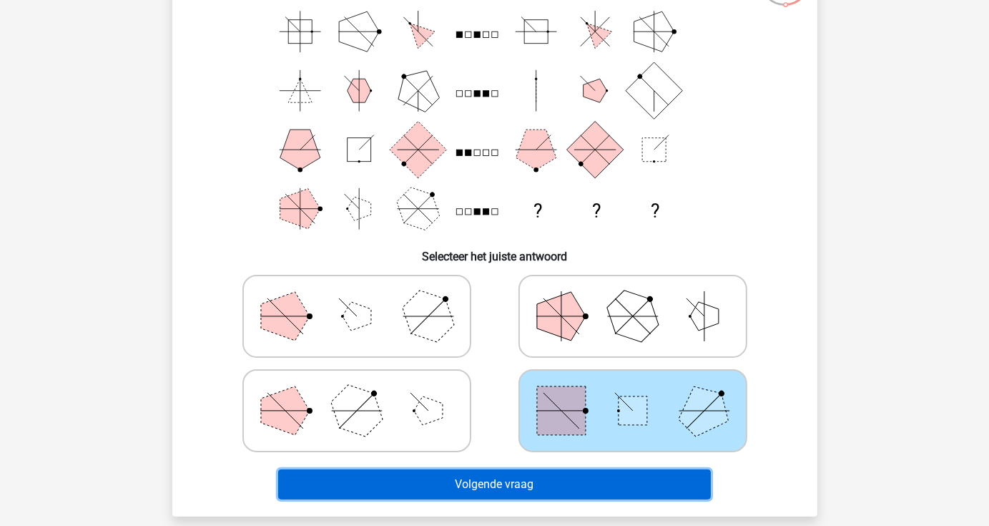
click at [536, 483] on button "Volgende vraag" at bounding box center [494, 484] width 433 height 30
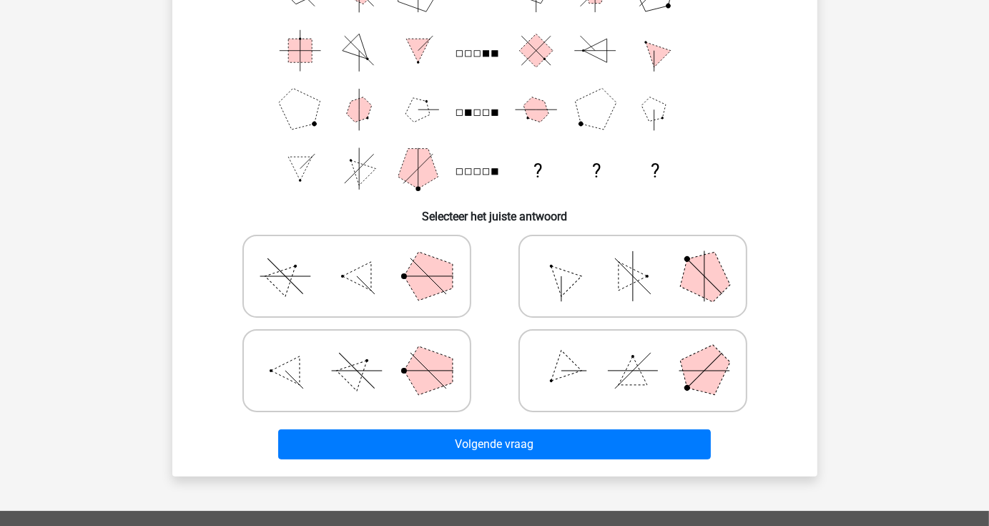
scroll to position [171, 0]
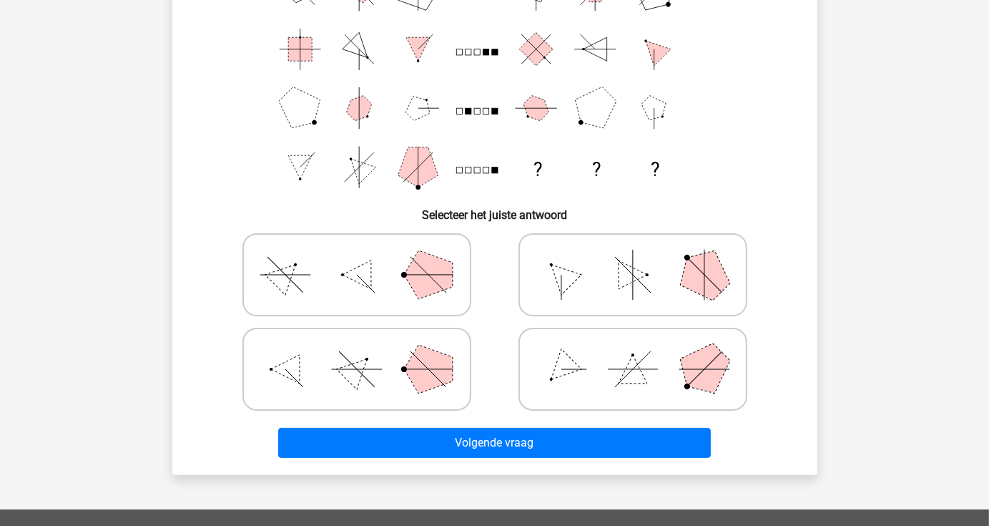
click at [606, 279] on icon at bounding box center [633, 275] width 215 height 72
click at [633, 257] on input "radio" at bounding box center [637, 251] width 9 height 9
radio input "true"
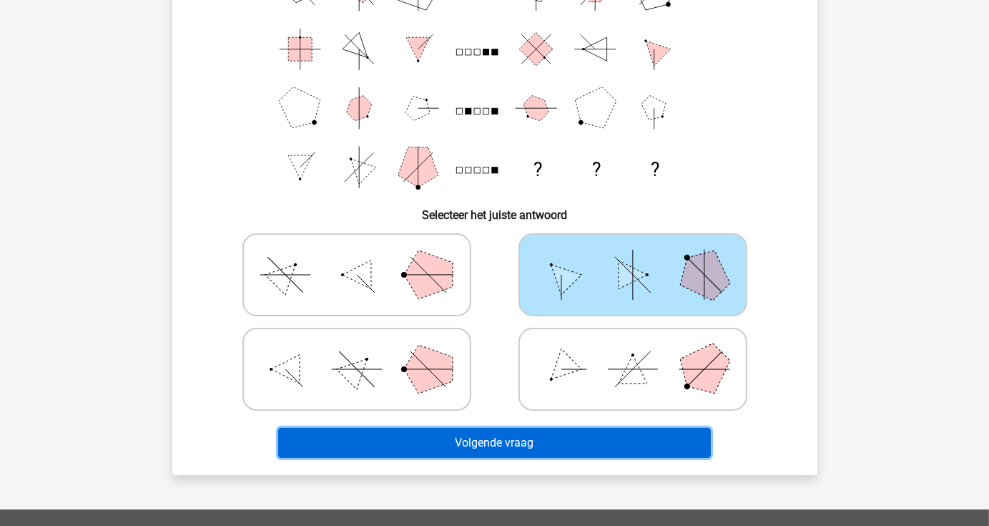
click at [507, 438] on button "Volgende vraag" at bounding box center [494, 443] width 433 height 30
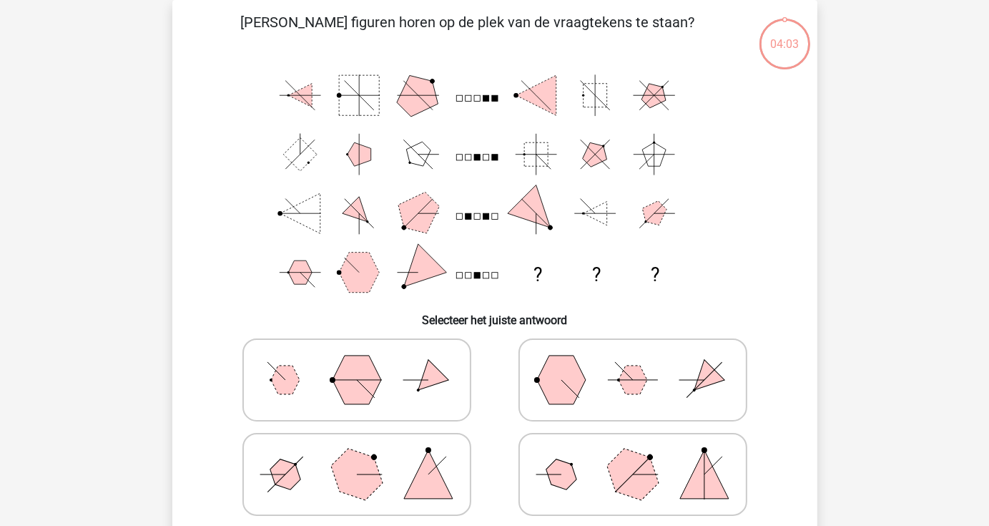
scroll to position [66, 0]
click at [369, 486] on polygon at bounding box center [356, 474] width 69 height 69
click at [366, 456] on input "radio" at bounding box center [361, 451] width 9 height 9
radio input "true"
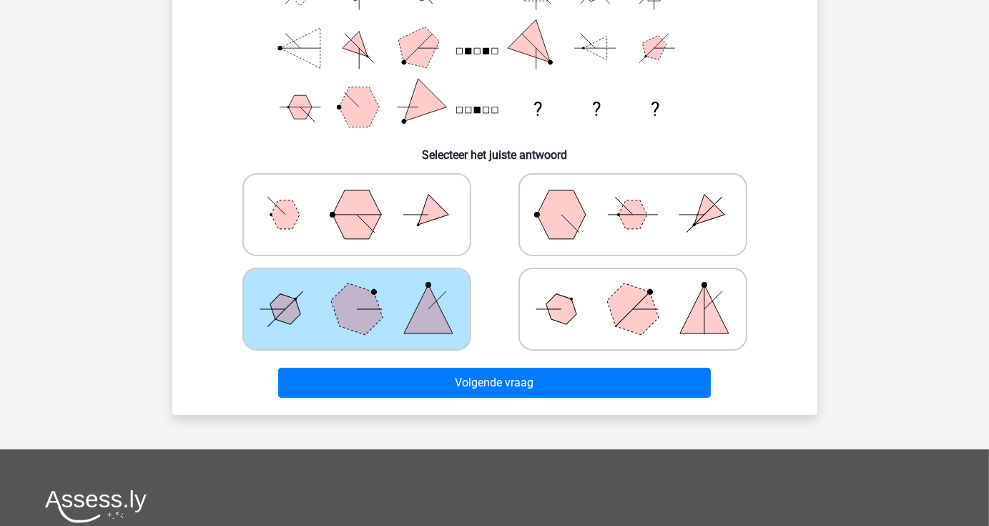
scroll to position [234, 0]
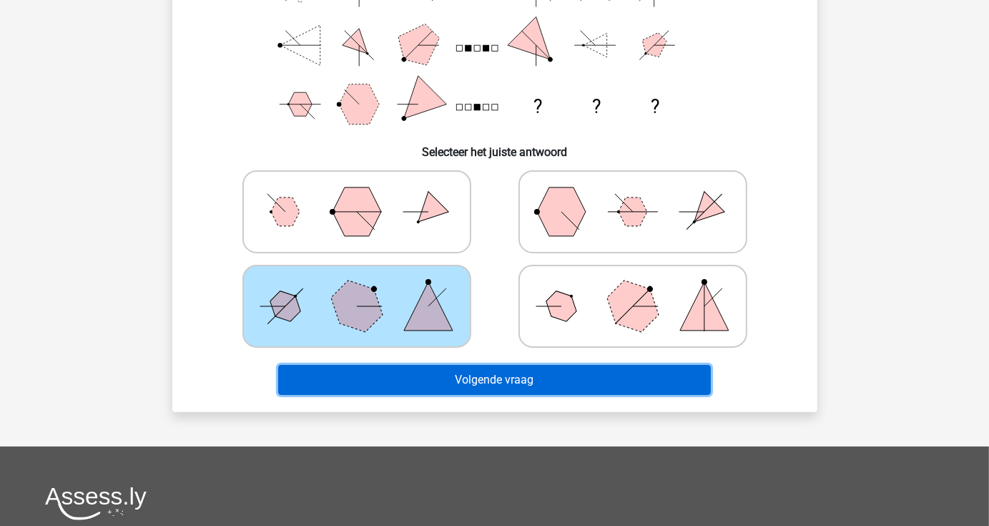
click at [509, 379] on button "Volgende vraag" at bounding box center [494, 380] width 433 height 30
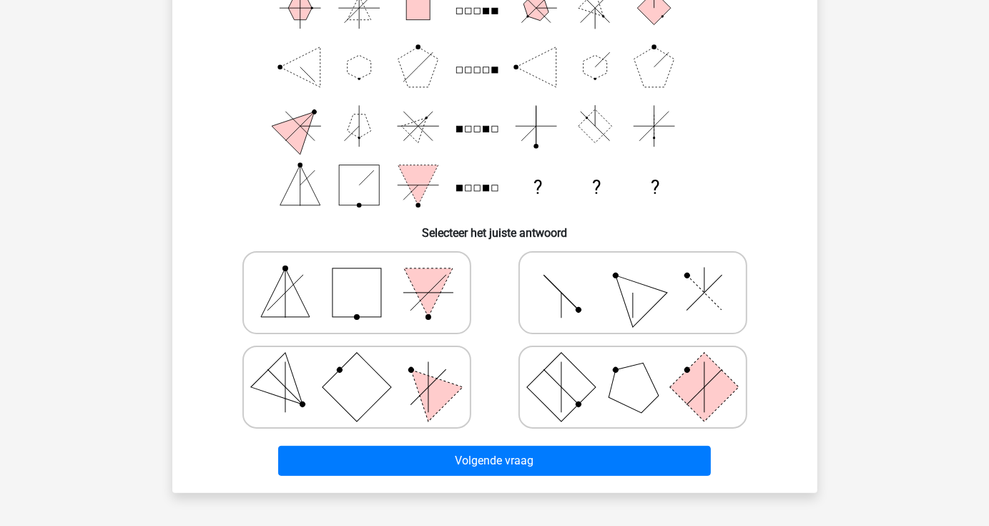
scroll to position [154, 0]
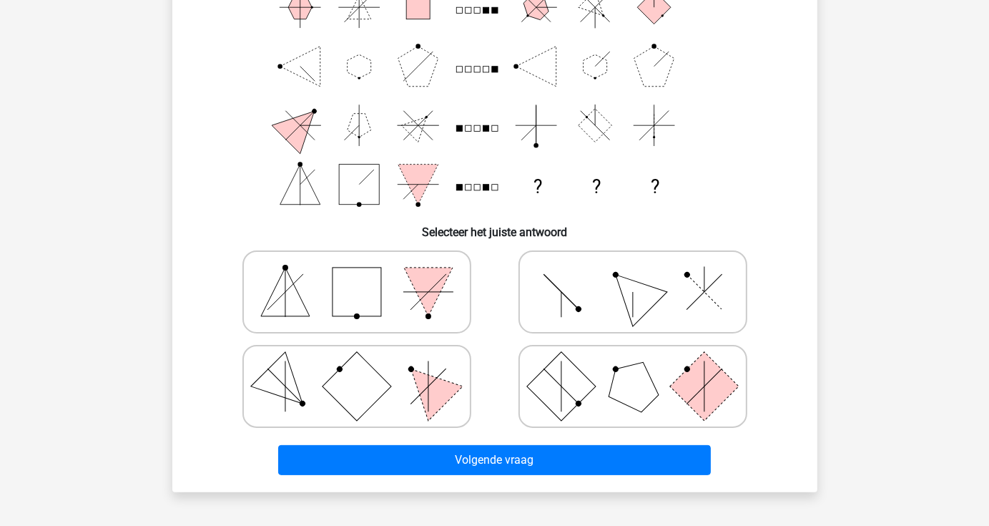
click at [606, 396] on icon at bounding box center [633, 386] width 215 height 72
click at [633, 368] on input "radio" at bounding box center [637, 363] width 9 height 9
radio input "true"
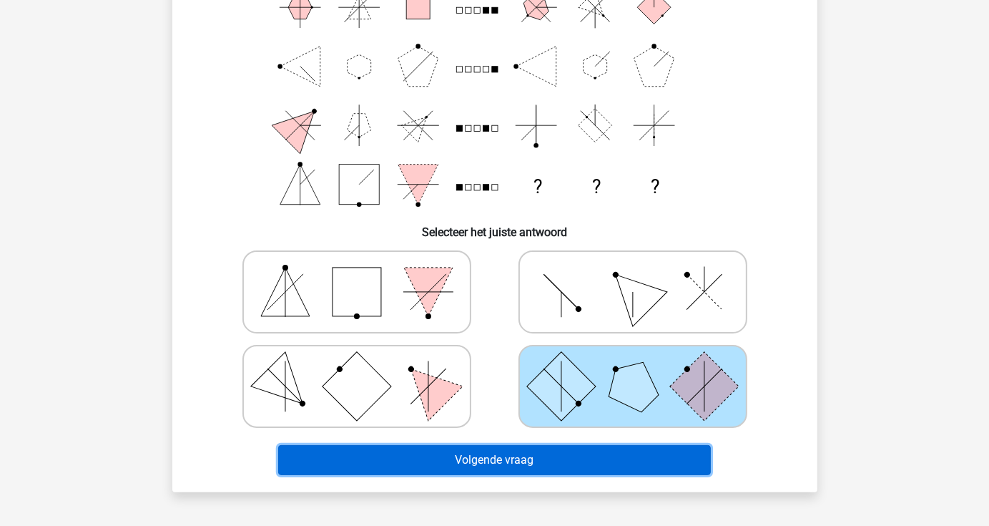
click at [541, 458] on button "Volgende vraag" at bounding box center [494, 460] width 433 height 30
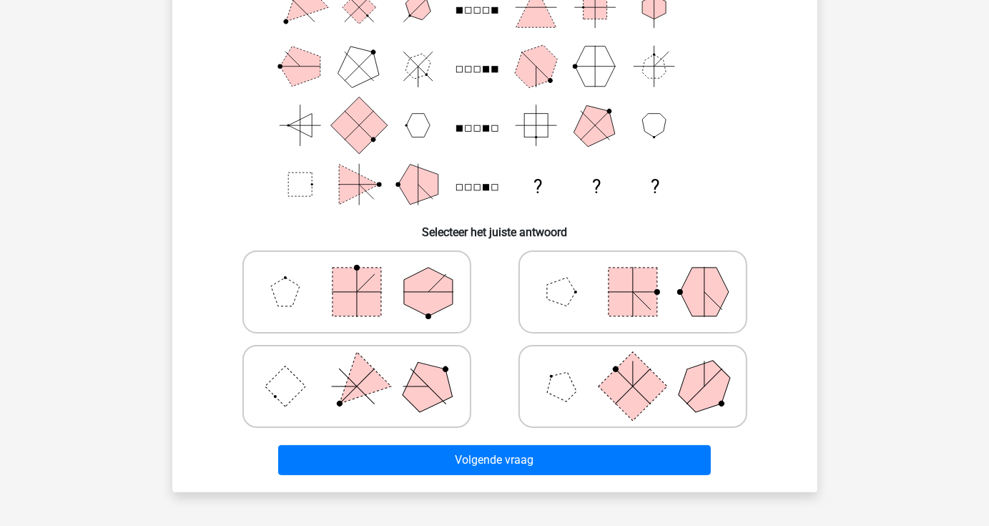
scroll to position [66, 0]
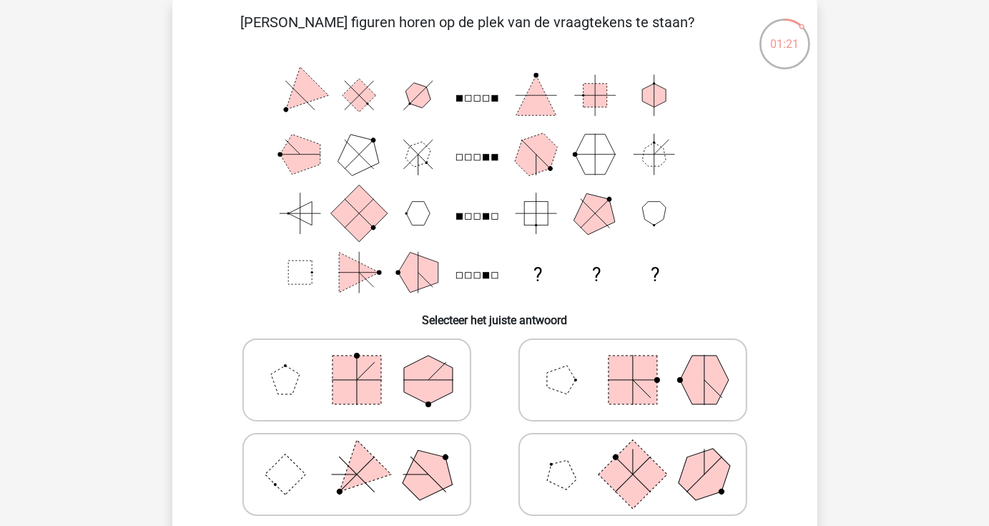
click at [633, 385] on rect at bounding box center [633, 379] width 49 height 49
click at [633, 362] on input "radio" at bounding box center [637, 357] width 9 height 9
radio input "true"
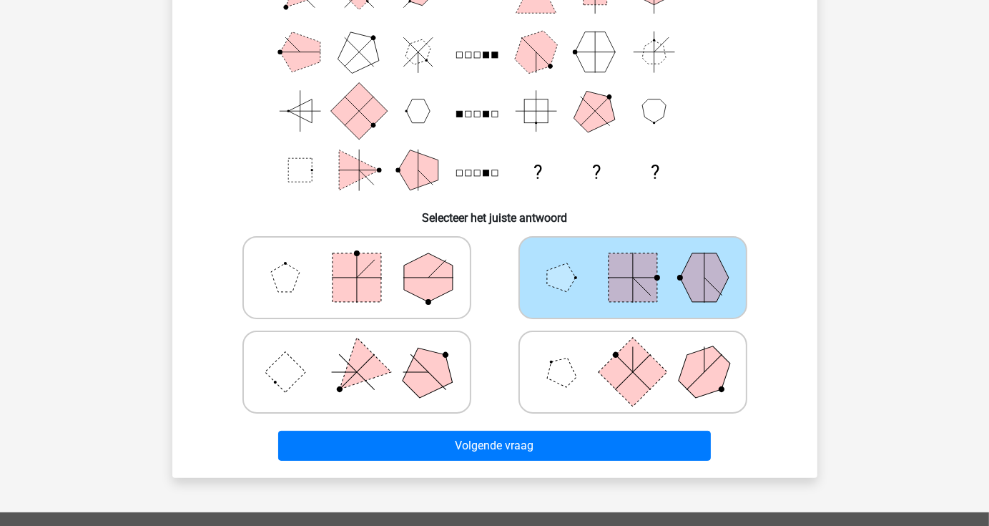
scroll to position [169, 0]
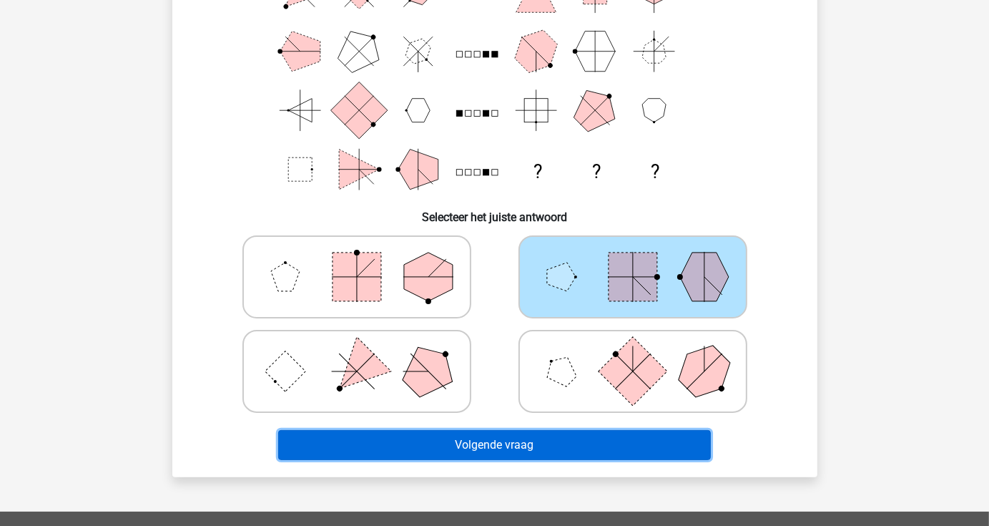
click at [517, 444] on button "Volgende vraag" at bounding box center [494, 445] width 433 height 30
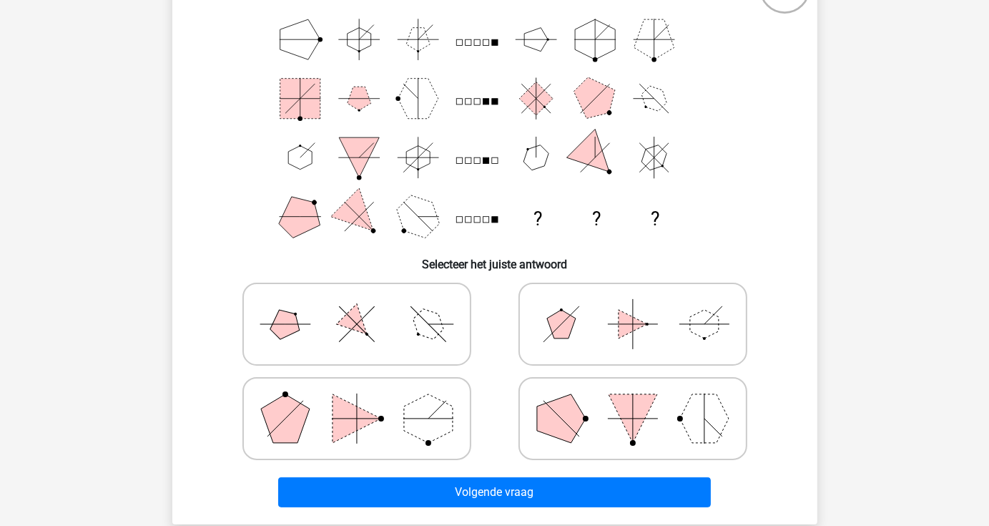
scroll to position [120, 0]
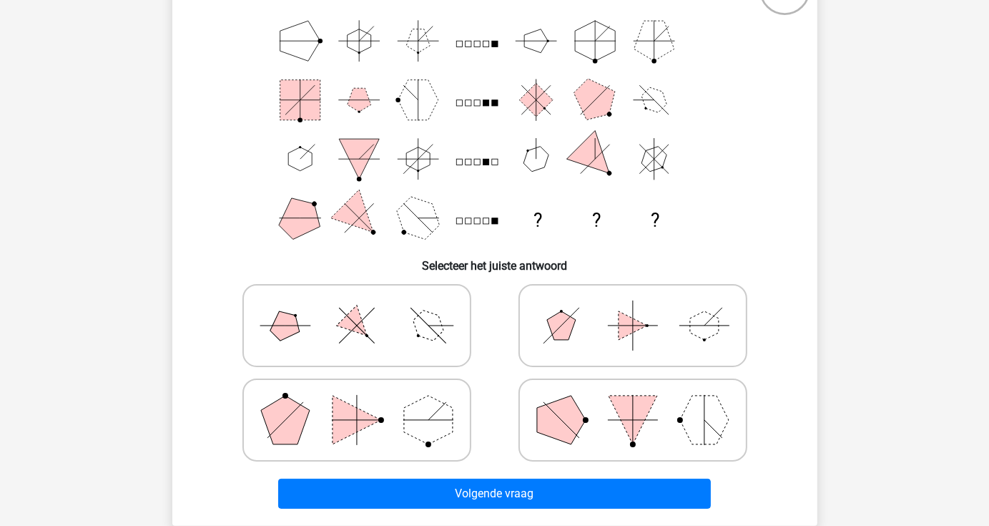
click at [379, 314] on icon at bounding box center [357, 326] width 215 height 72
click at [366, 308] on input "radio" at bounding box center [361, 302] width 9 height 9
radio input "true"
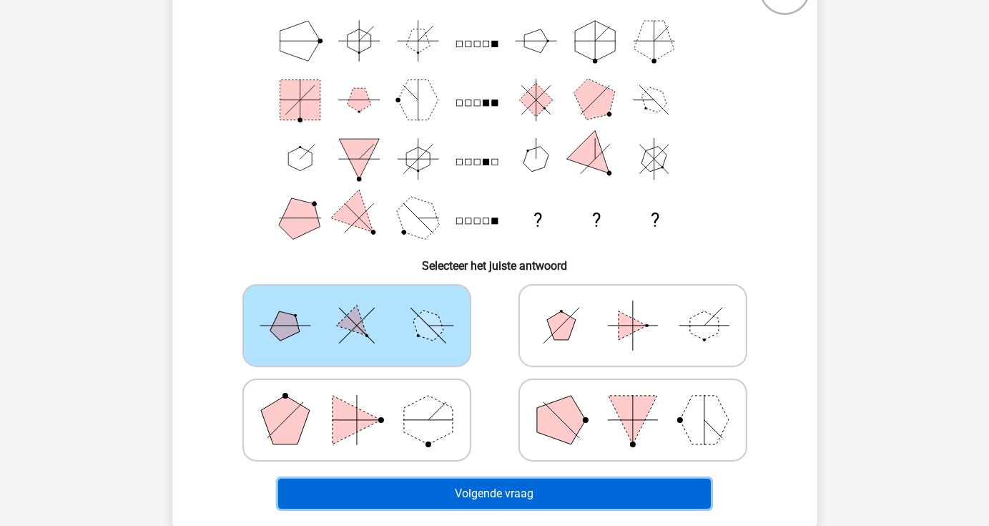
click at [412, 488] on button "Volgende vraag" at bounding box center [494, 493] width 433 height 30
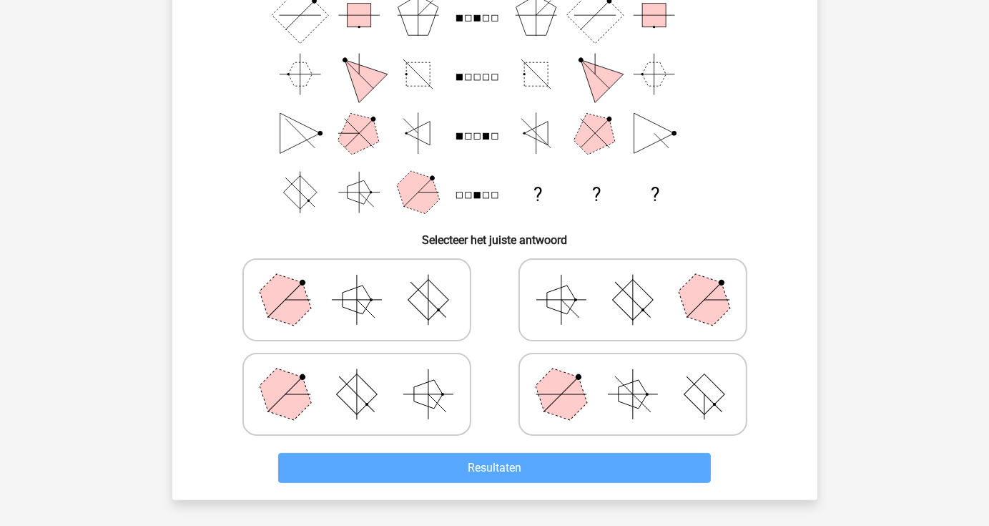
scroll to position [145, 0]
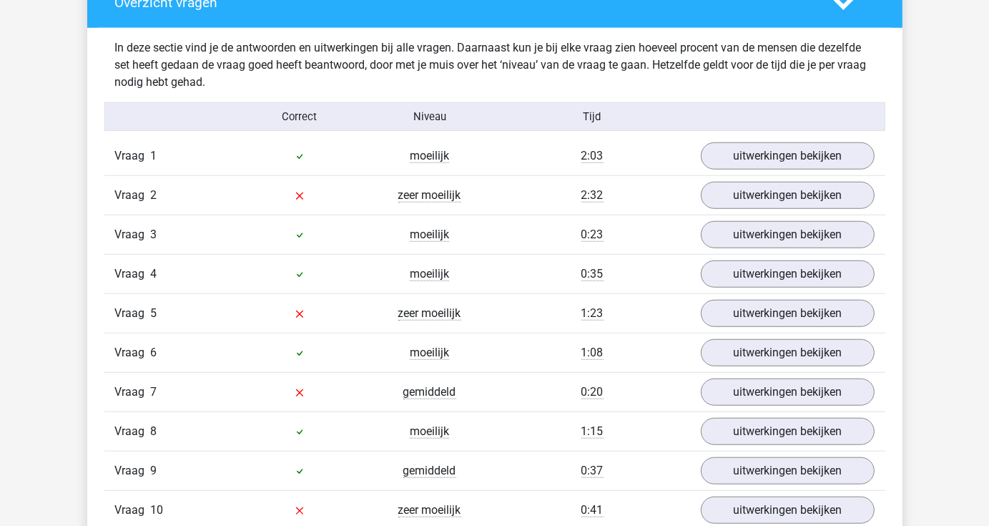
scroll to position [1096, 0]
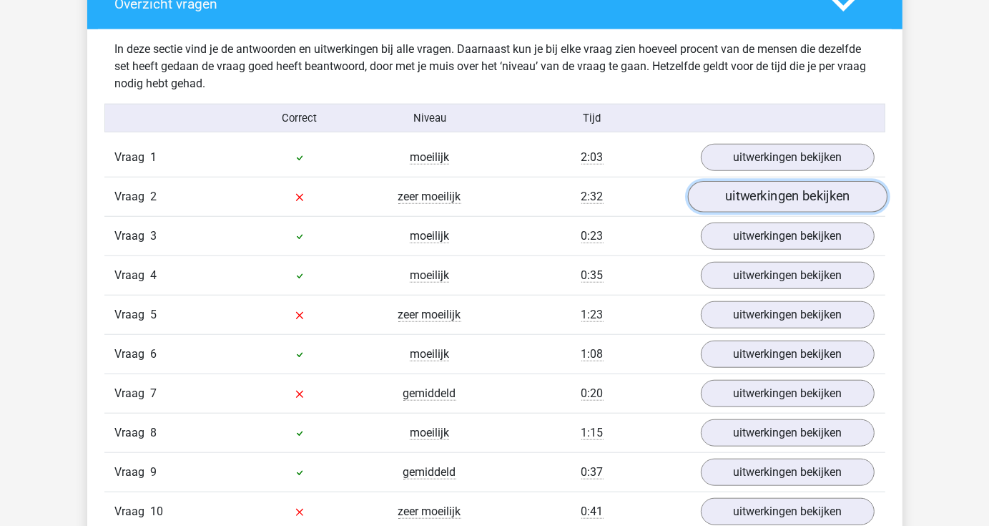
click at [759, 194] on link "uitwerkingen bekijken" at bounding box center [787, 197] width 200 height 31
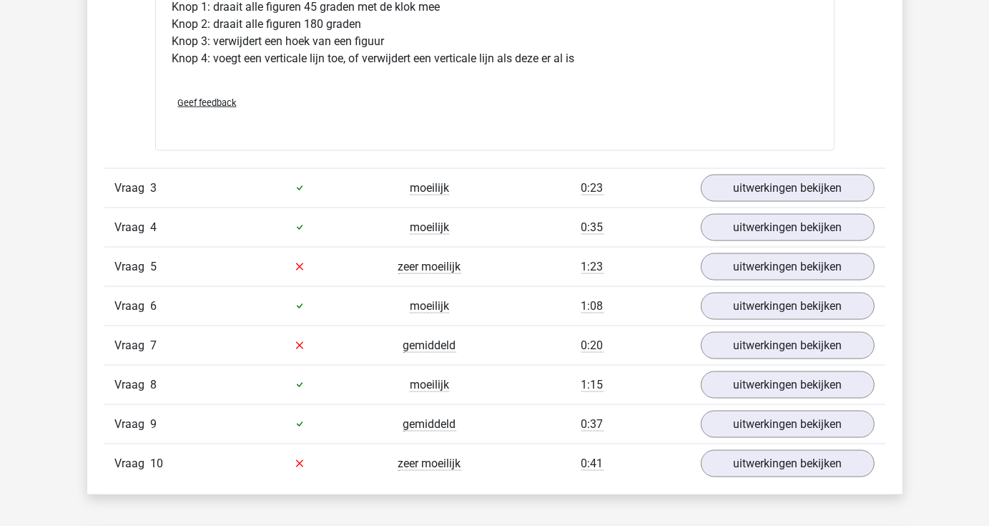
scroll to position [1990, 0]
click at [825, 261] on link "uitwerkingen bekijken" at bounding box center [787, 265] width 200 height 31
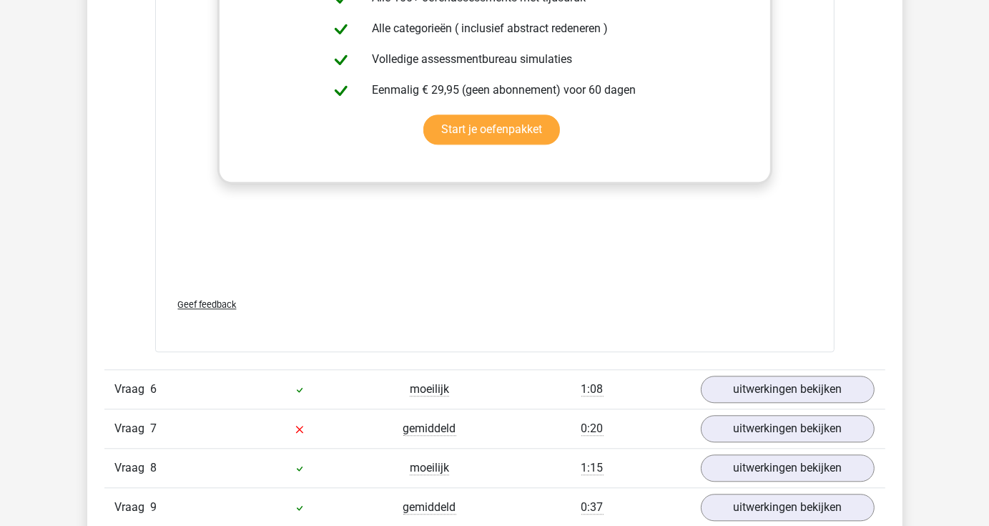
scroll to position [3152, 0]
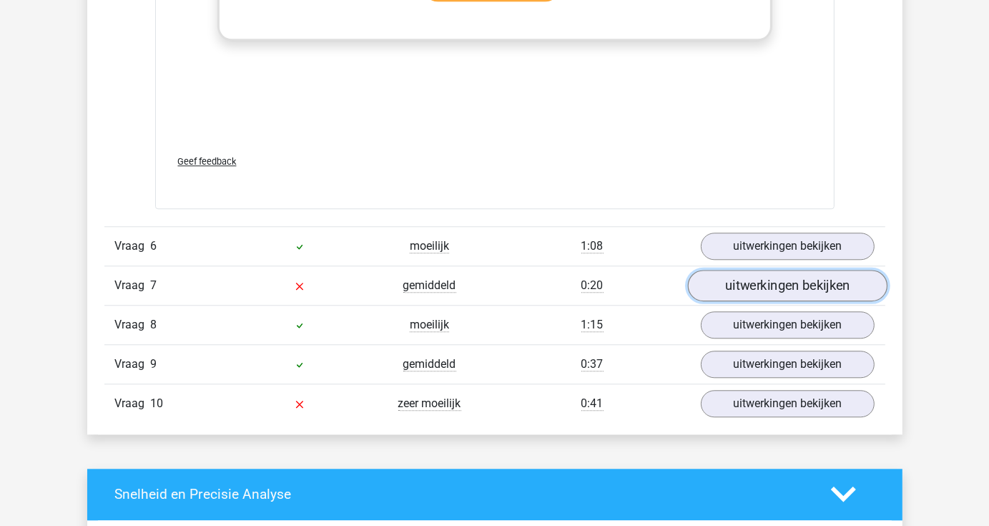
click at [819, 280] on link "uitwerkingen bekijken" at bounding box center [787, 285] width 200 height 31
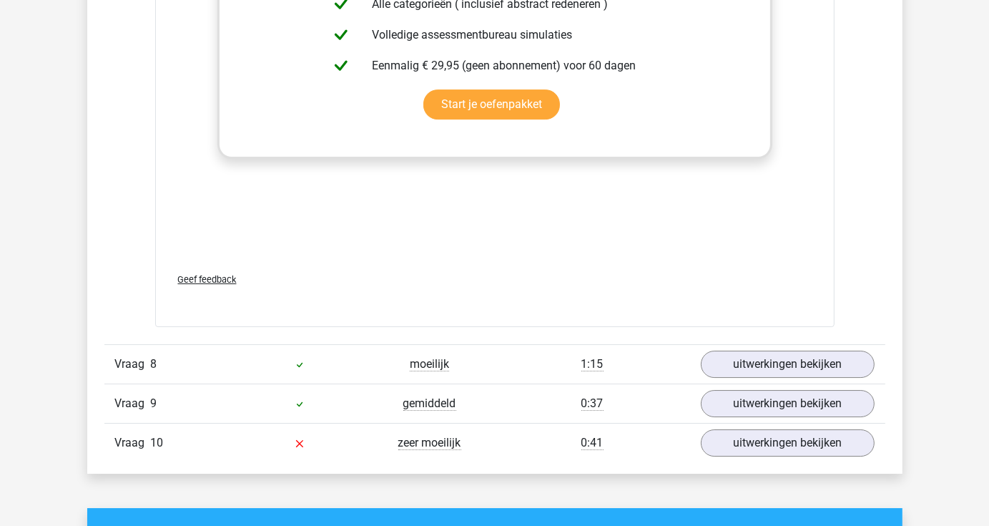
scroll to position [4216, 0]
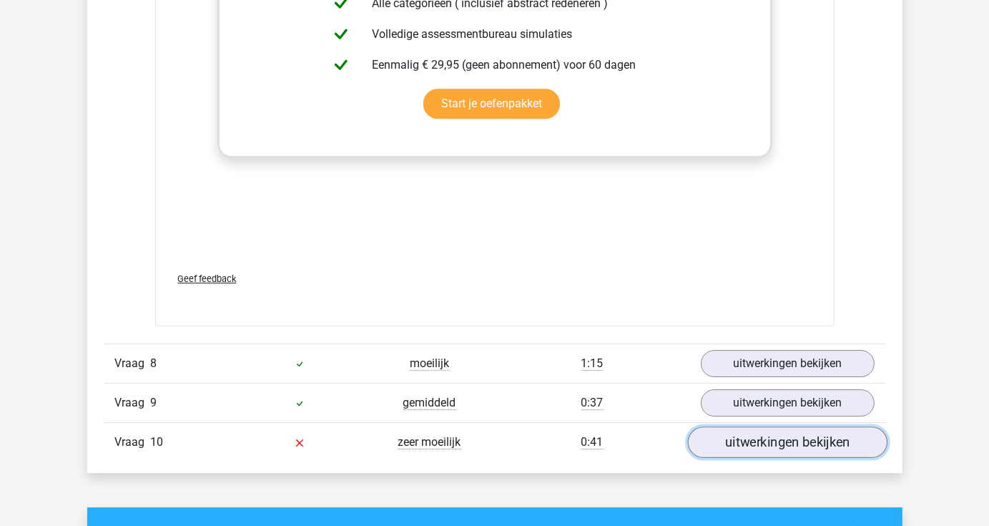
click at [779, 436] on link "uitwerkingen bekijken" at bounding box center [787, 441] width 200 height 31
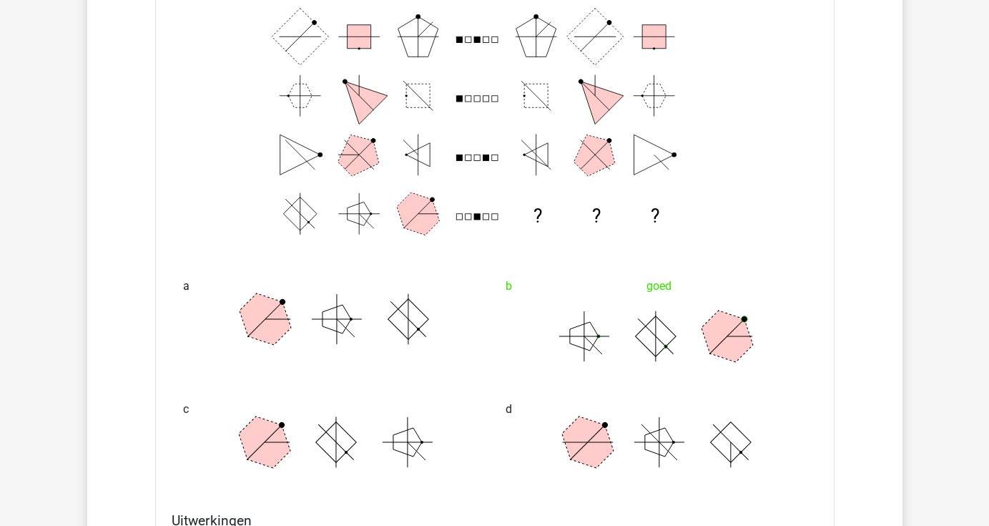
scroll to position [4705, 0]
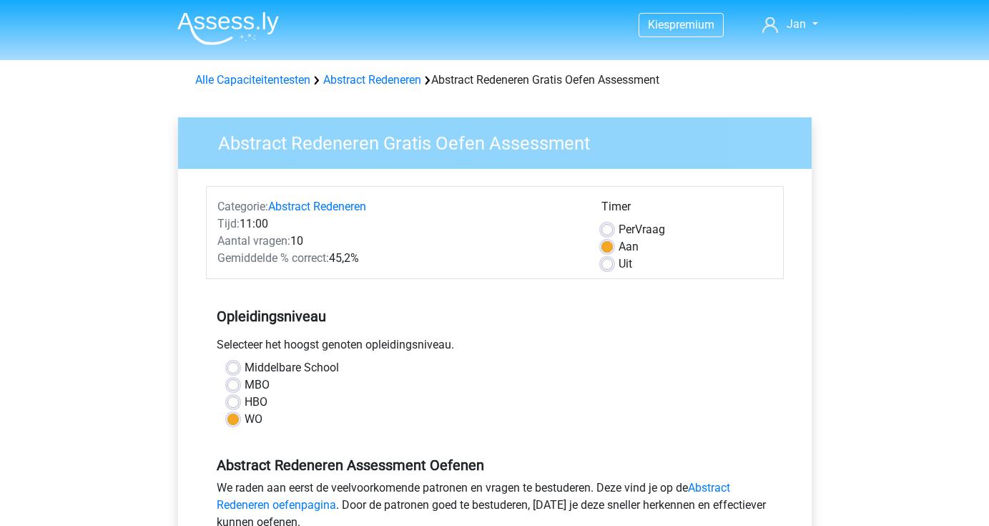
scroll to position [272, 0]
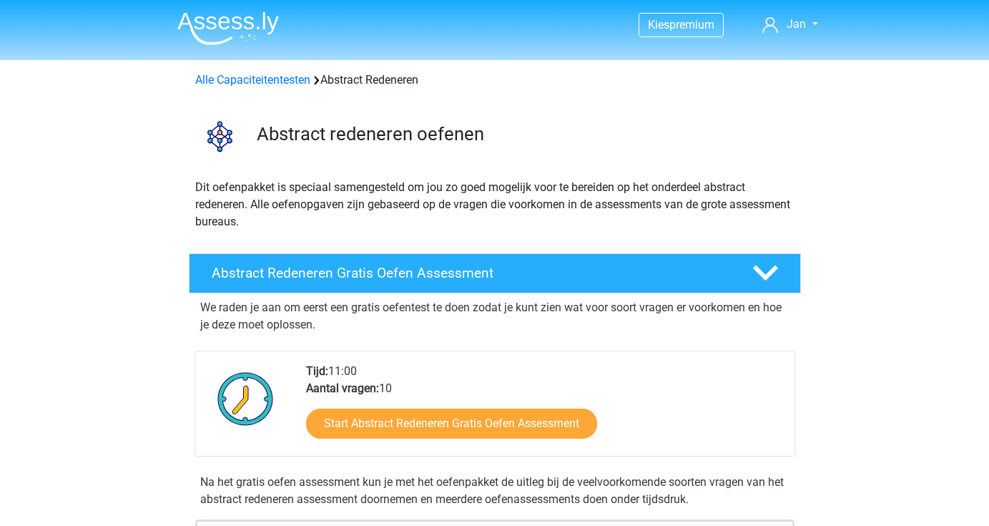
scroll to position [197, 0]
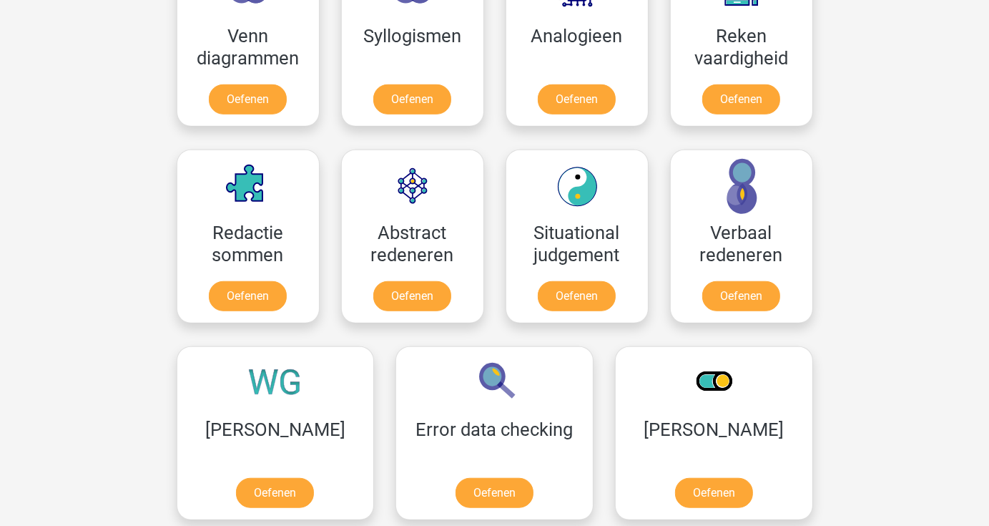
scroll to position [938, 0]
